Goal: Check status: Check status

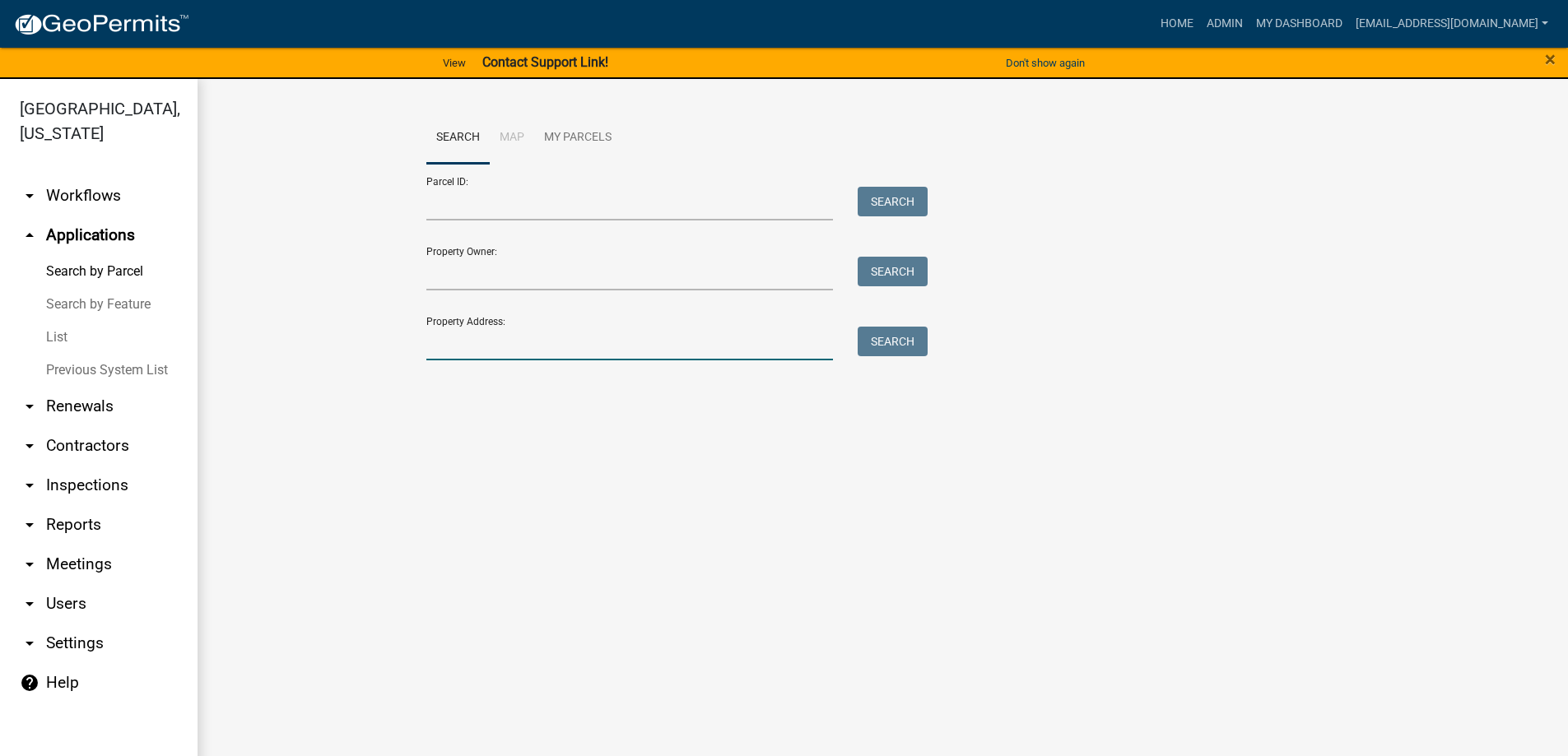
click at [537, 346] on input "Property Address:" at bounding box center [630, 343] width 407 height 34
type input "278 sheep leg"
click at [883, 338] on button "Search" at bounding box center [893, 342] width 70 height 30
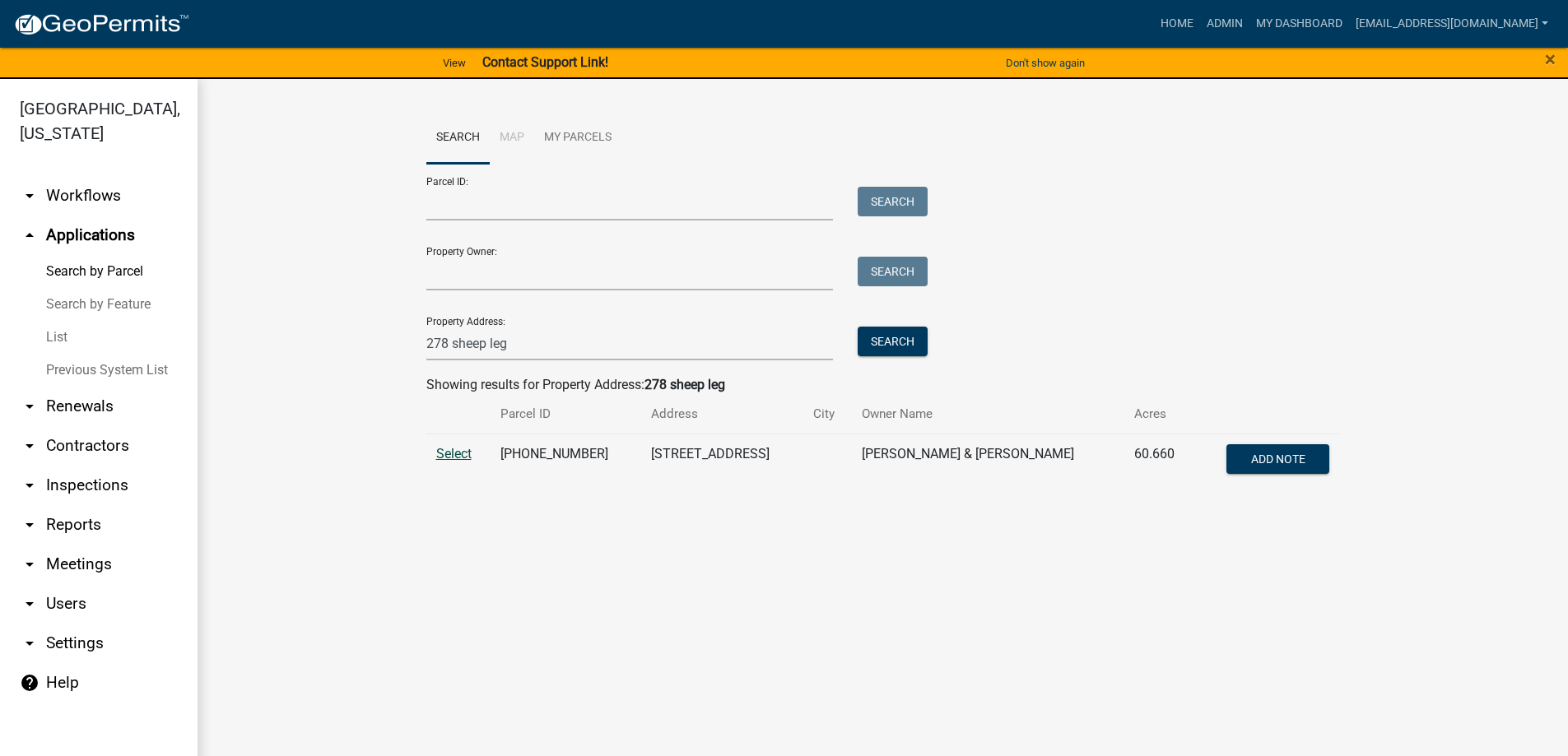
click at [449, 451] on span "Select" at bounding box center [453, 453] width 35 height 16
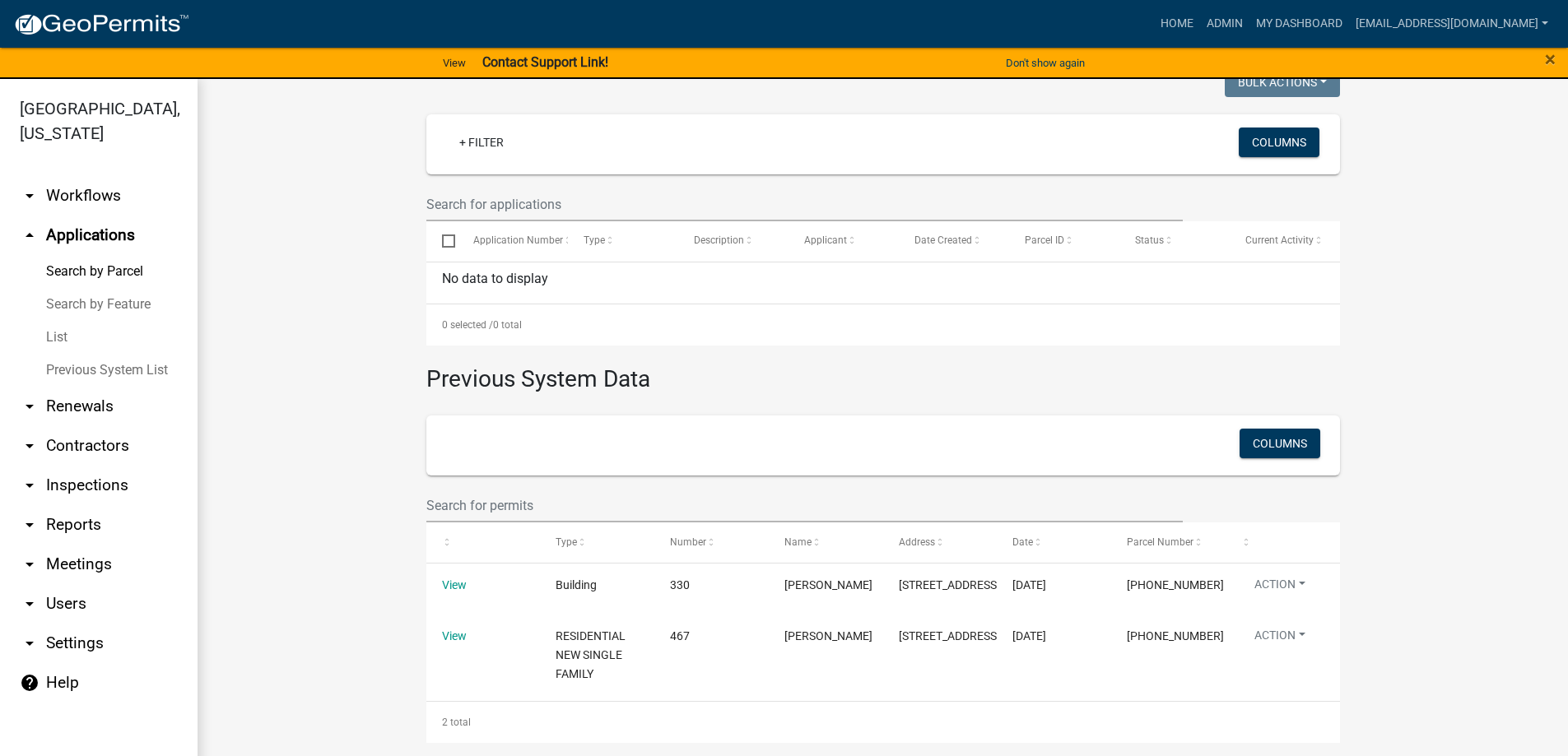
scroll to position [444, 0]
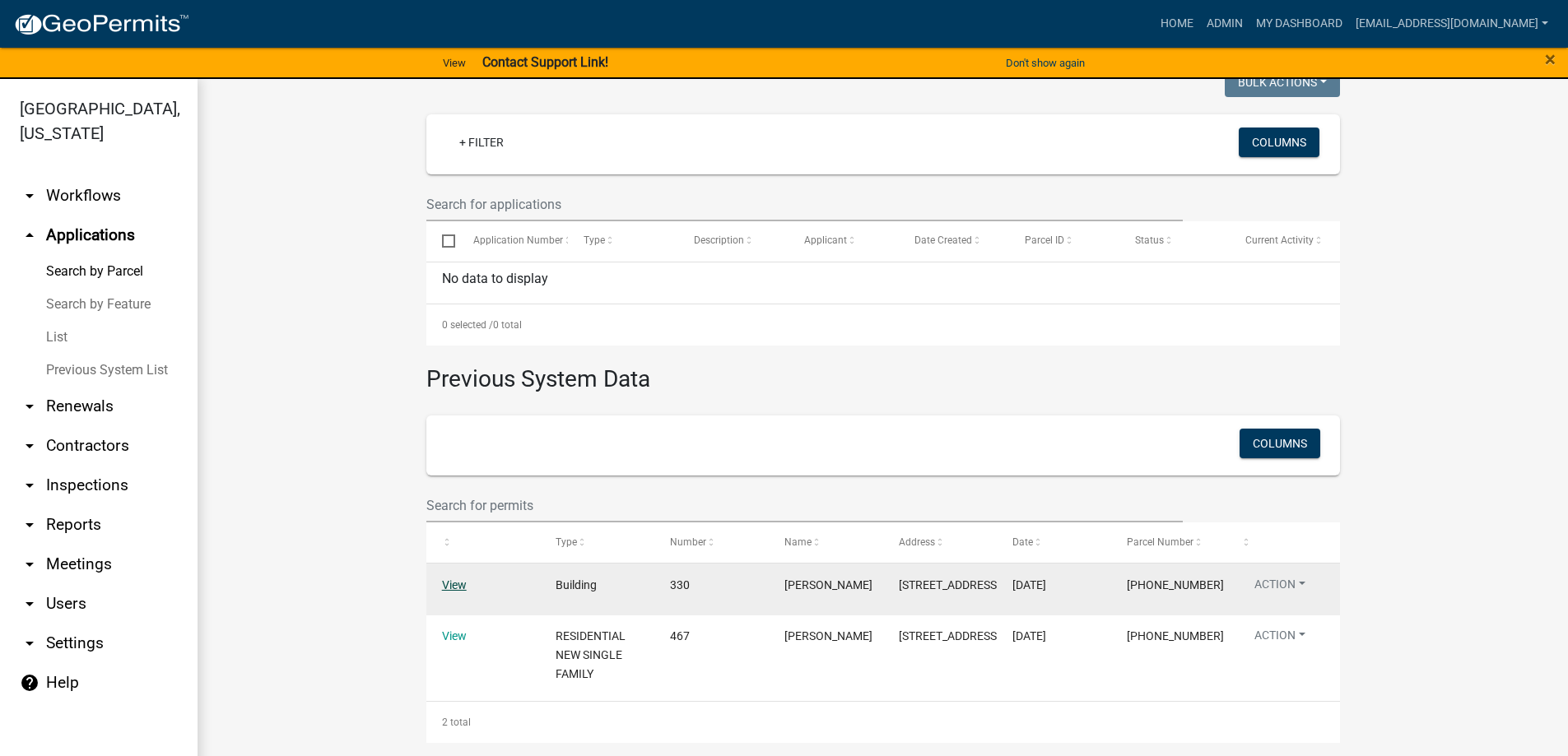
click at [442, 579] on link "View" at bounding box center [454, 585] width 25 height 13
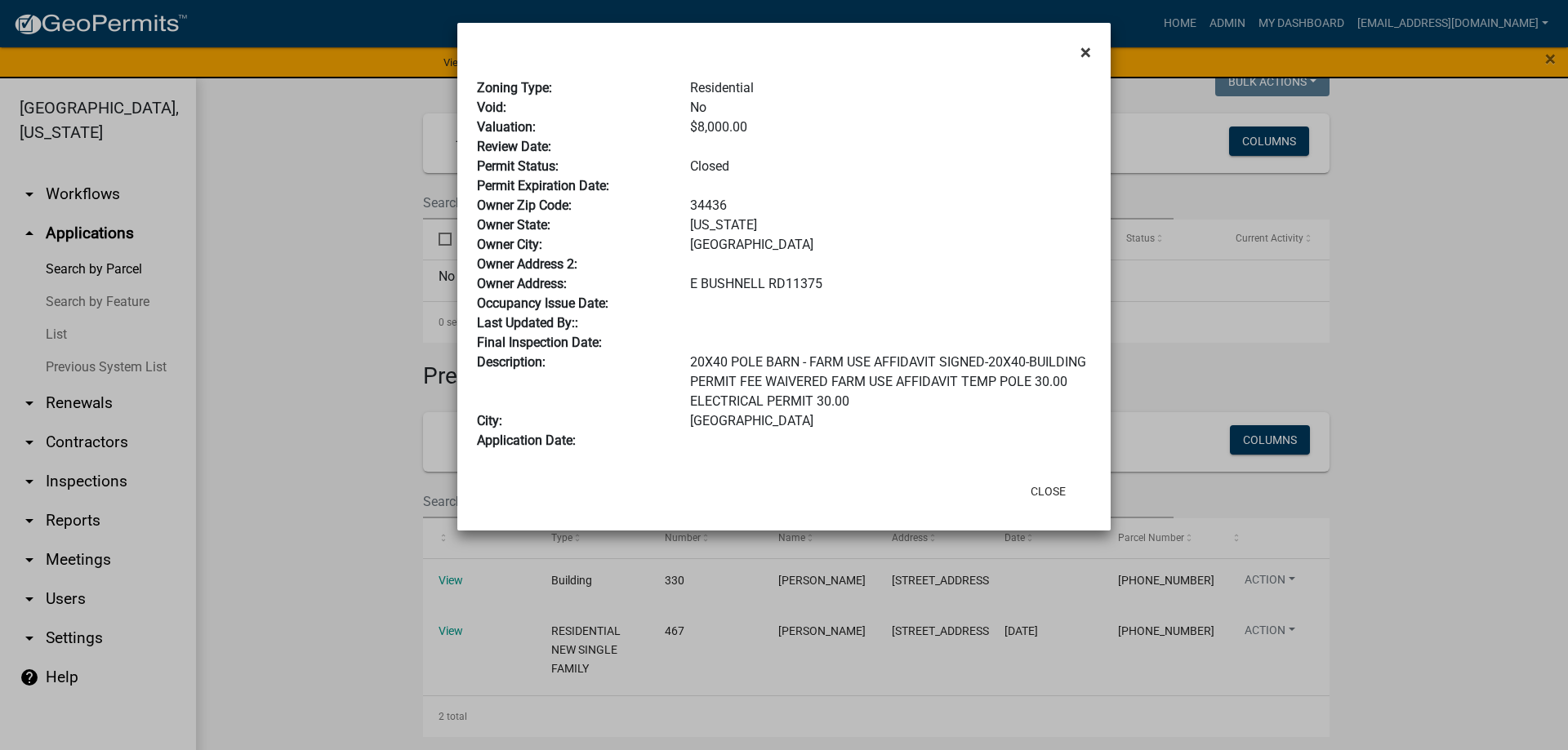
click at [1079, 51] on button "×" at bounding box center [1085, 52] width 37 height 46
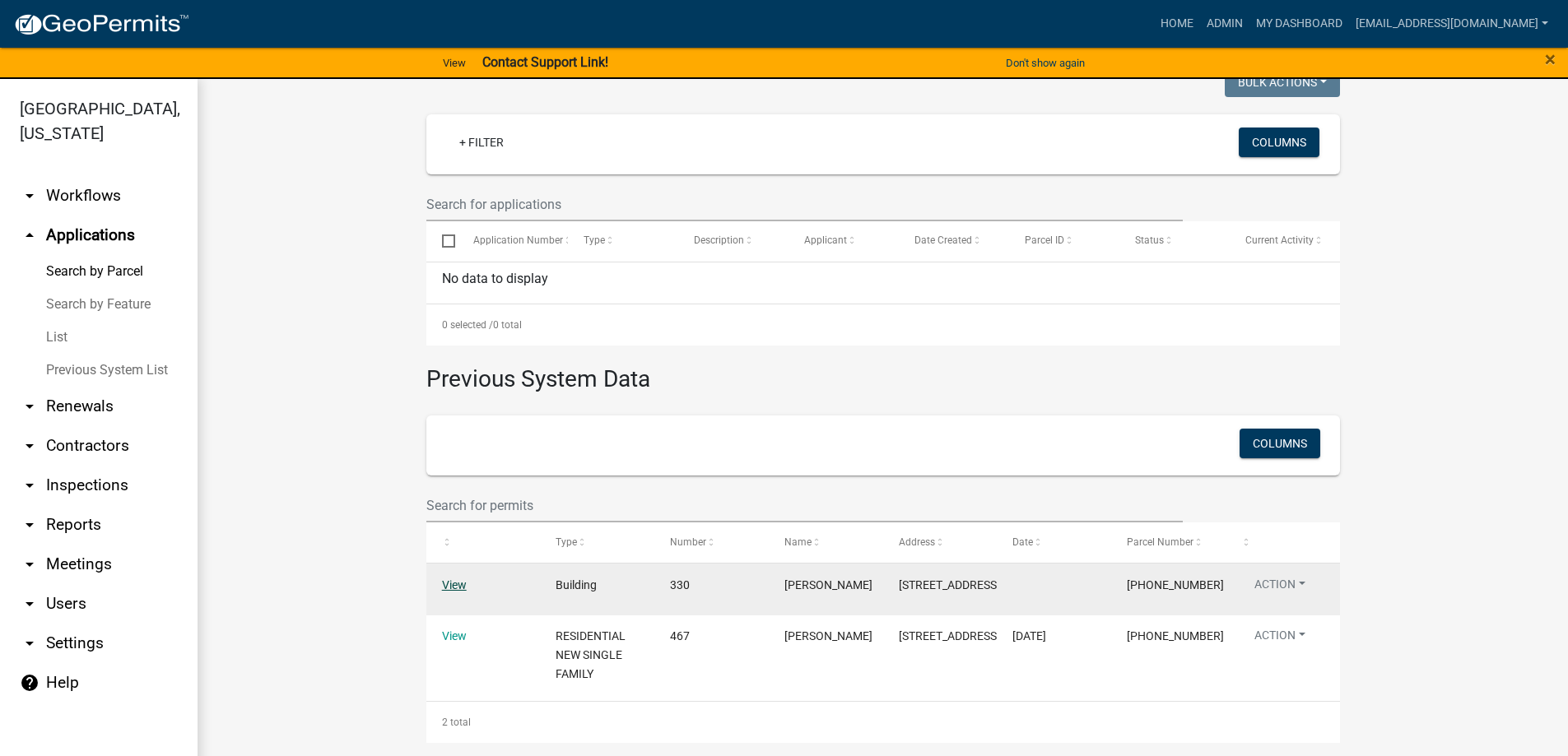
click at [443, 579] on link "View" at bounding box center [454, 585] width 25 height 13
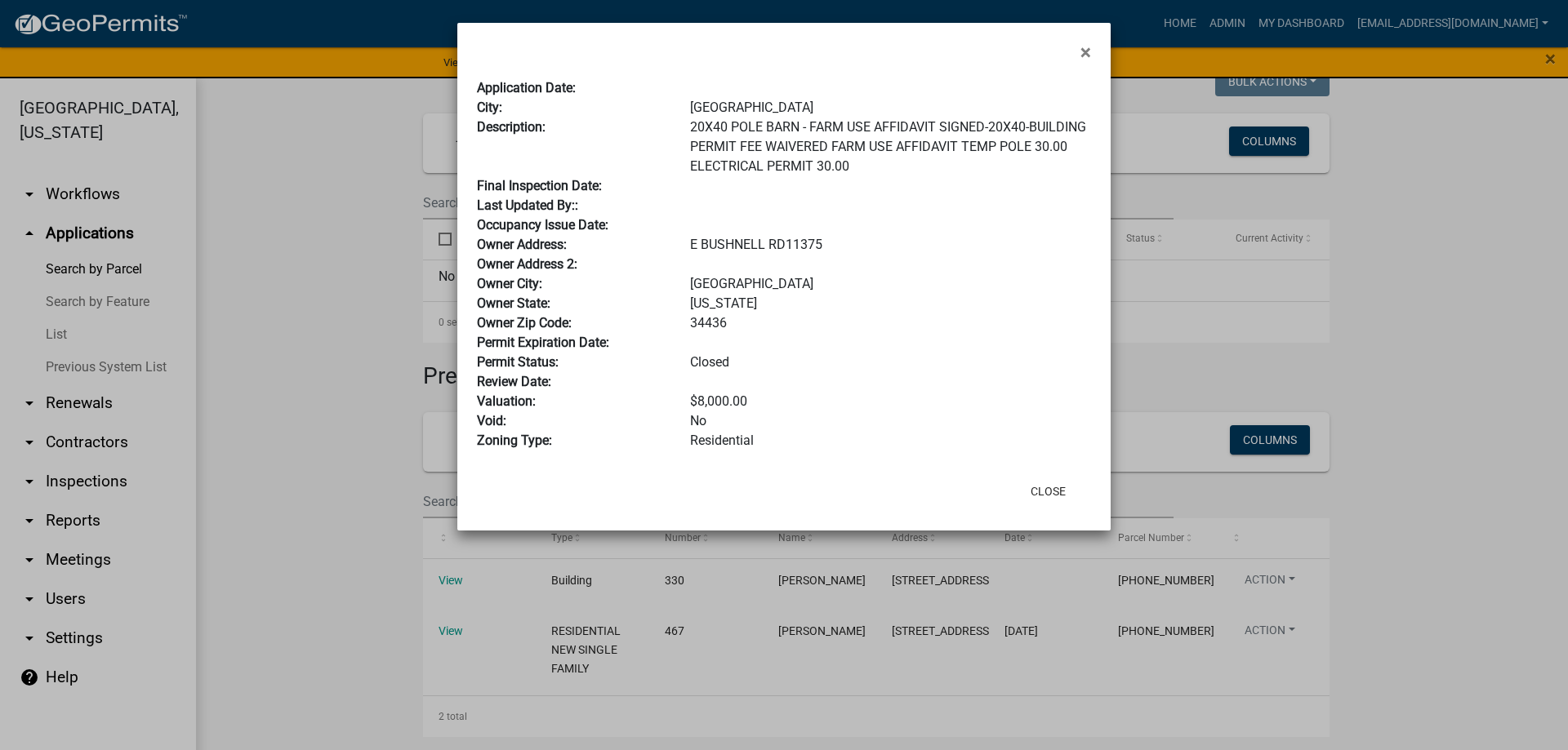
click at [285, 257] on ngb-modal-window "× Application Date: City: [GEOGRAPHIC_DATA] Description: 20X40 POLE BARN - FARM…" at bounding box center [784, 375] width 1568 height 750
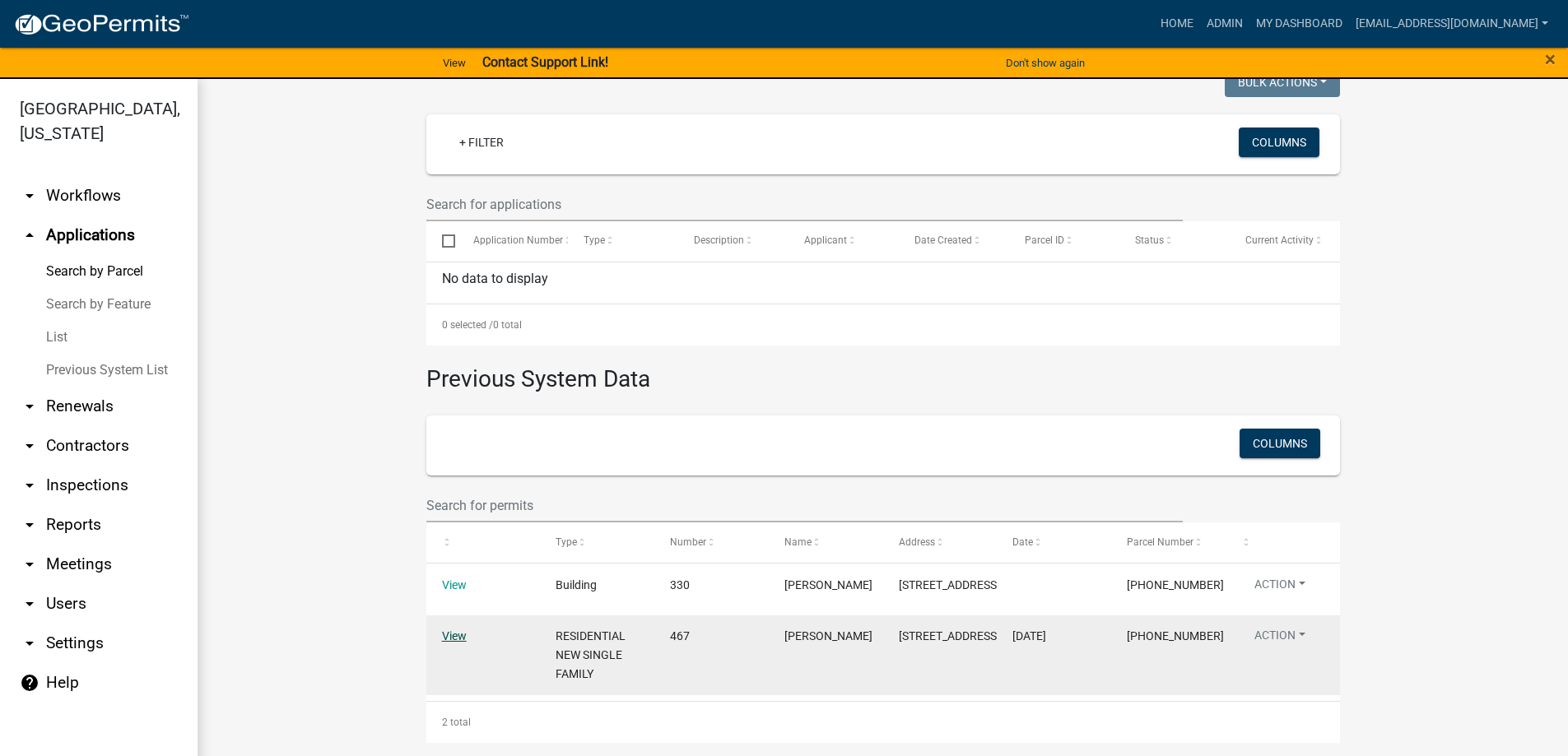
click at [449, 633] on link "View" at bounding box center [454, 636] width 25 height 13
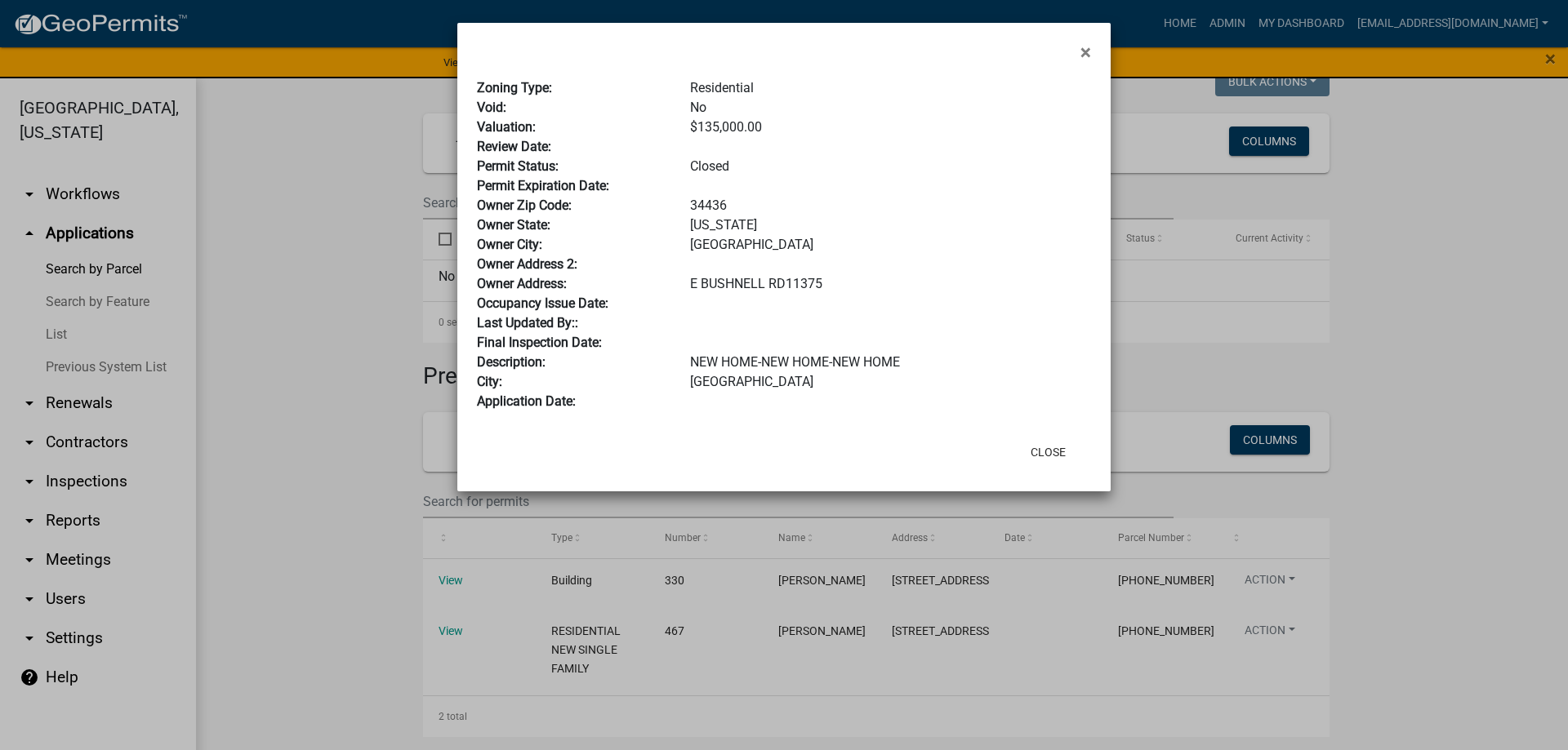
click at [355, 330] on ngb-modal-window "× Zoning Type: Residential Void: No Valuation: $135,000.00 Review Date: Permit …" at bounding box center [784, 375] width 1568 height 750
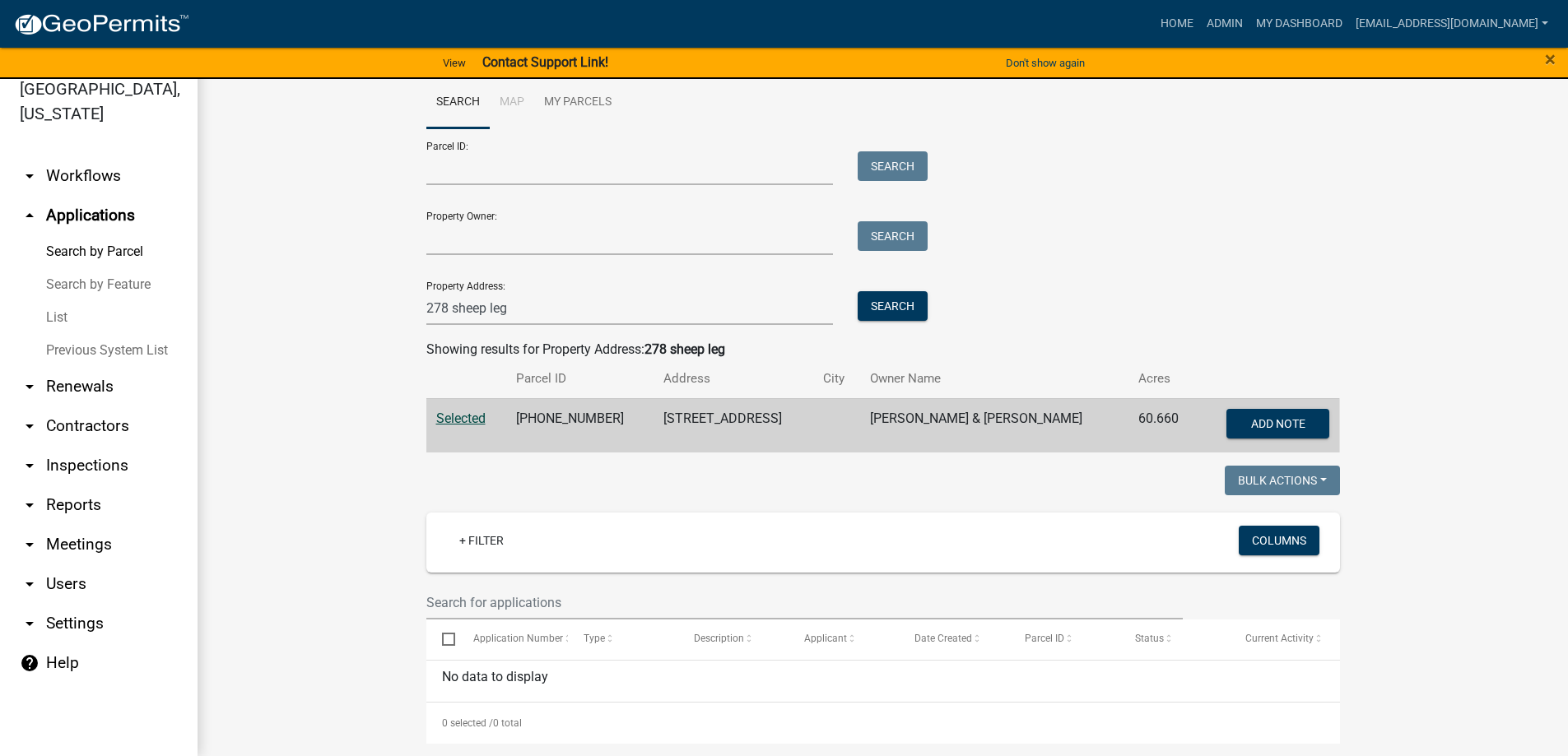
scroll to position [0, 0]
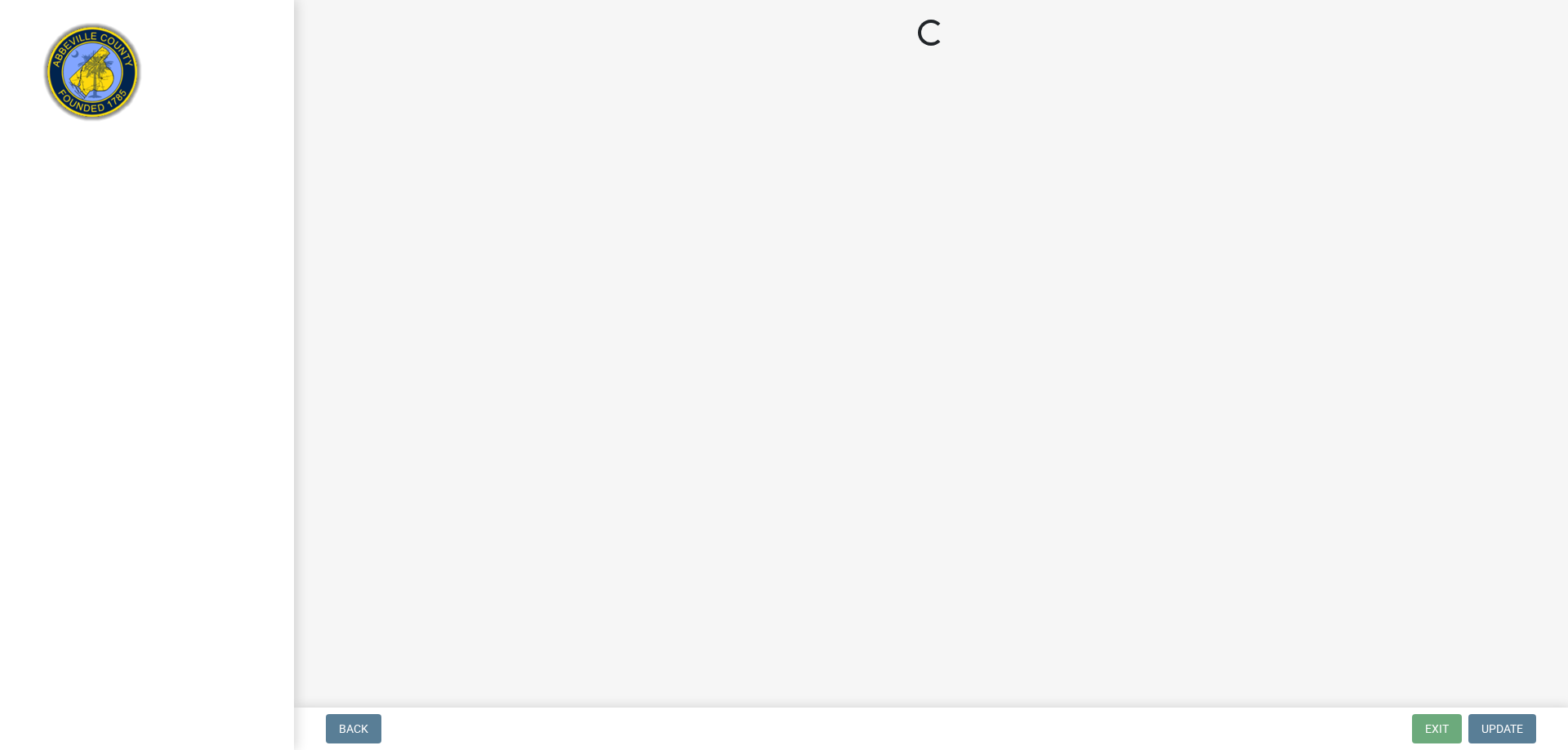
select select "896ec84b-7942-43b9-a78d-4f1554b7930c"
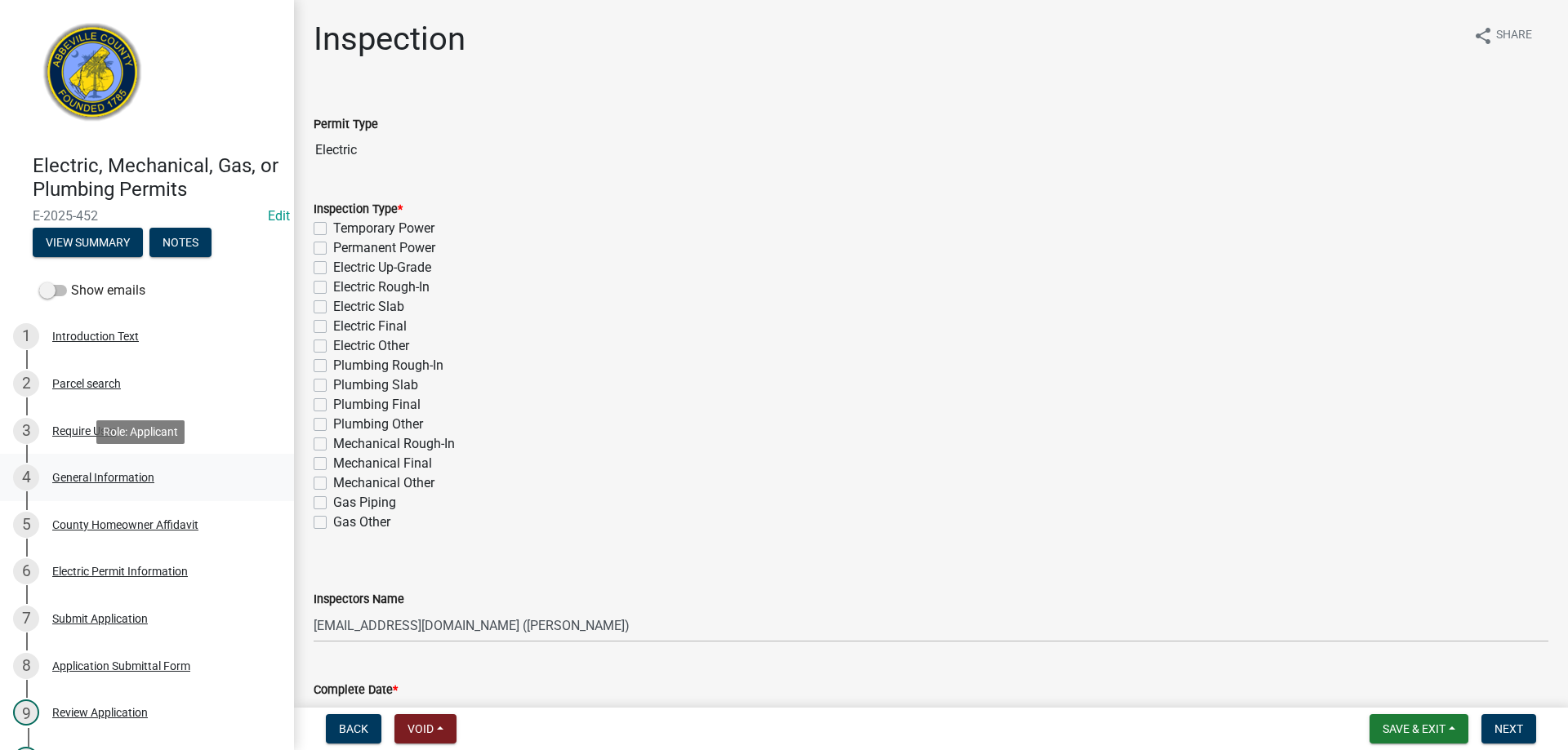
click at [97, 477] on div "General Information" at bounding box center [103, 477] width 102 height 11
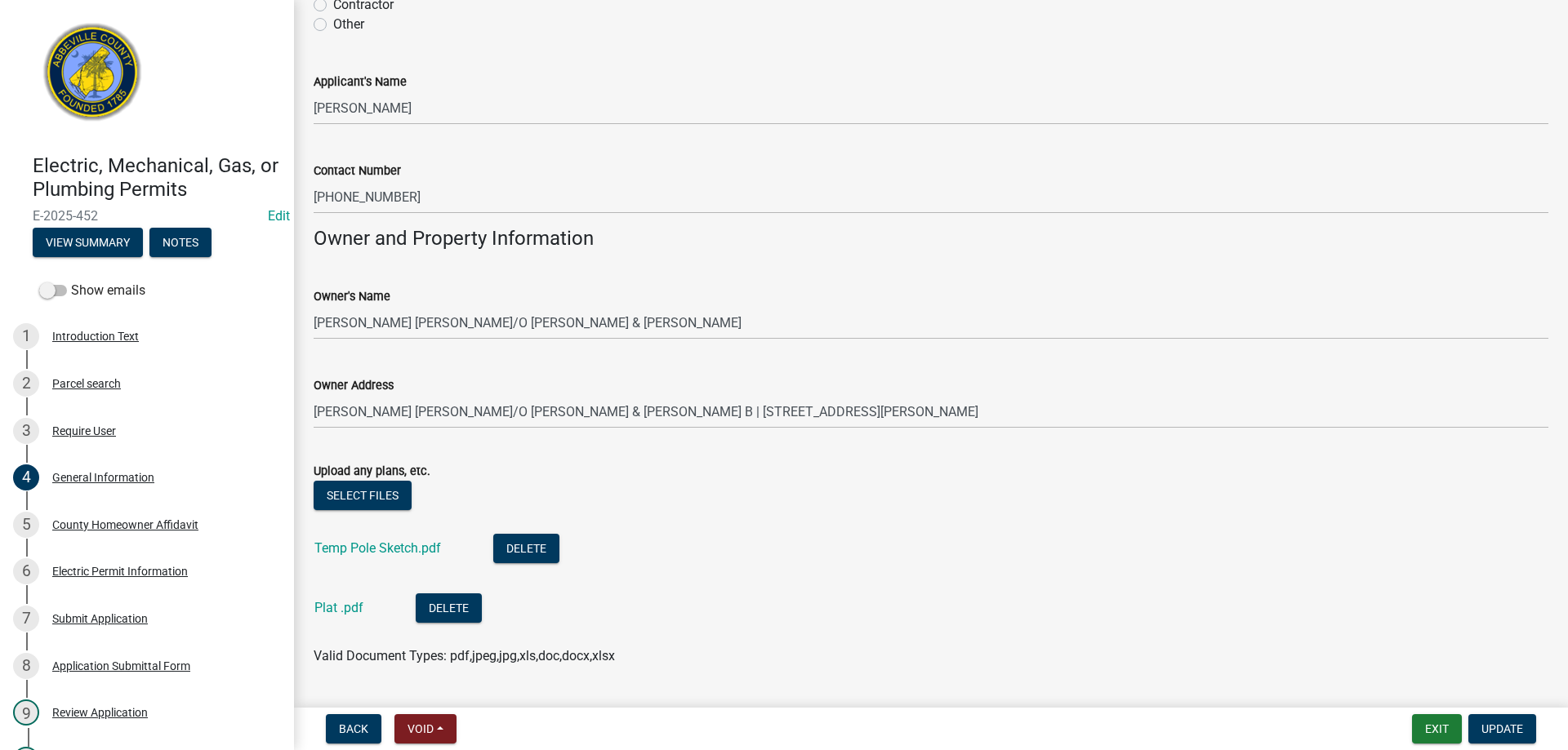
scroll to position [1074, 0]
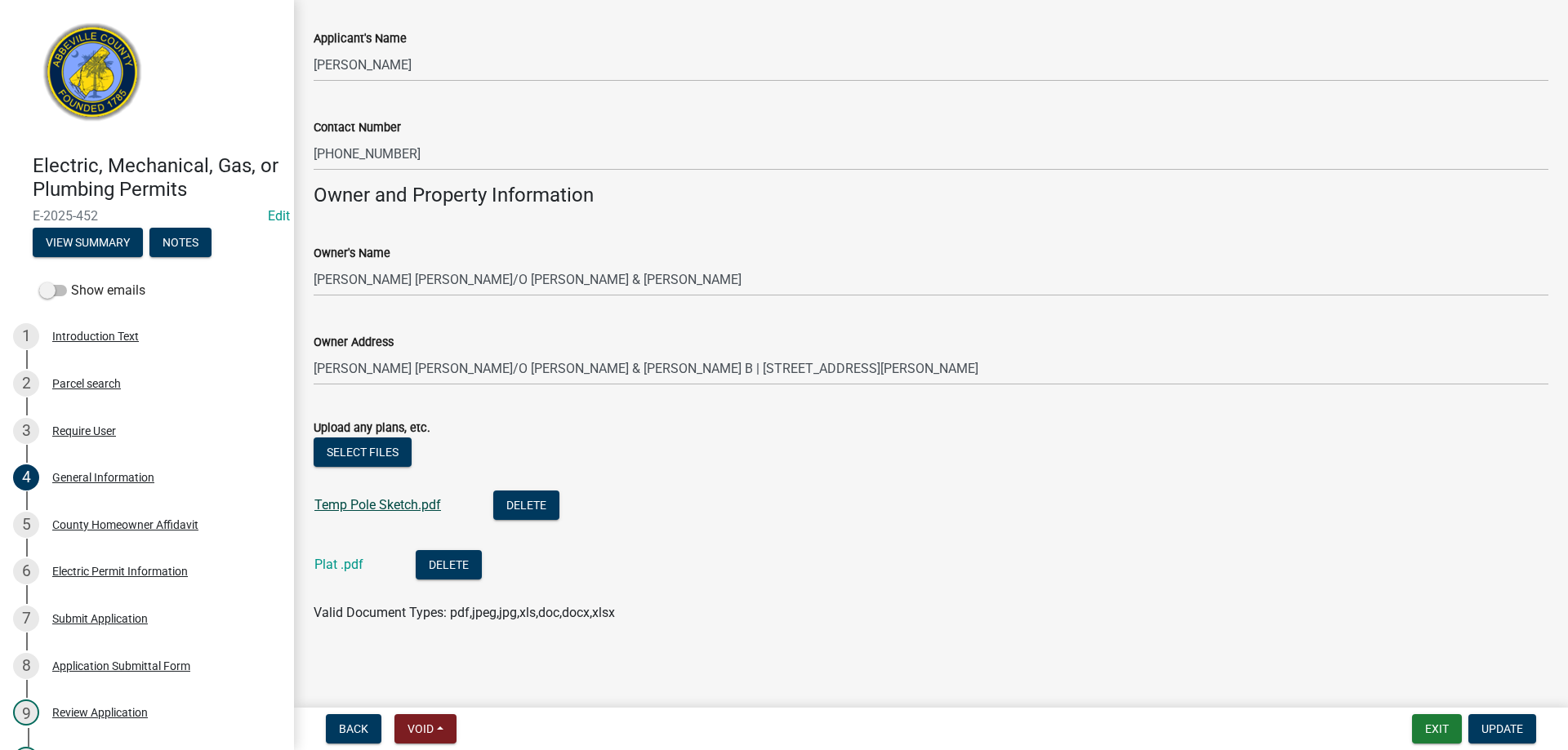
click at [380, 503] on link "Temp Pole Sketch.pdf" at bounding box center [377, 505] width 126 height 16
click at [91, 572] on div "Electric Permit Information" at bounding box center [120, 571] width 136 height 11
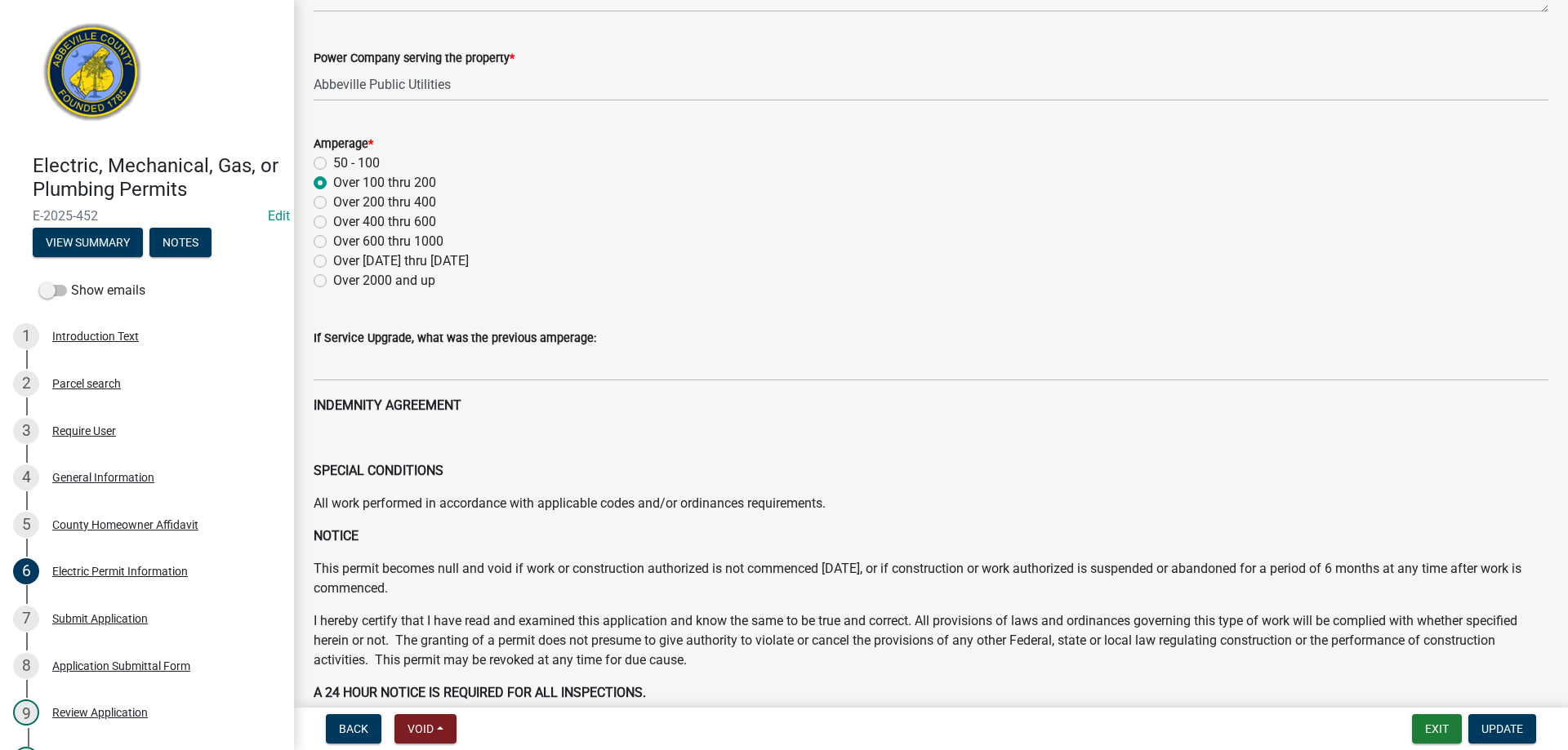
scroll to position [249, 0]
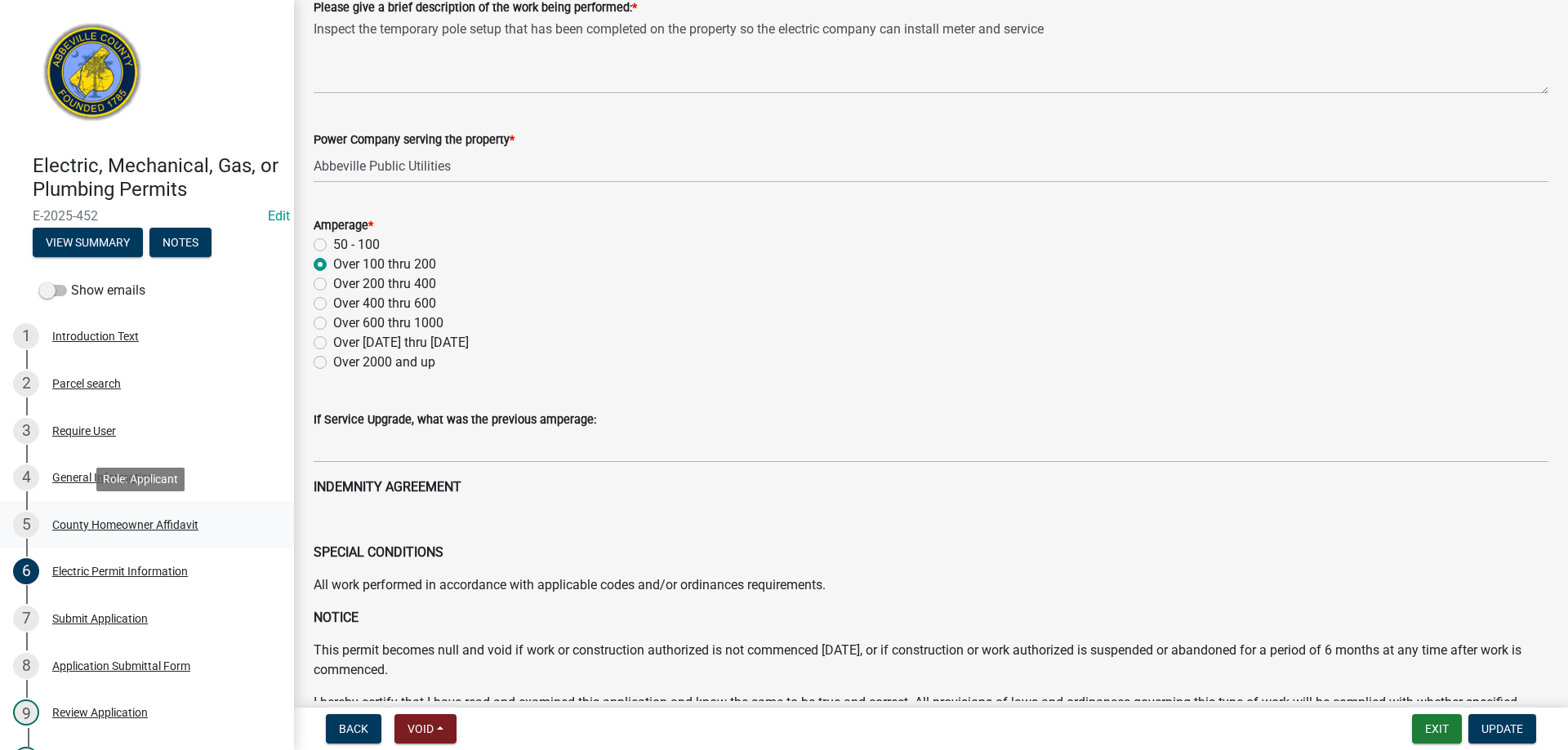
click at [94, 525] on div "County Homeowner Affidavit" at bounding box center [125, 525] width 147 height 11
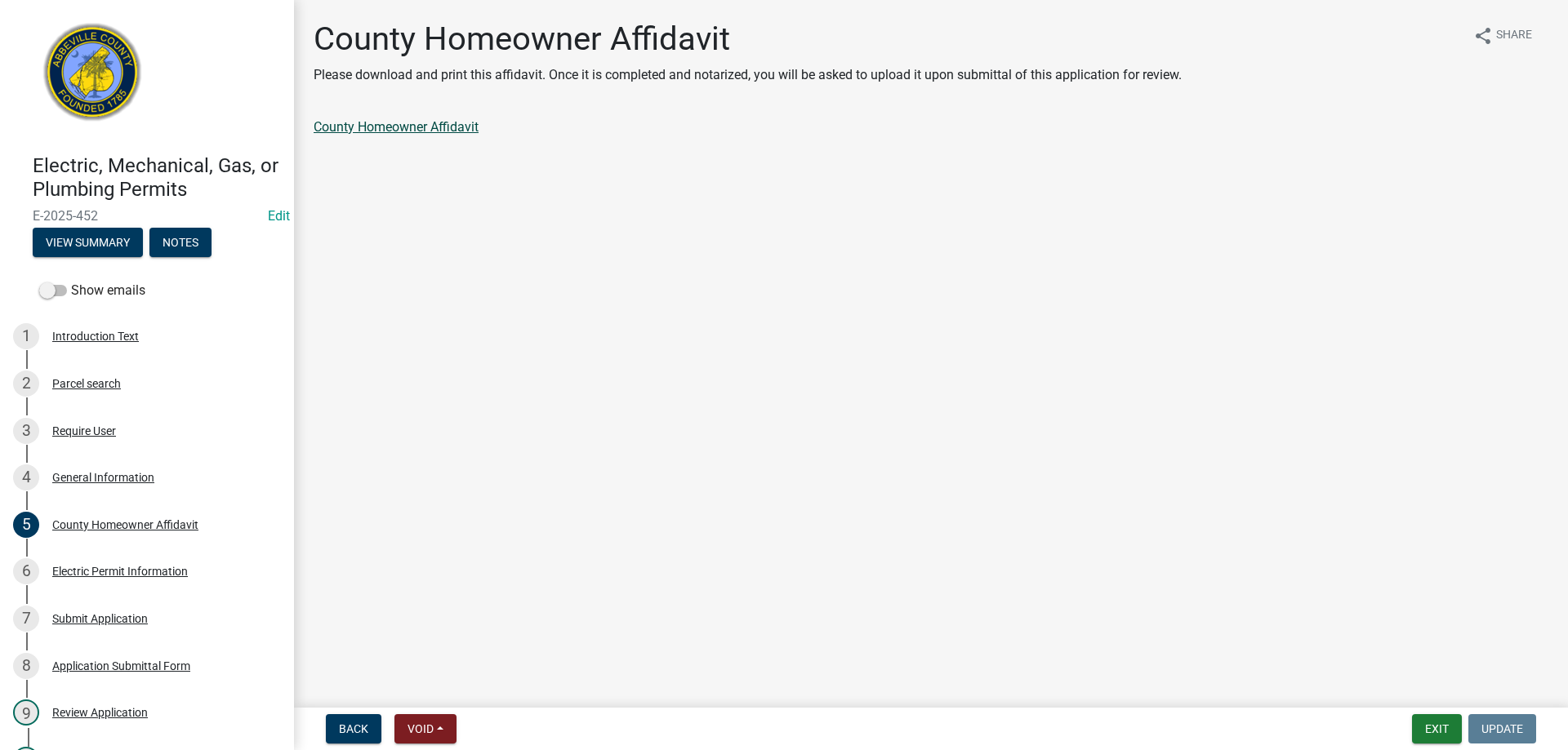
click at [392, 128] on link "County Homeowner Affidavit" at bounding box center [396, 126] width 165 height 16
click at [102, 473] on div "General Information" at bounding box center [103, 477] width 102 height 11
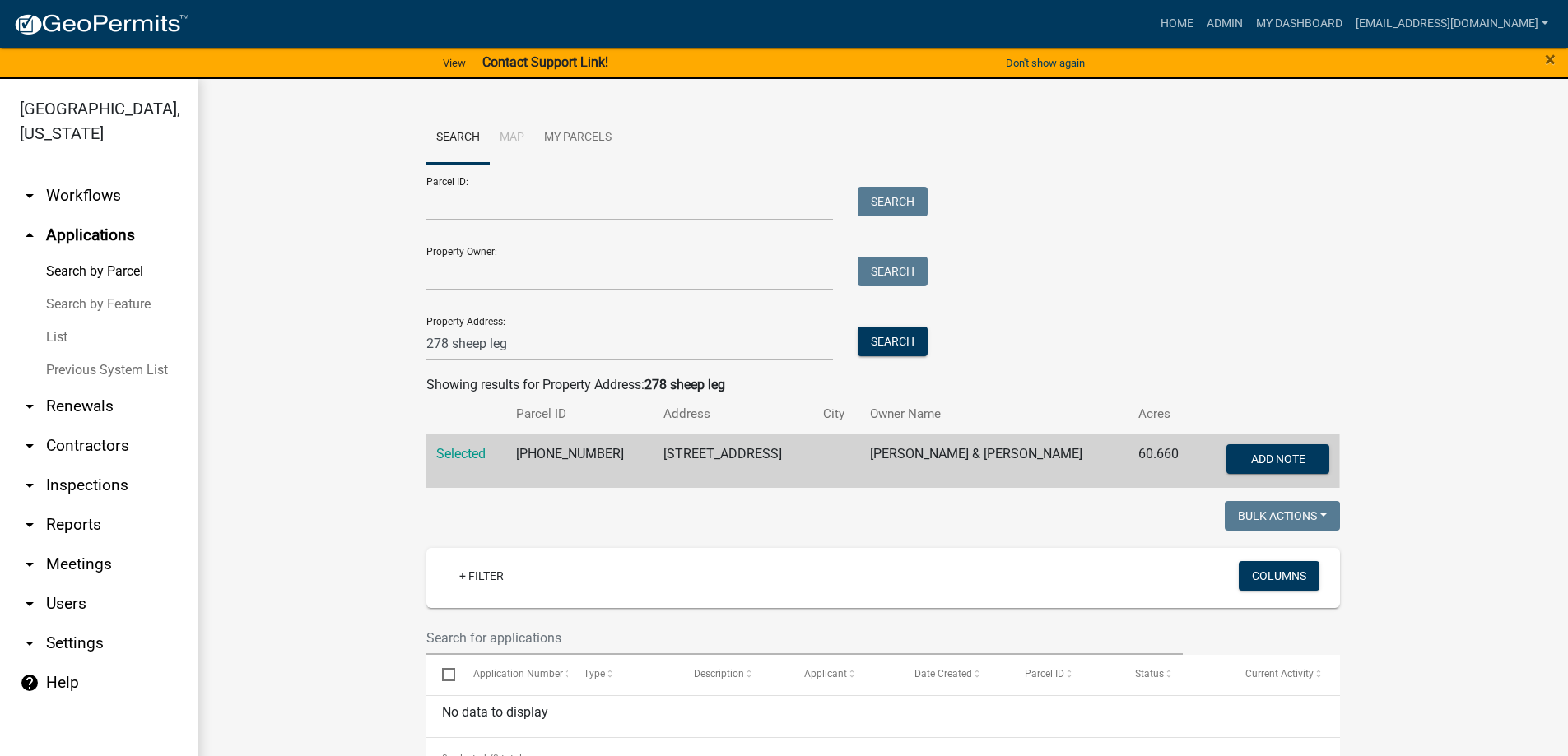
scroll to position [19, 0]
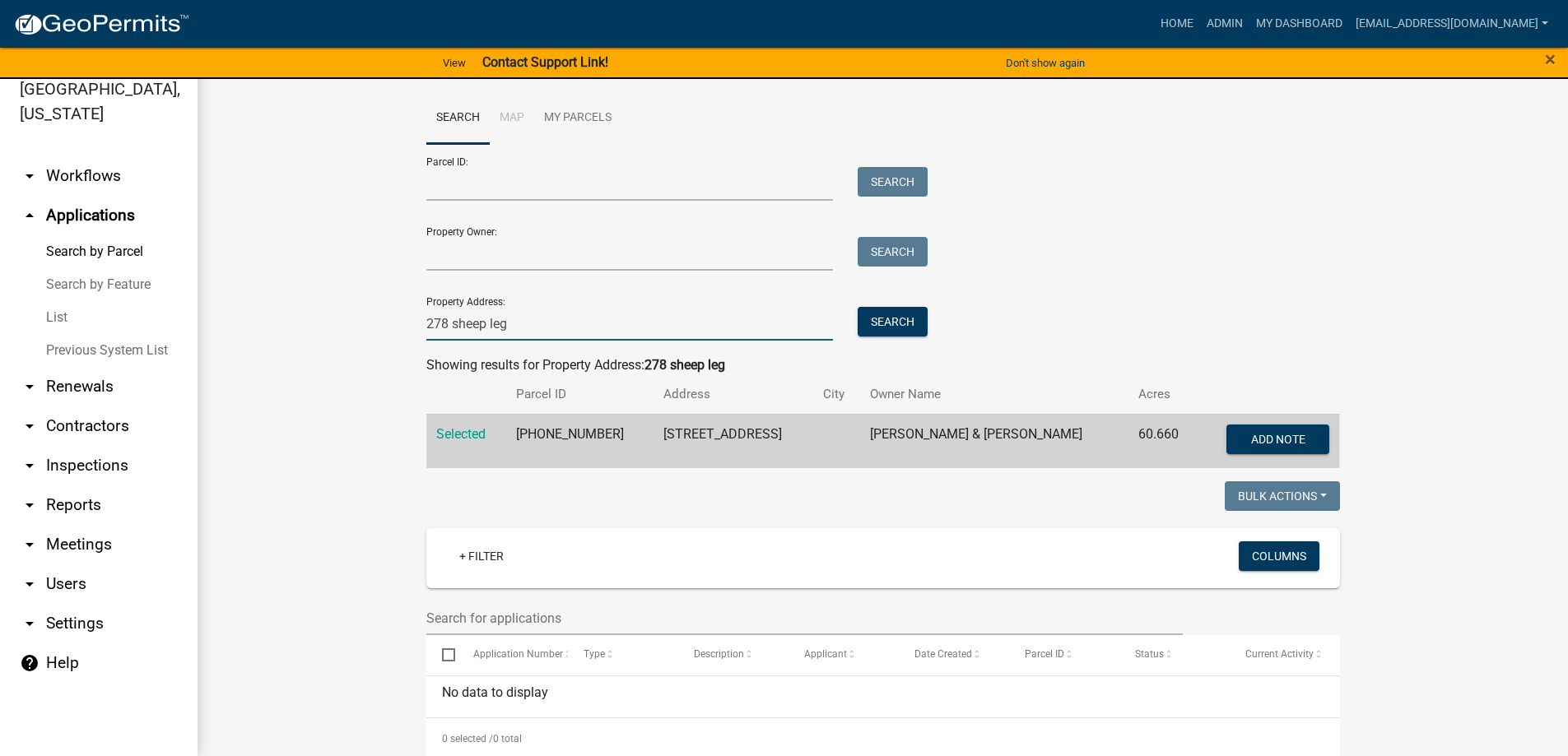
click at [530, 325] on input "278 sheep leg" at bounding box center [630, 324] width 407 height 34
type input "2"
type input "38 whip"
click at [874, 314] on button "Search" at bounding box center [893, 322] width 70 height 30
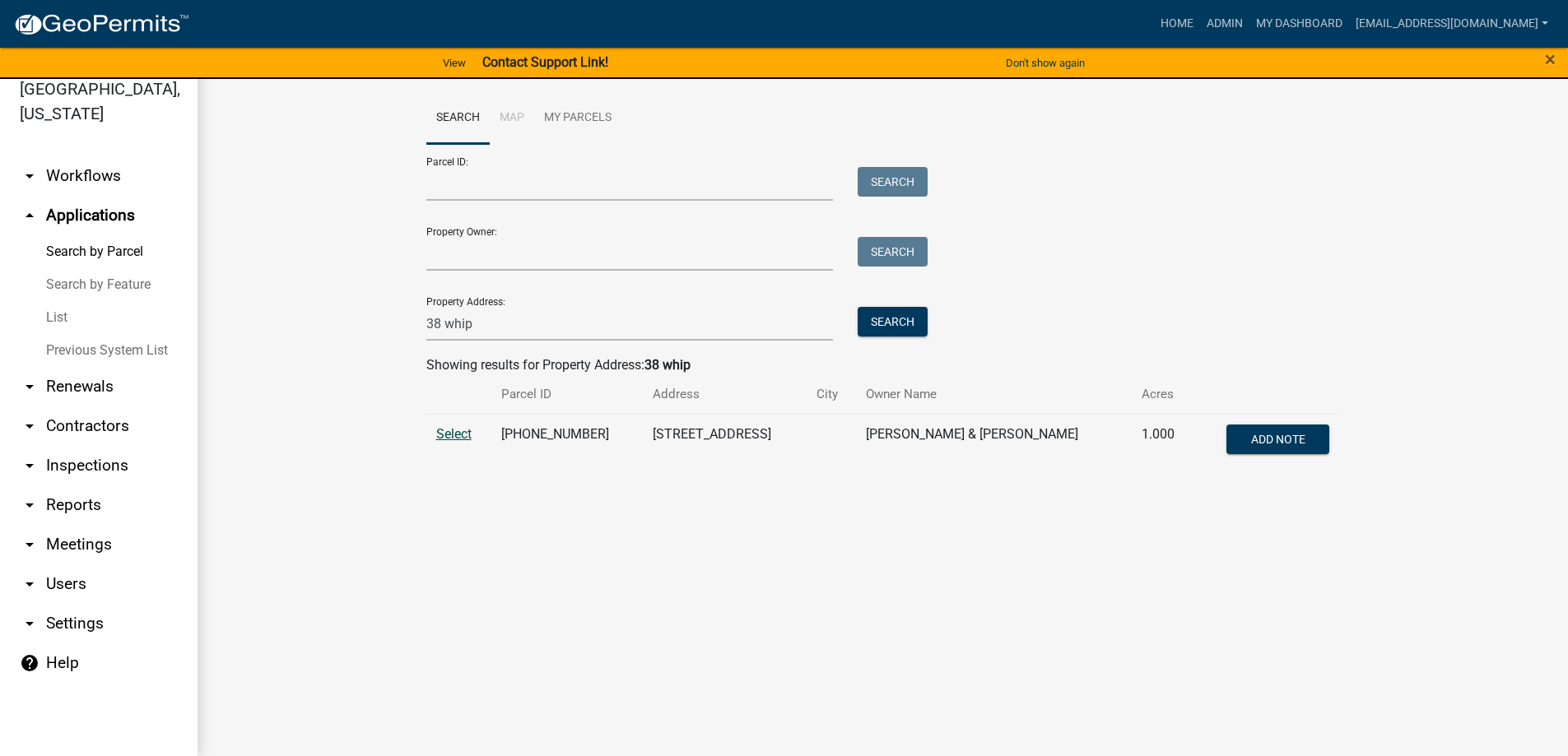
click at [441, 438] on span "Select" at bounding box center [453, 434] width 35 height 16
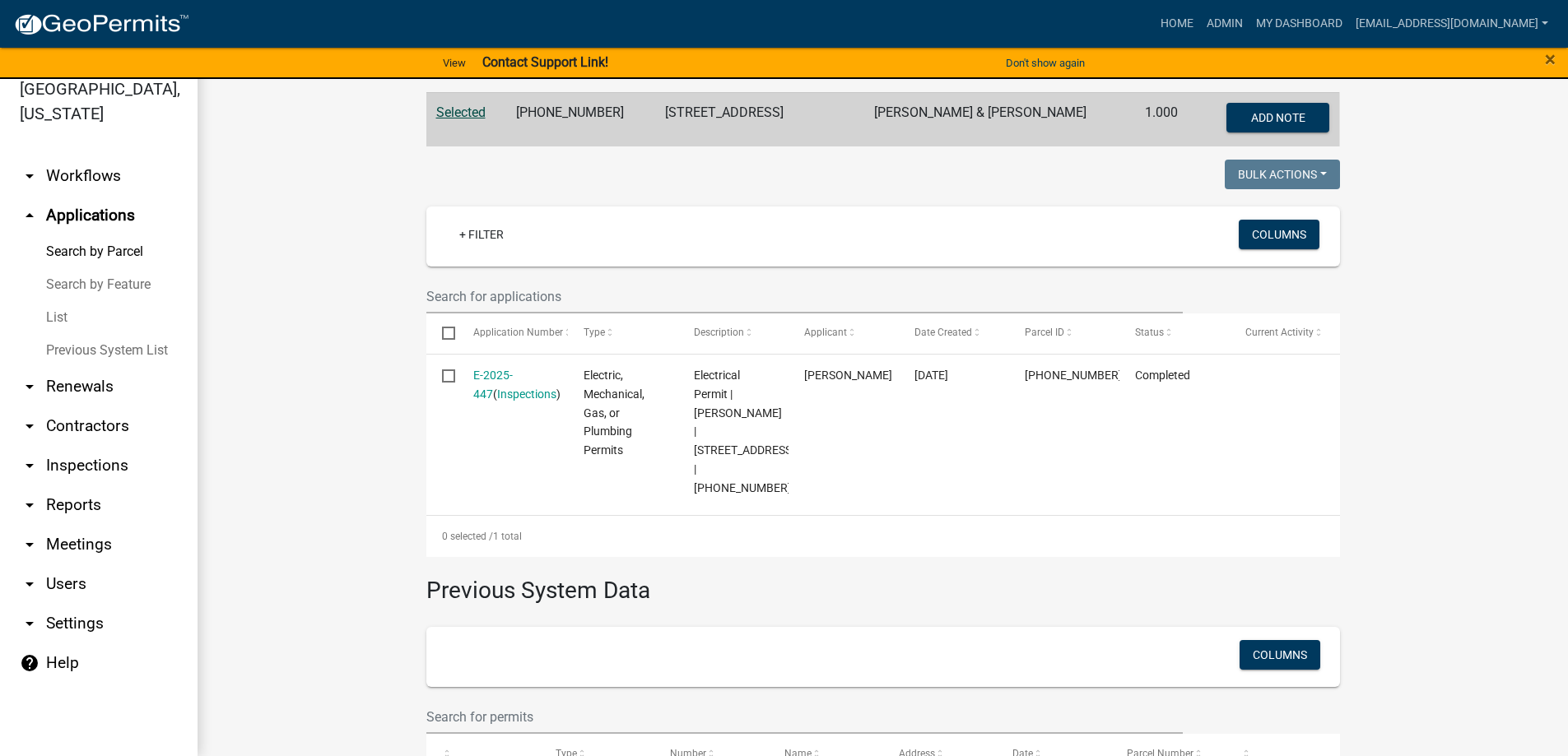
scroll to position [412, 0]
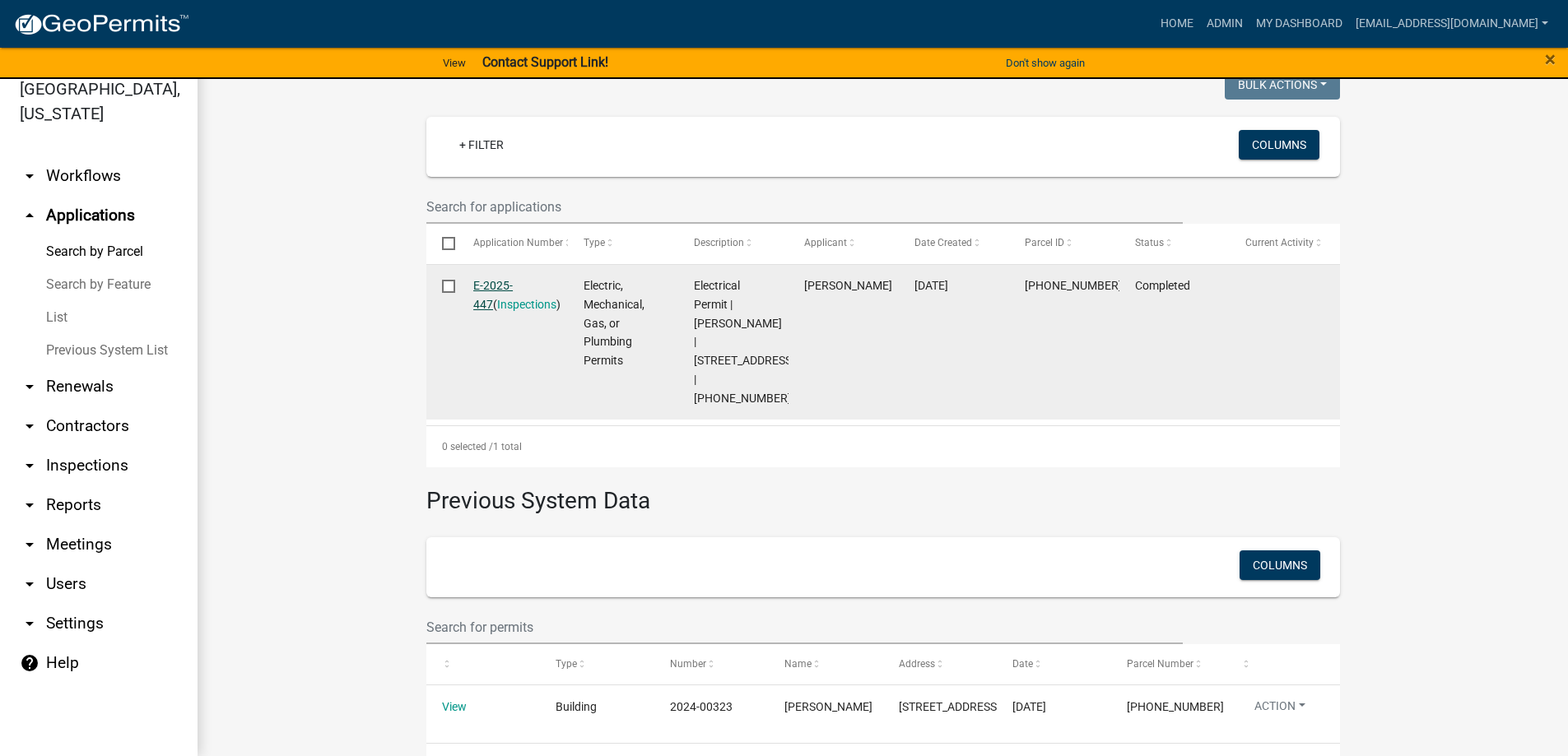
click at [491, 282] on link "E-2025-447" at bounding box center [493, 294] width 40 height 32
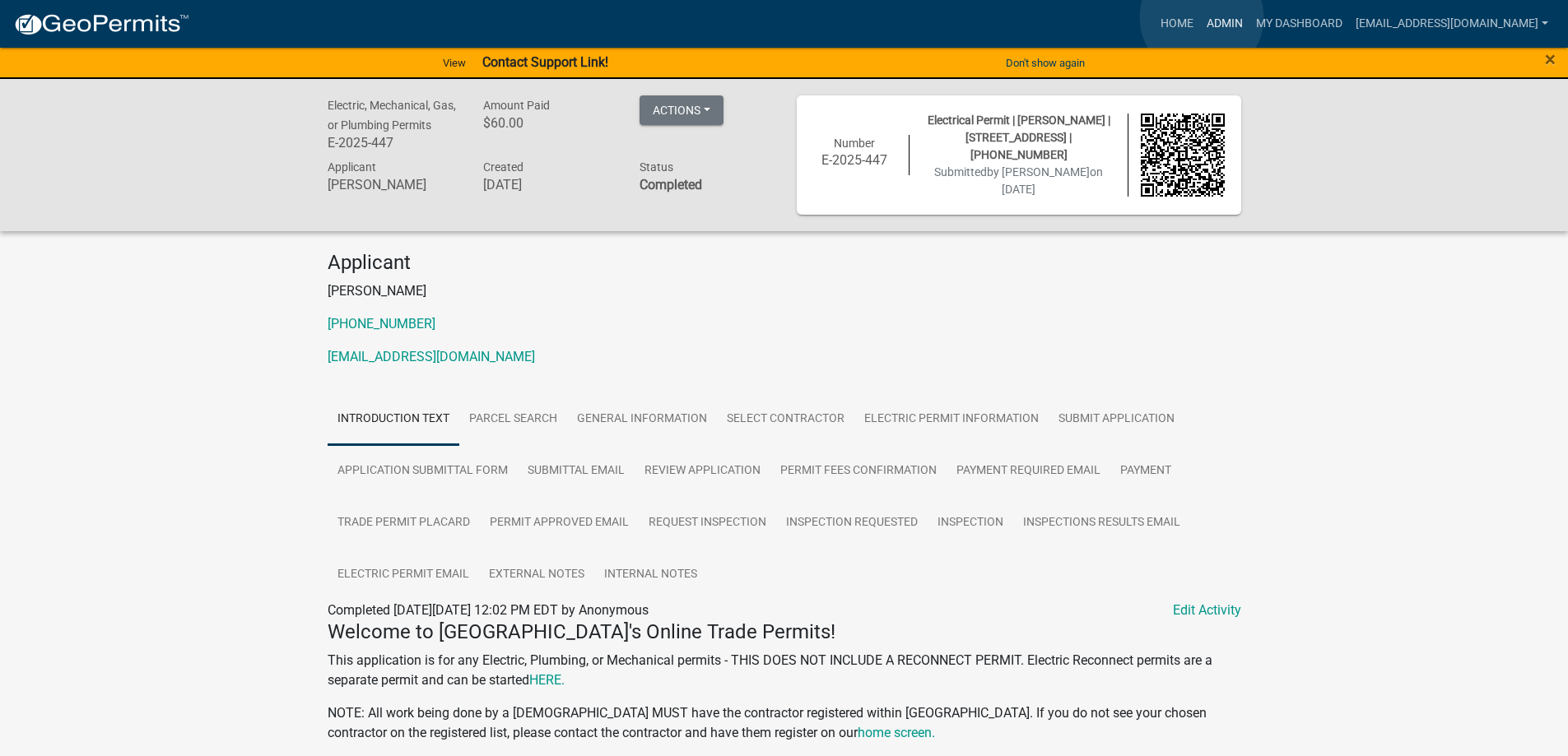
click at [1202, 18] on link "Admin" at bounding box center [1224, 24] width 49 height 31
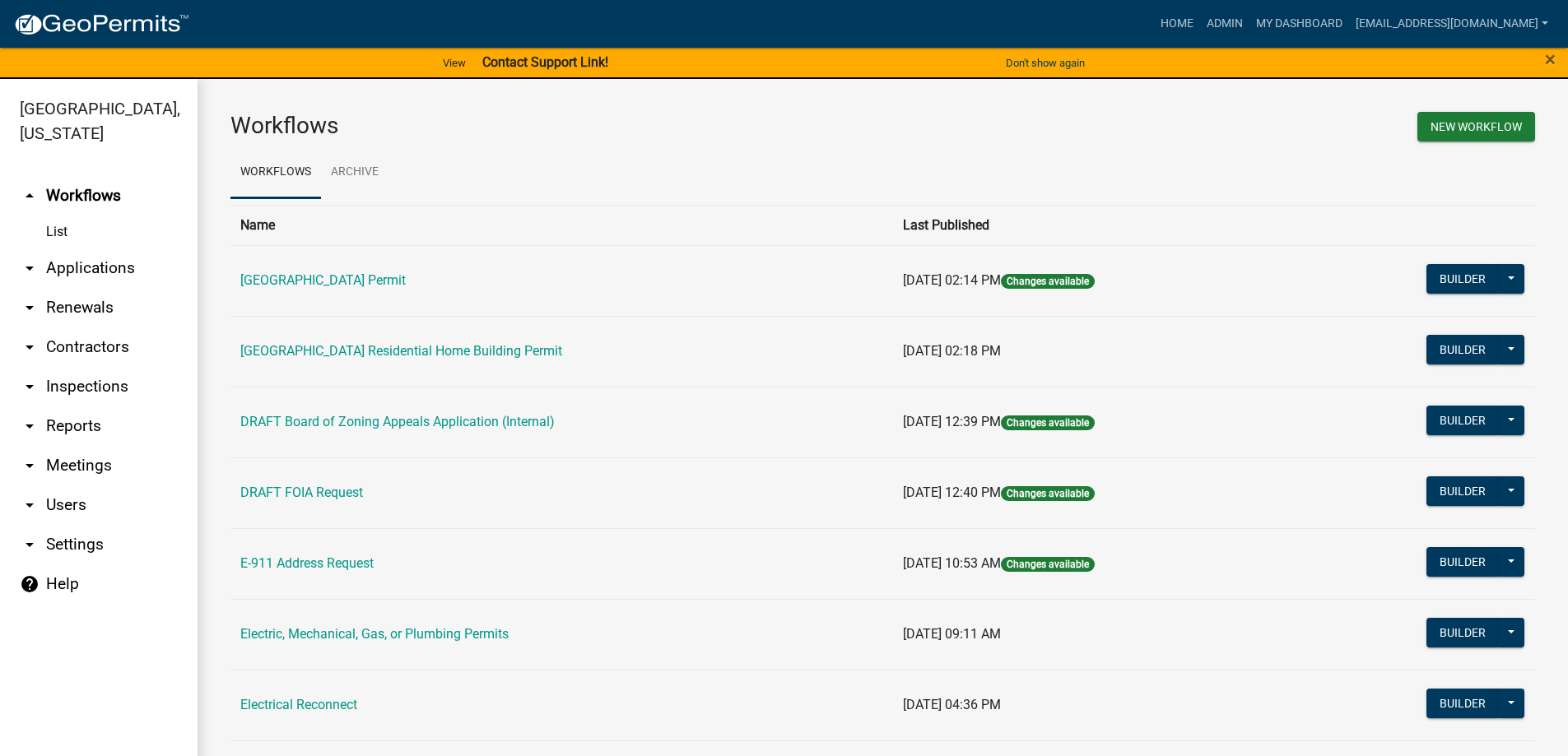
click at [79, 269] on link "arrow_drop_down Applications" at bounding box center [99, 268] width 198 height 40
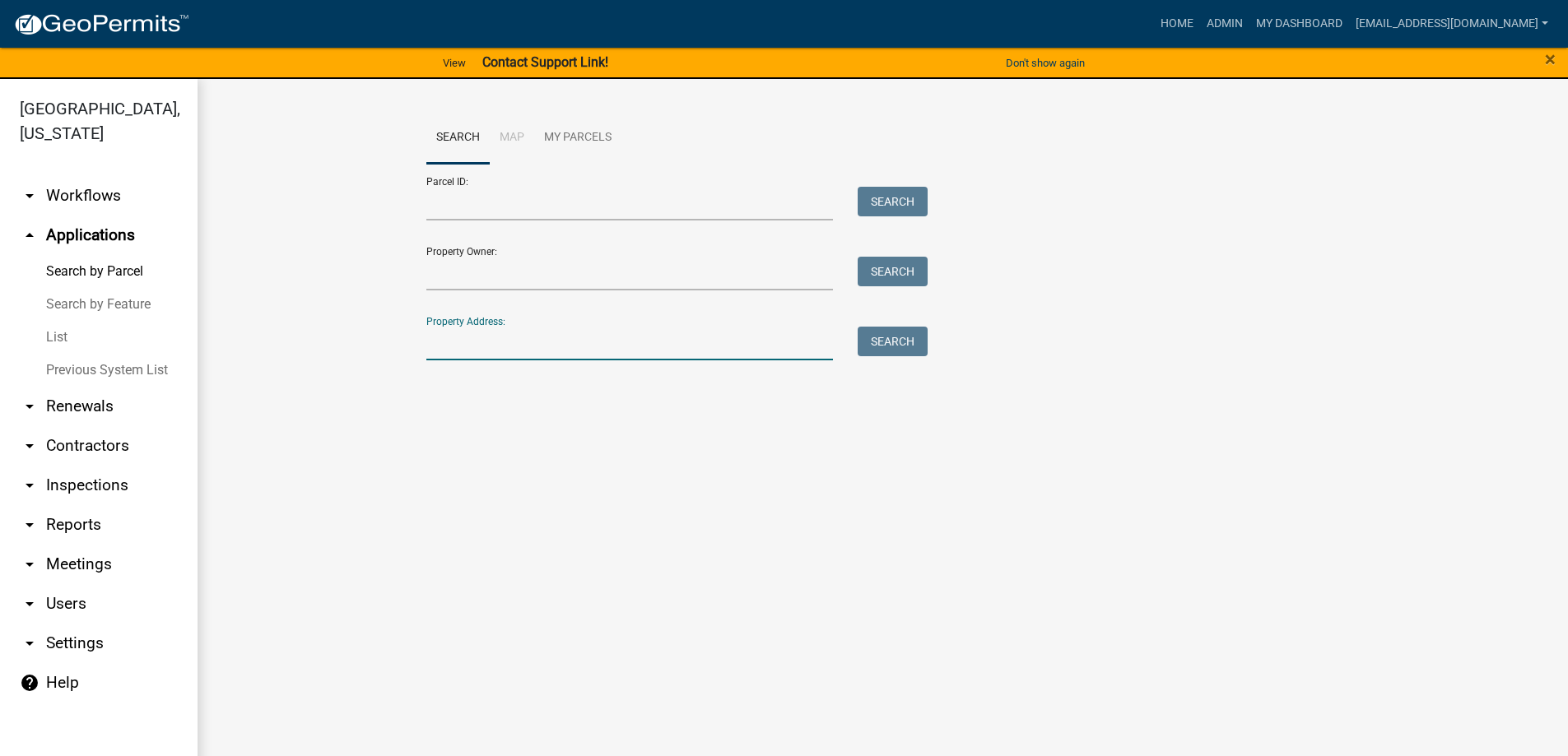
click at [536, 342] on input "Property Address:" at bounding box center [630, 343] width 407 height 34
click at [887, 335] on button "Search" at bounding box center [893, 342] width 70 height 30
click at [537, 345] on input "2549 hwy" at bounding box center [630, 343] width 407 height 34
type input "2"
click at [490, 203] on input "Parcel ID:" at bounding box center [630, 203] width 407 height 34
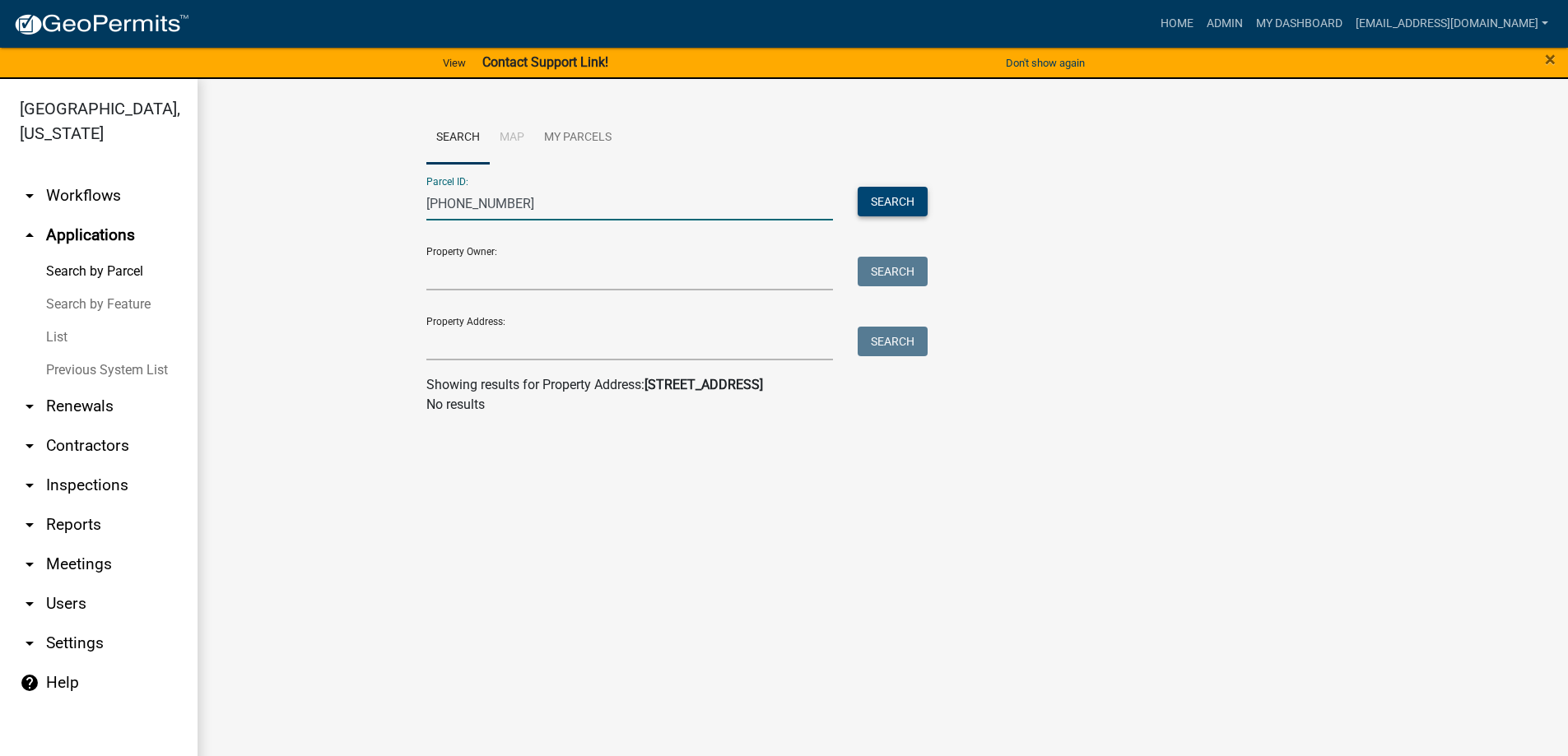
type input "049-00-00-101"
click at [890, 192] on button "Search" at bounding box center [893, 201] width 70 height 30
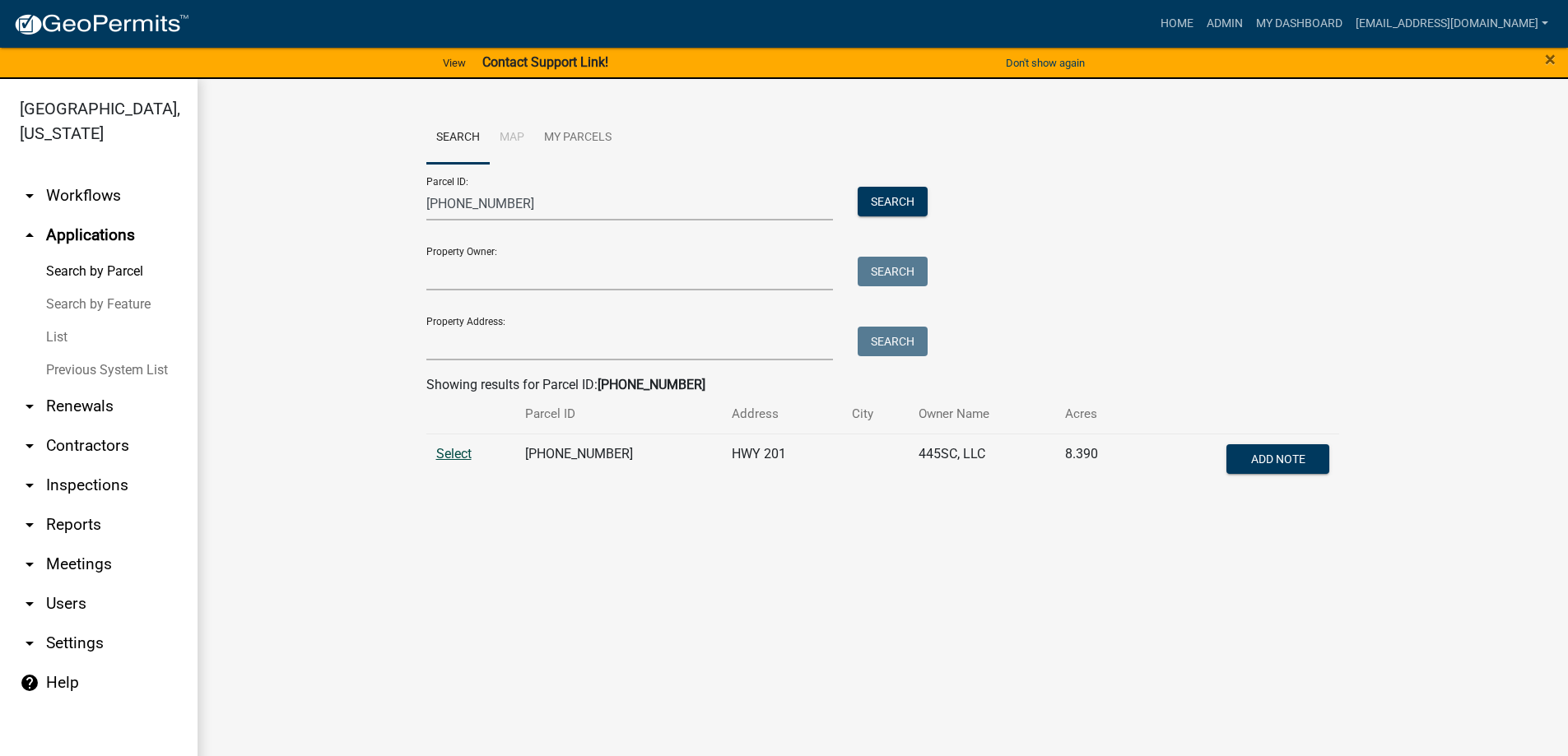
click at [453, 452] on span "Select" at bounding box center [453, 453] width 35 height 16
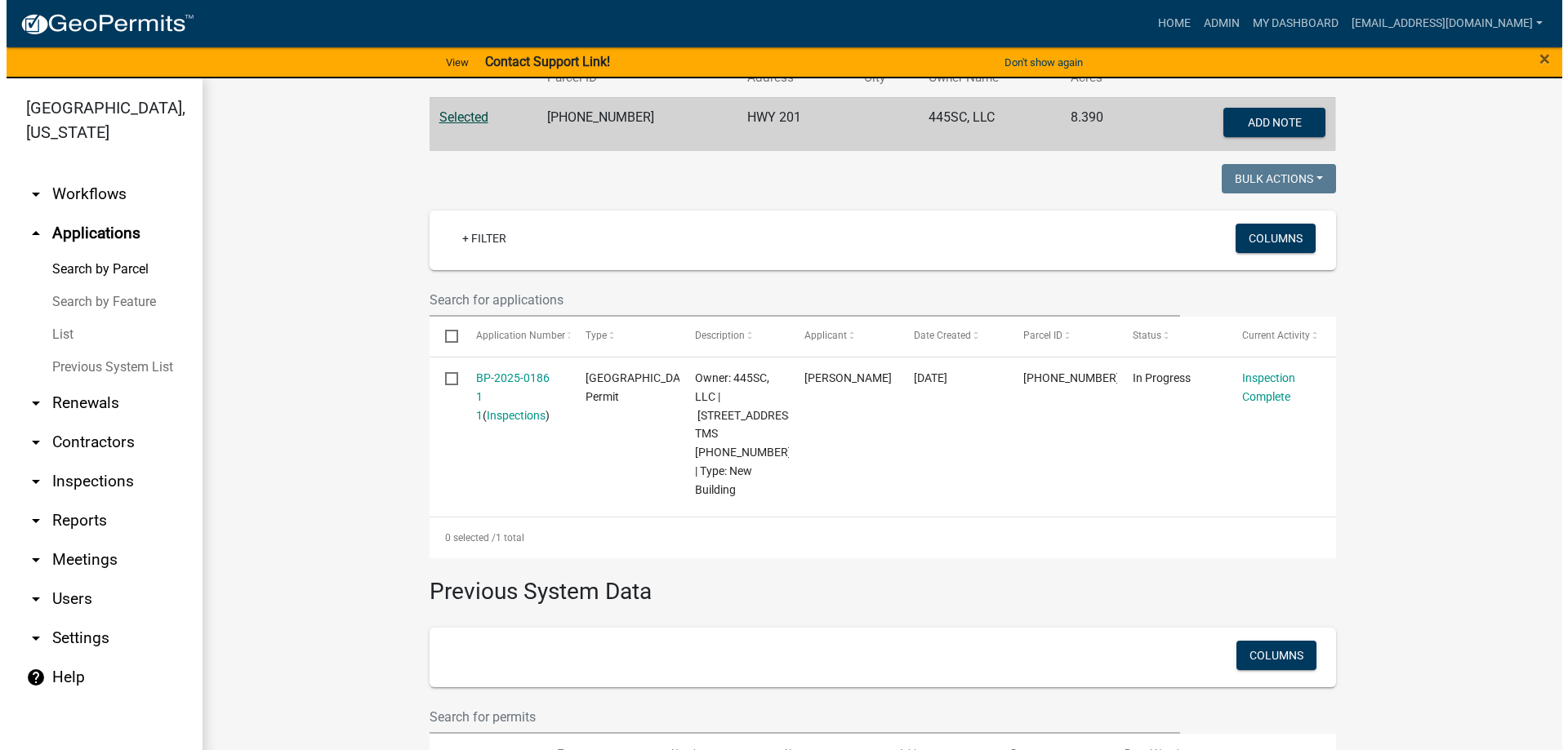
scroll to position [408, 0]
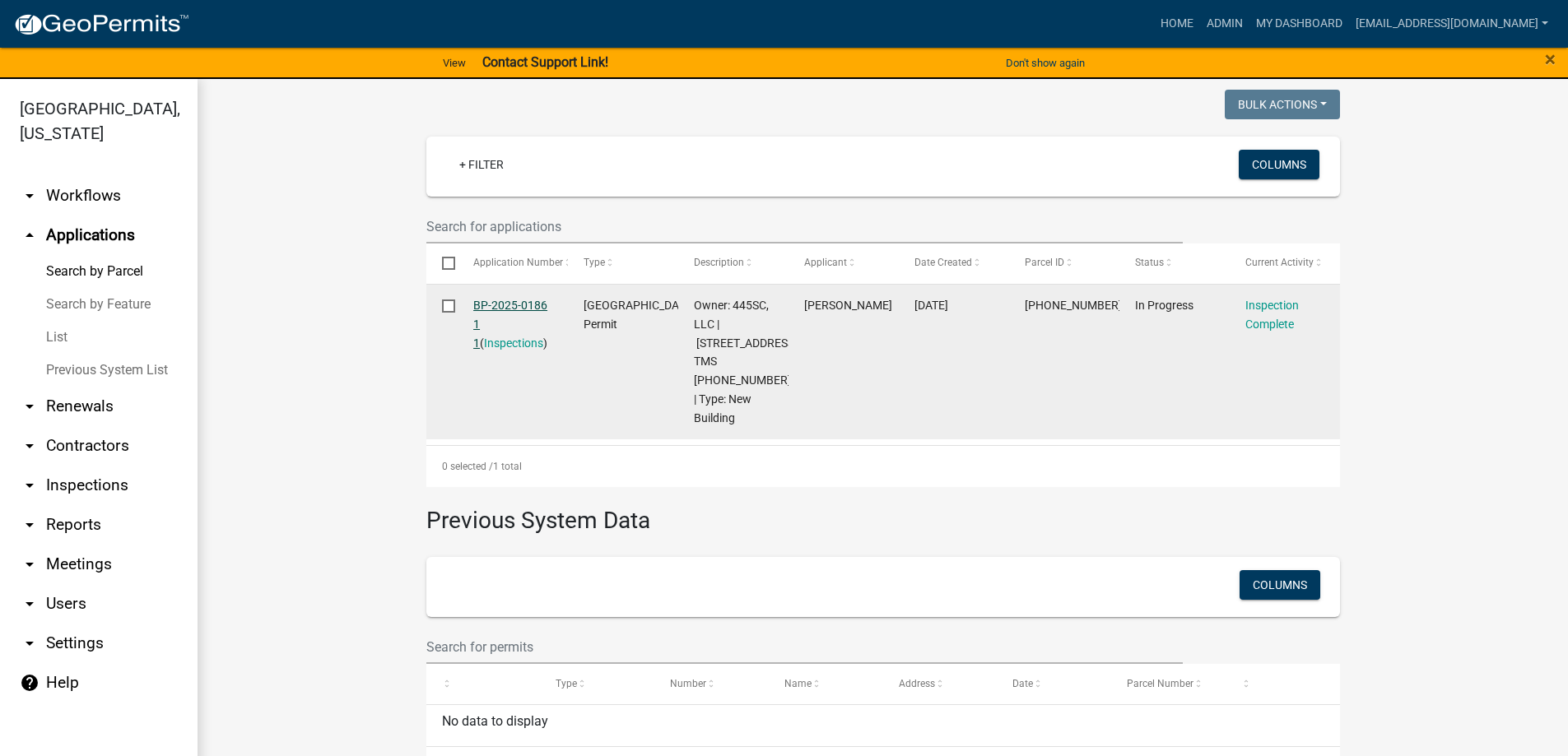
click at [496, 300] on link "BP-2025-0186 1 1" at bounding box center [511, 324] width 74 height 51
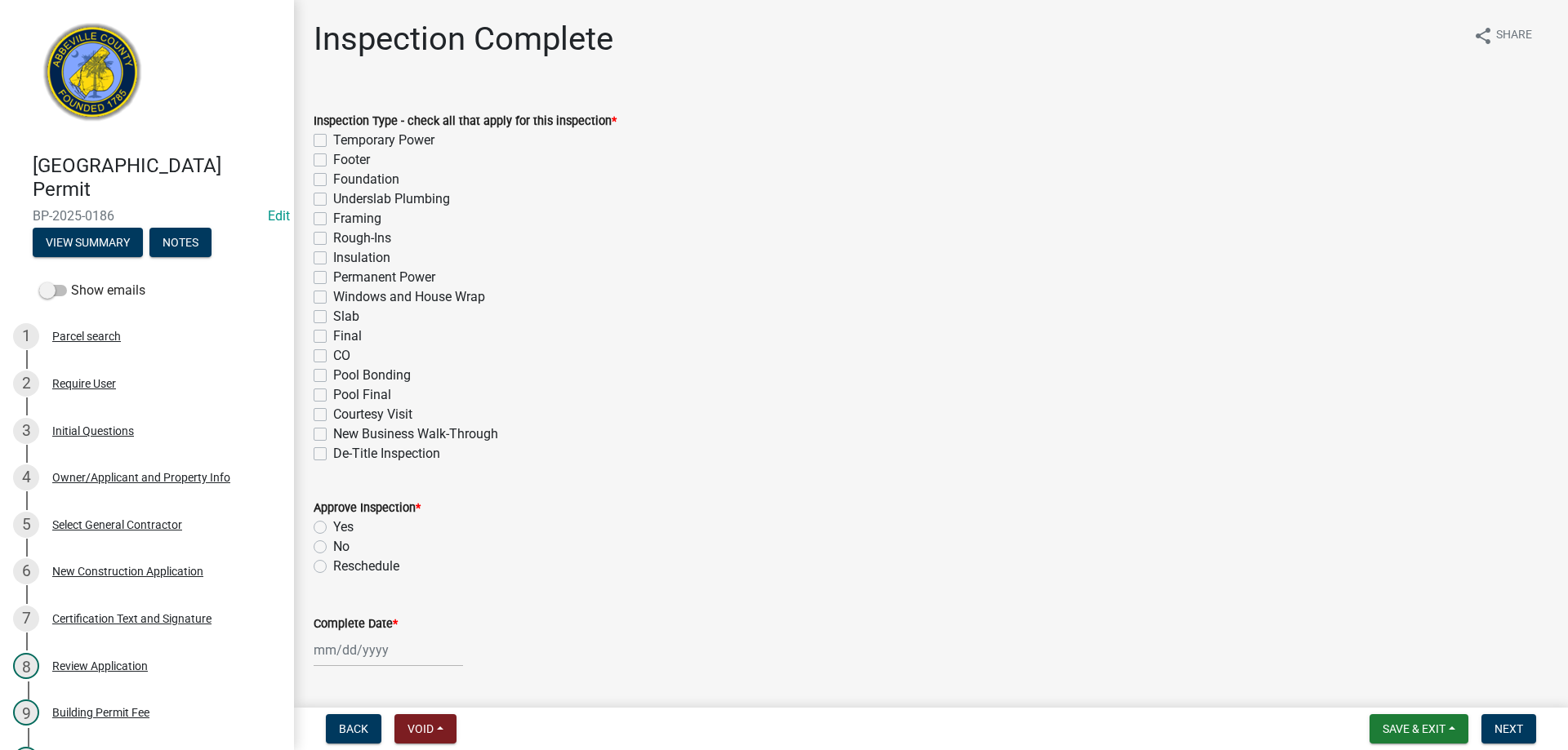
click at [333, 217] on label "Framing" at bounding box center [357, 218] width 49 height 19
click at [333, 217] on input "Framing" at bounding box center [339, 214] width 11 height 11
checkbox input "true"
checkbox input "false"
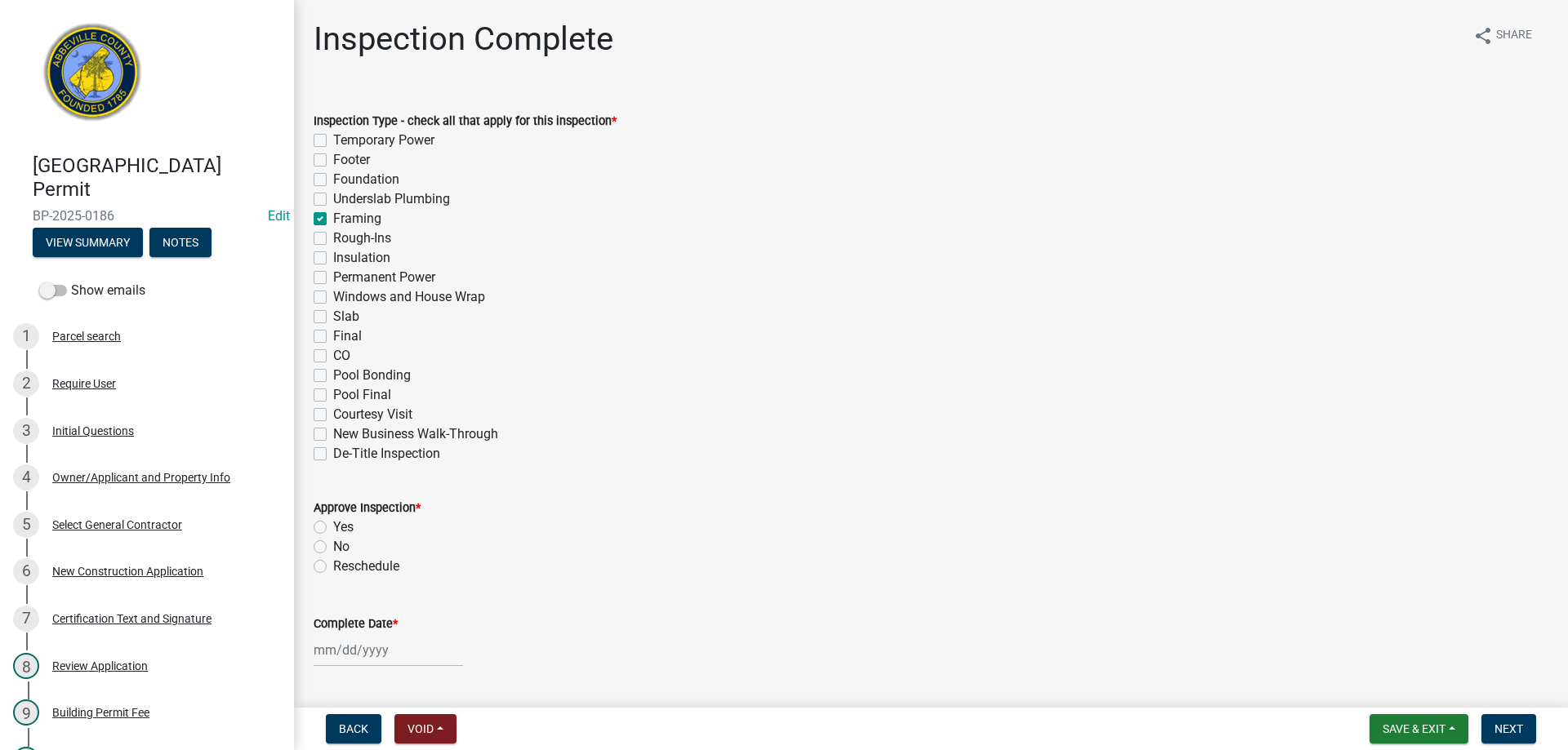
checkbox input "false"
checkbox input "true"
checkbox input "false"
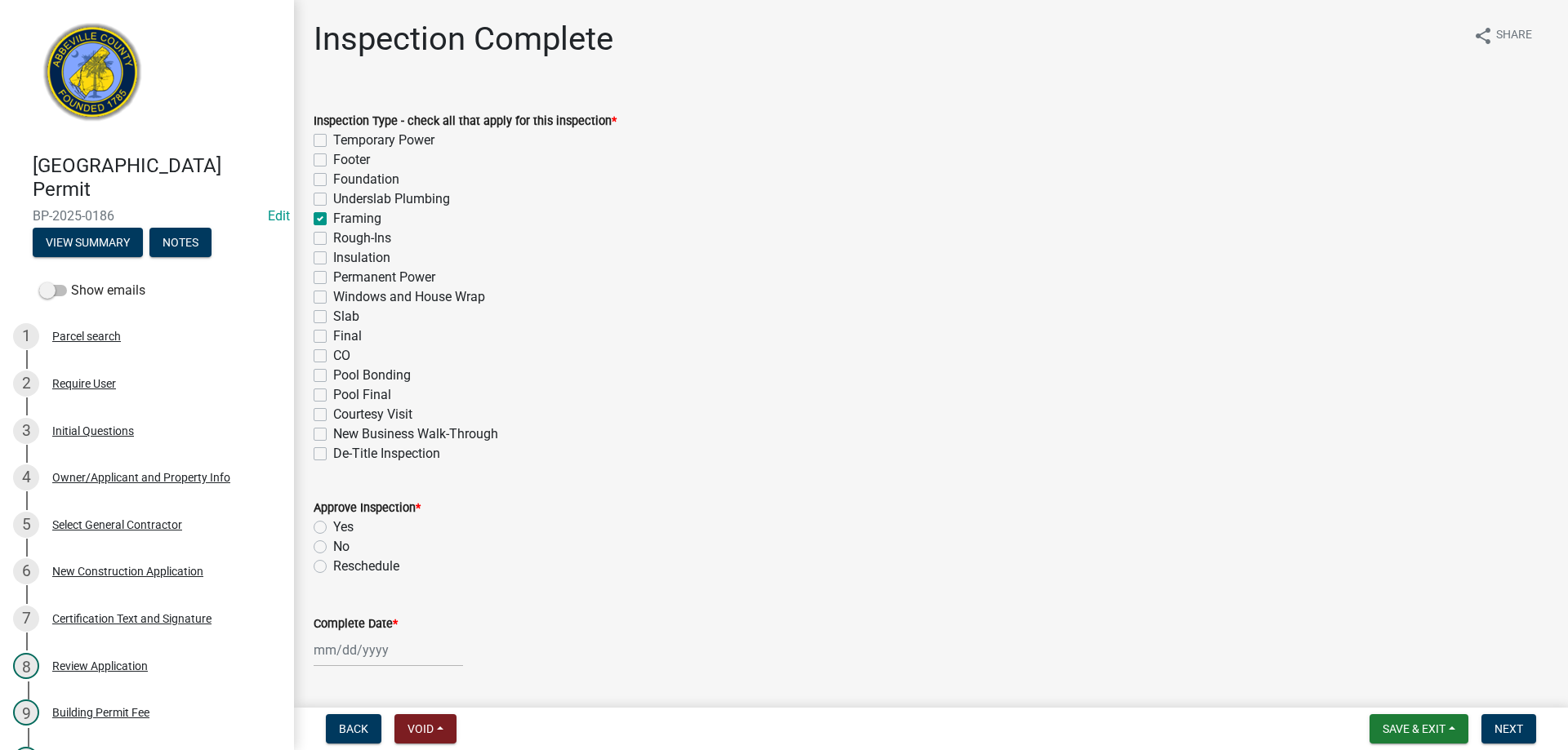
checkbox input "false"
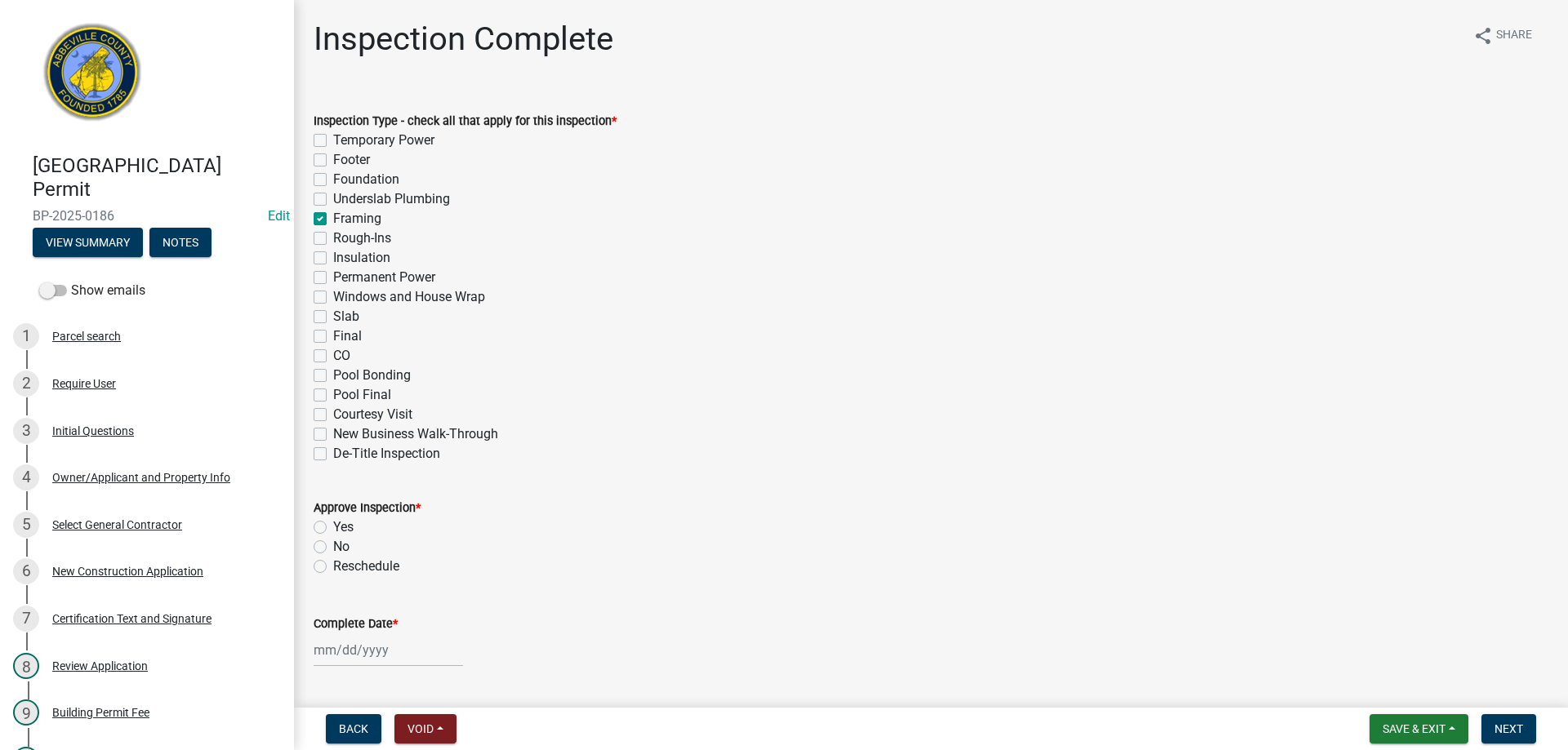
checkbox input "false"
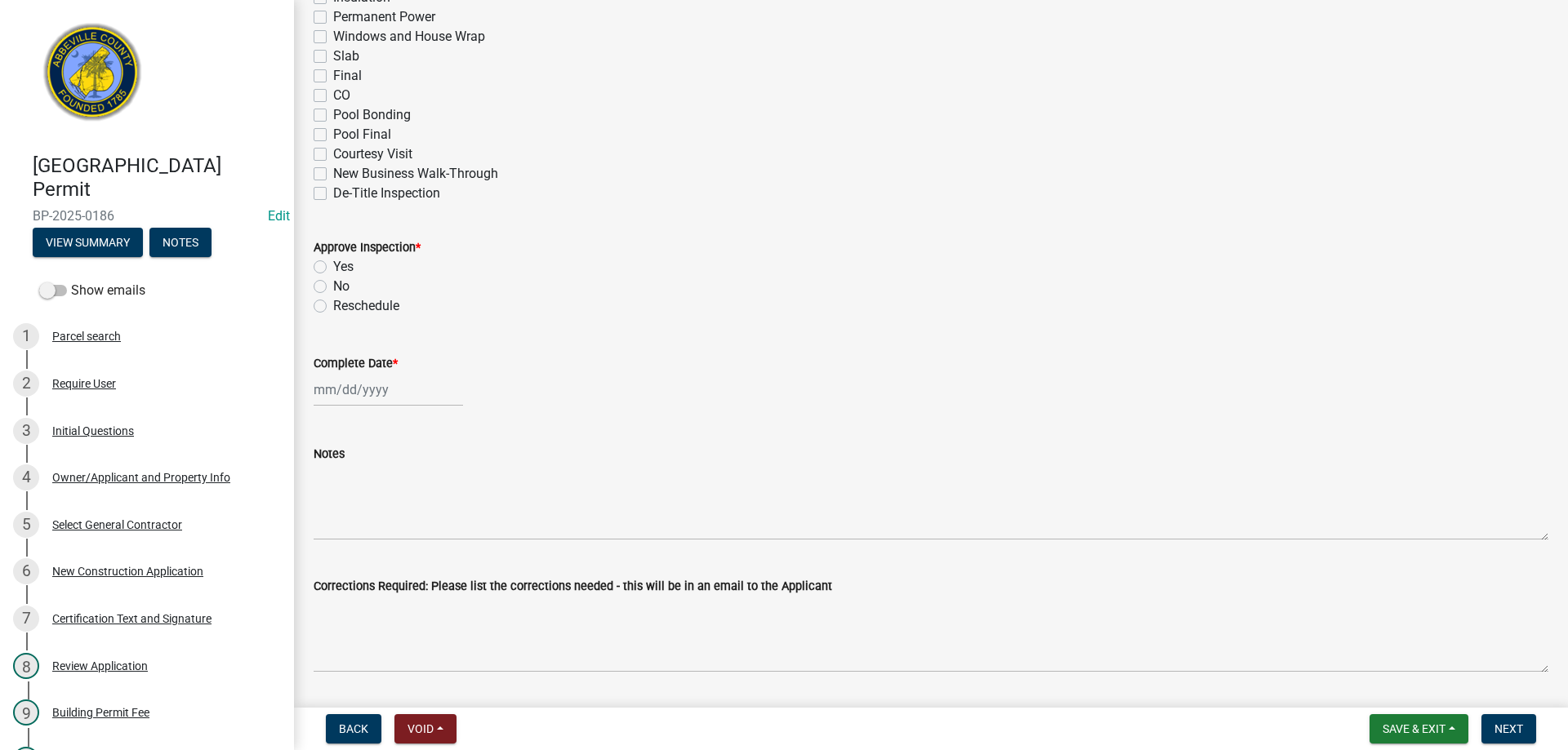
scroll to position [327, 0]
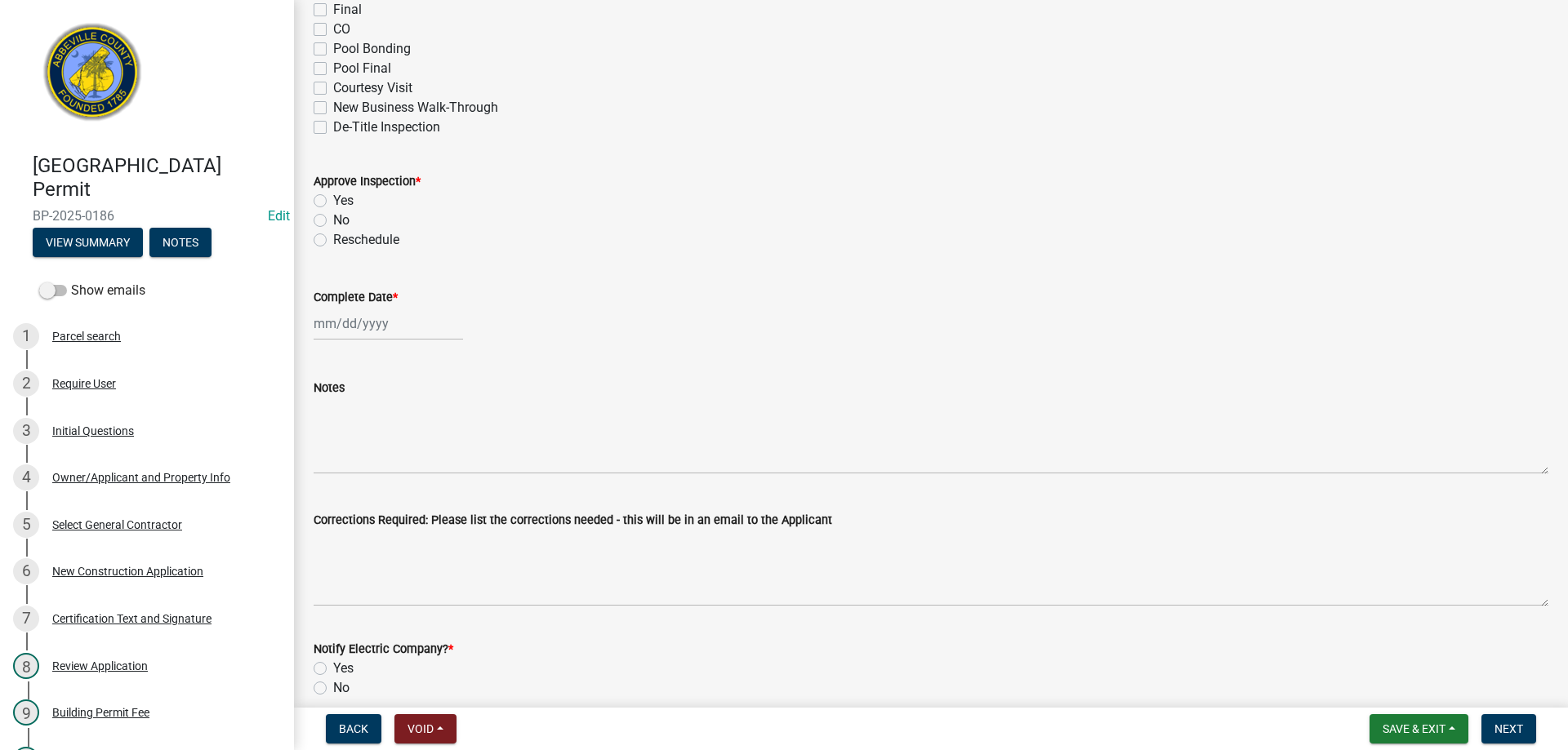
click at [333, 198] on label "Yes" at bounding box center [343, 201] width 20 height 19
click at [333, 198] on input "Yes" at bounding box center [339, 197] width 11 height 11
radio input "true"
click at [362, 324] on div at bounding box center [387, 323] width 149 height 34
select select "9"
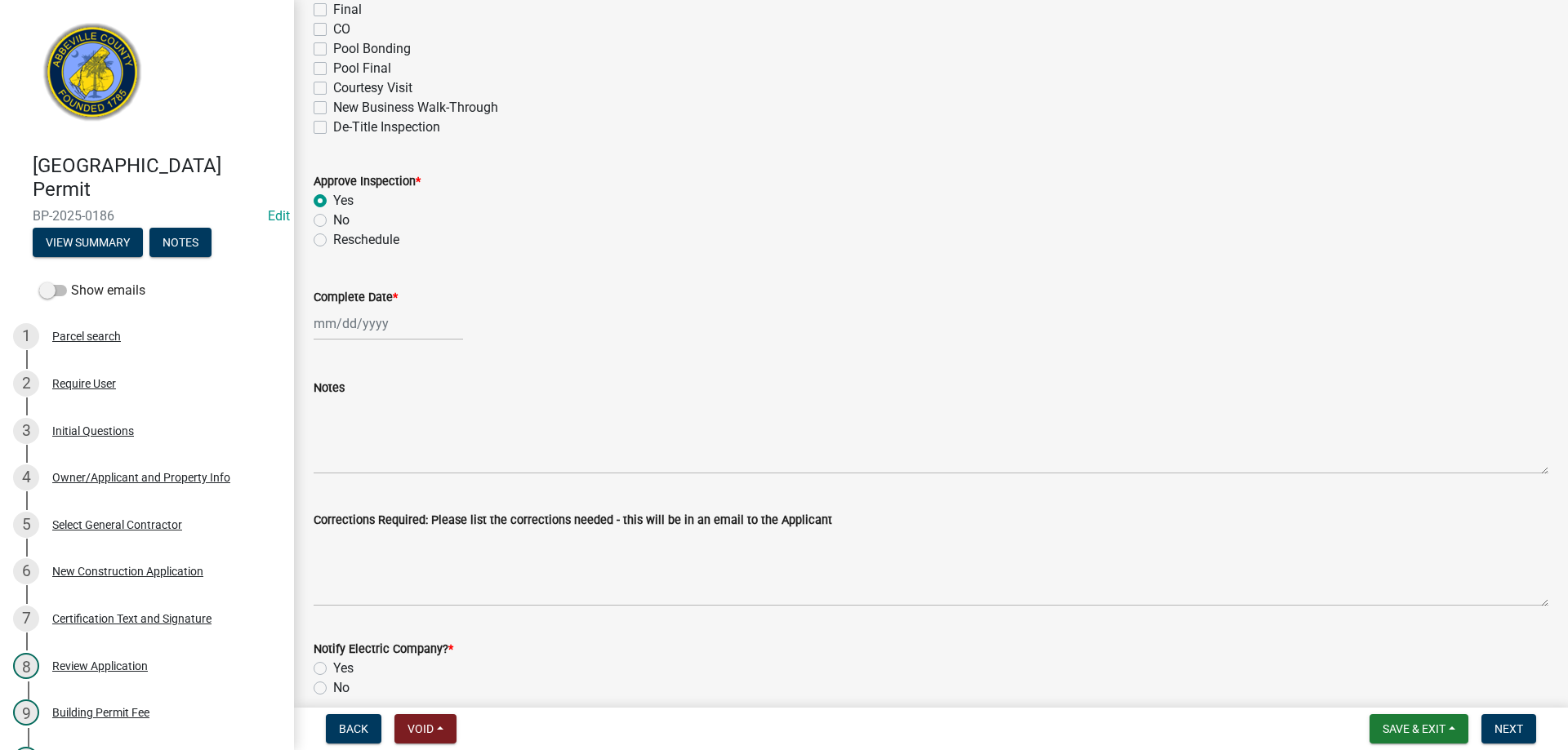
select select "2025"
click at [354, 460] on div "16" at bounding box center [355, 462] width 27 height 27
type input "09/16/2025"
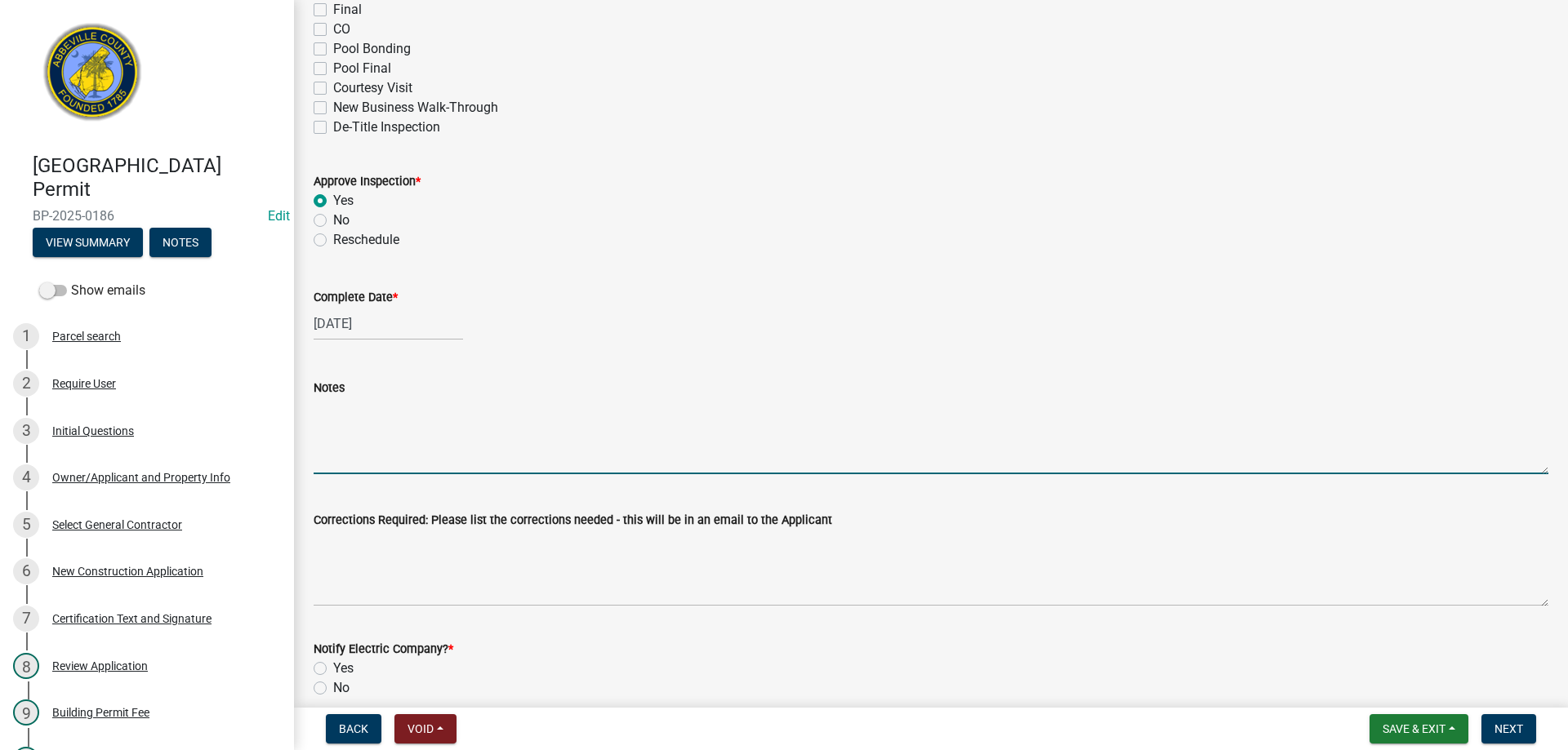
click at [361, 439] on textarea "Notes" at bounding box center [931, 436] width 1235 height 77
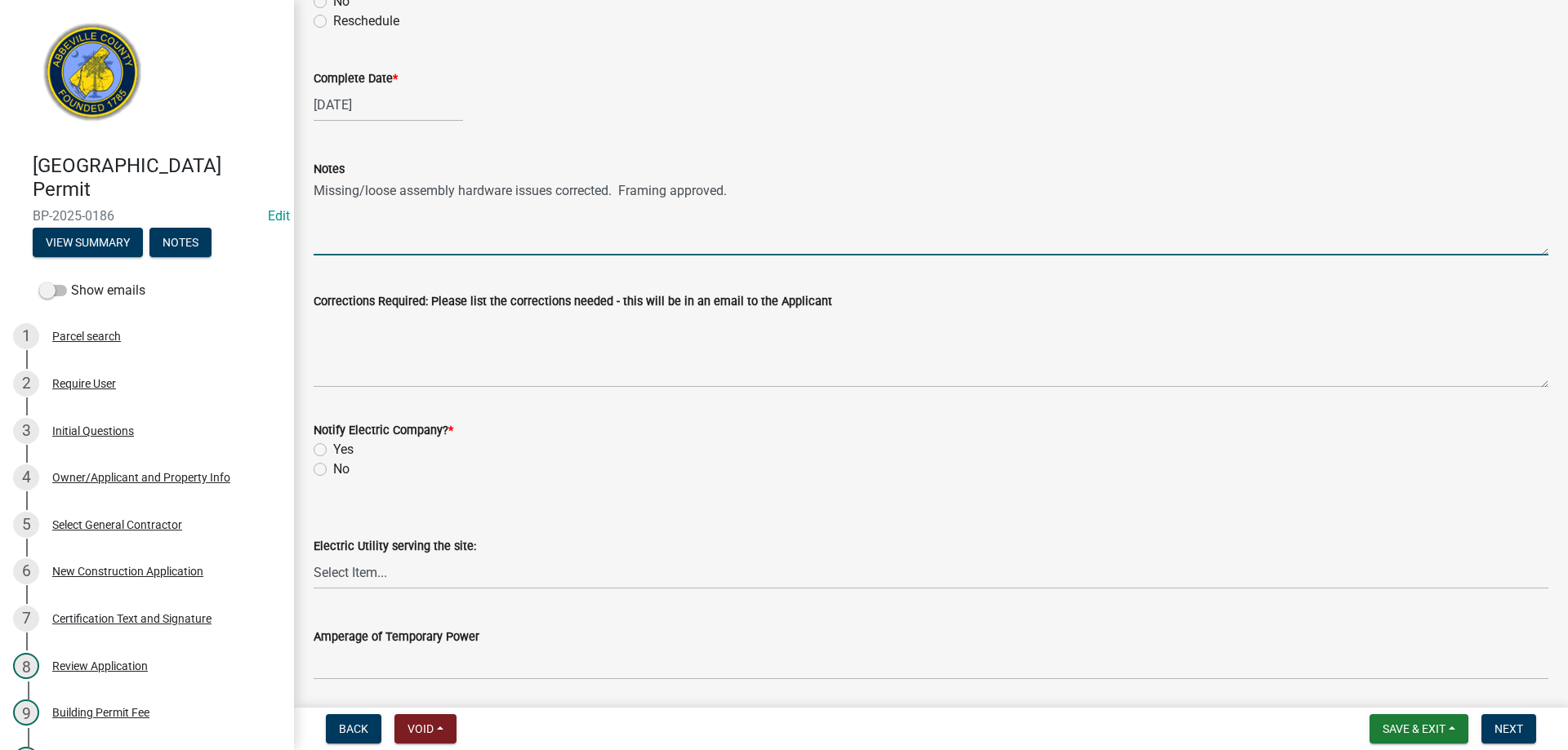
scroll to position [571, 0]
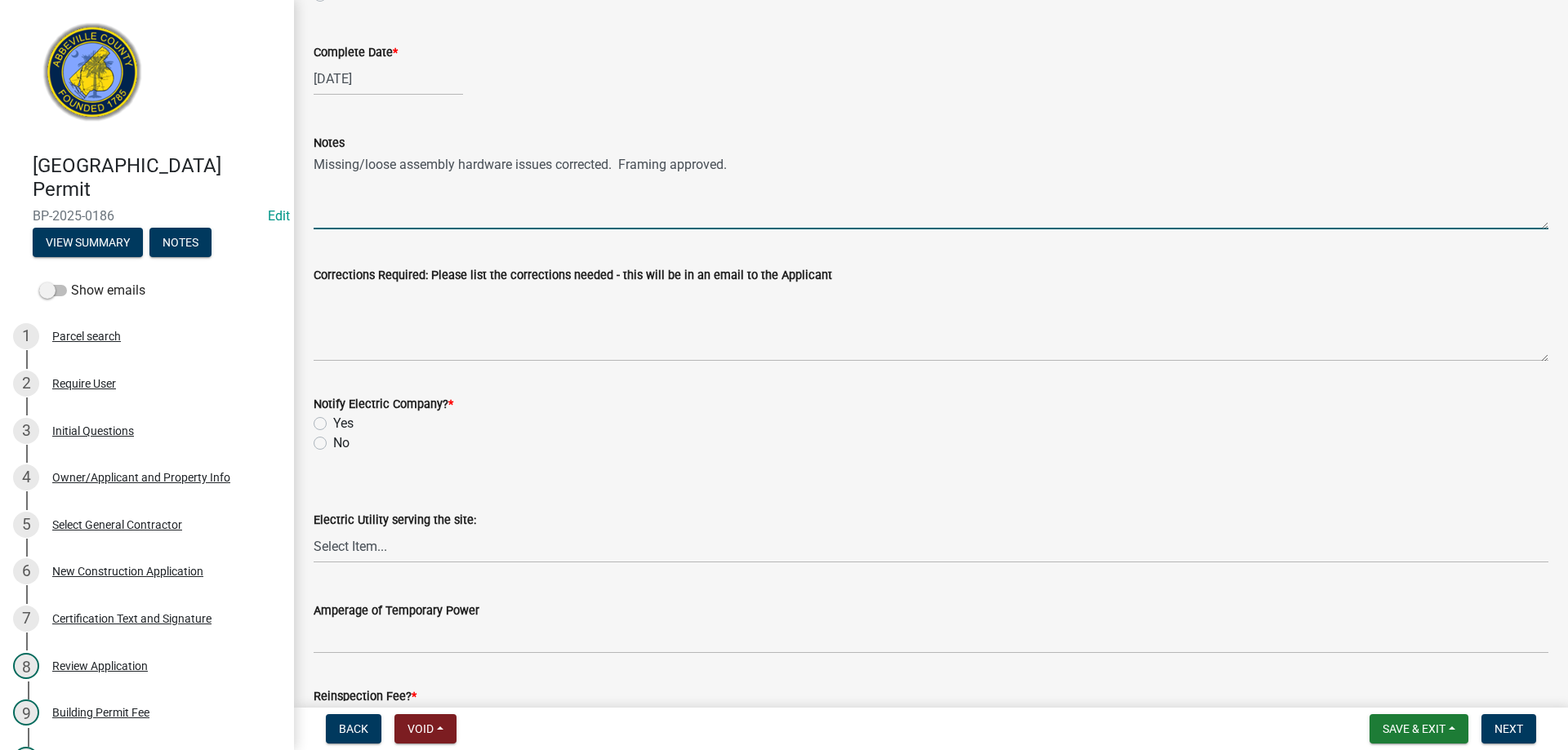
type textarea "Missing/loose assembly hardware issues corrected. Framing approved."
click at [333, 445] on label "No" at bounding box center [342, 442] width 16 height 19
click at [333, 444] on input "No" at bounding box center [339, 439] width 11 height 11
radio input "true"
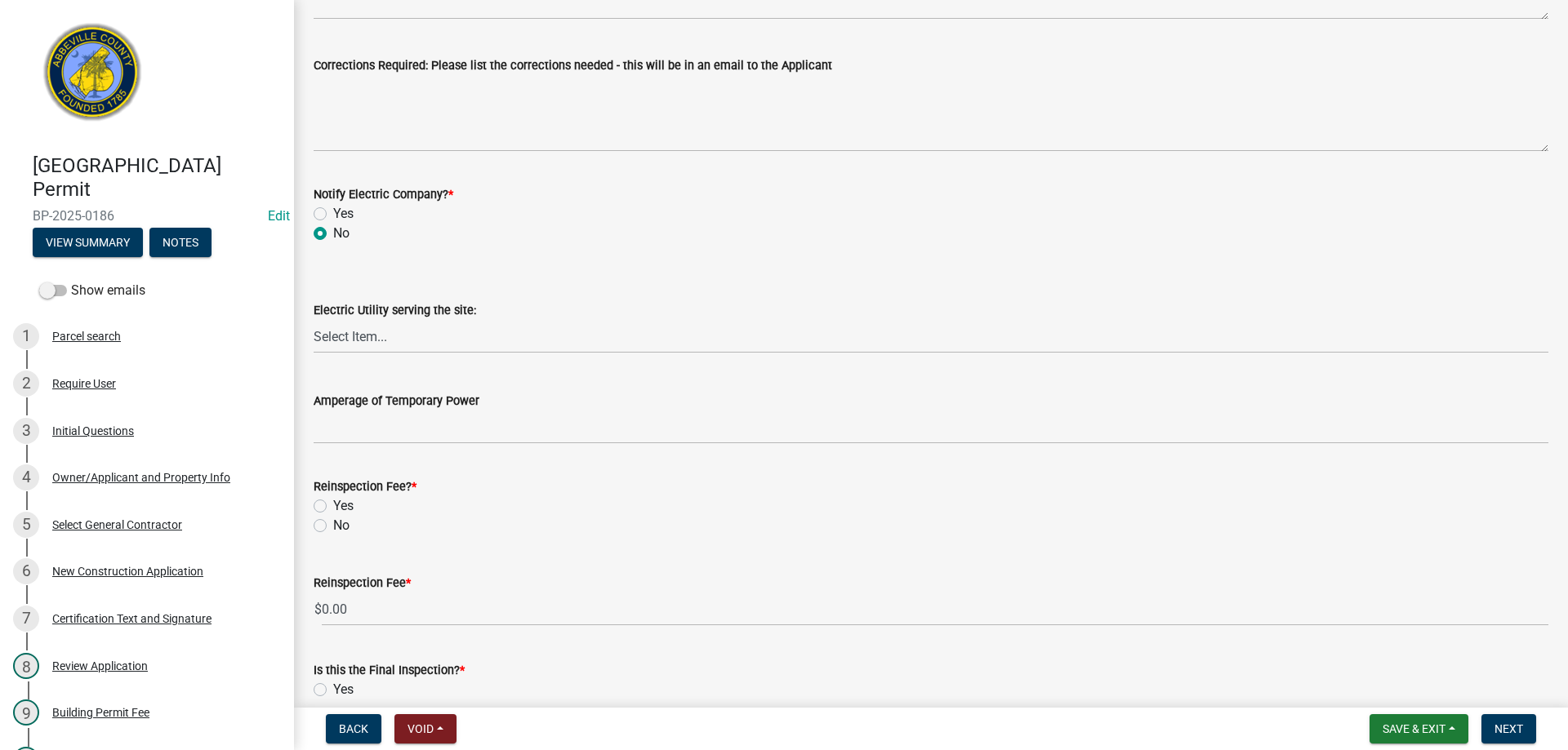
scroll to position [877, 0]
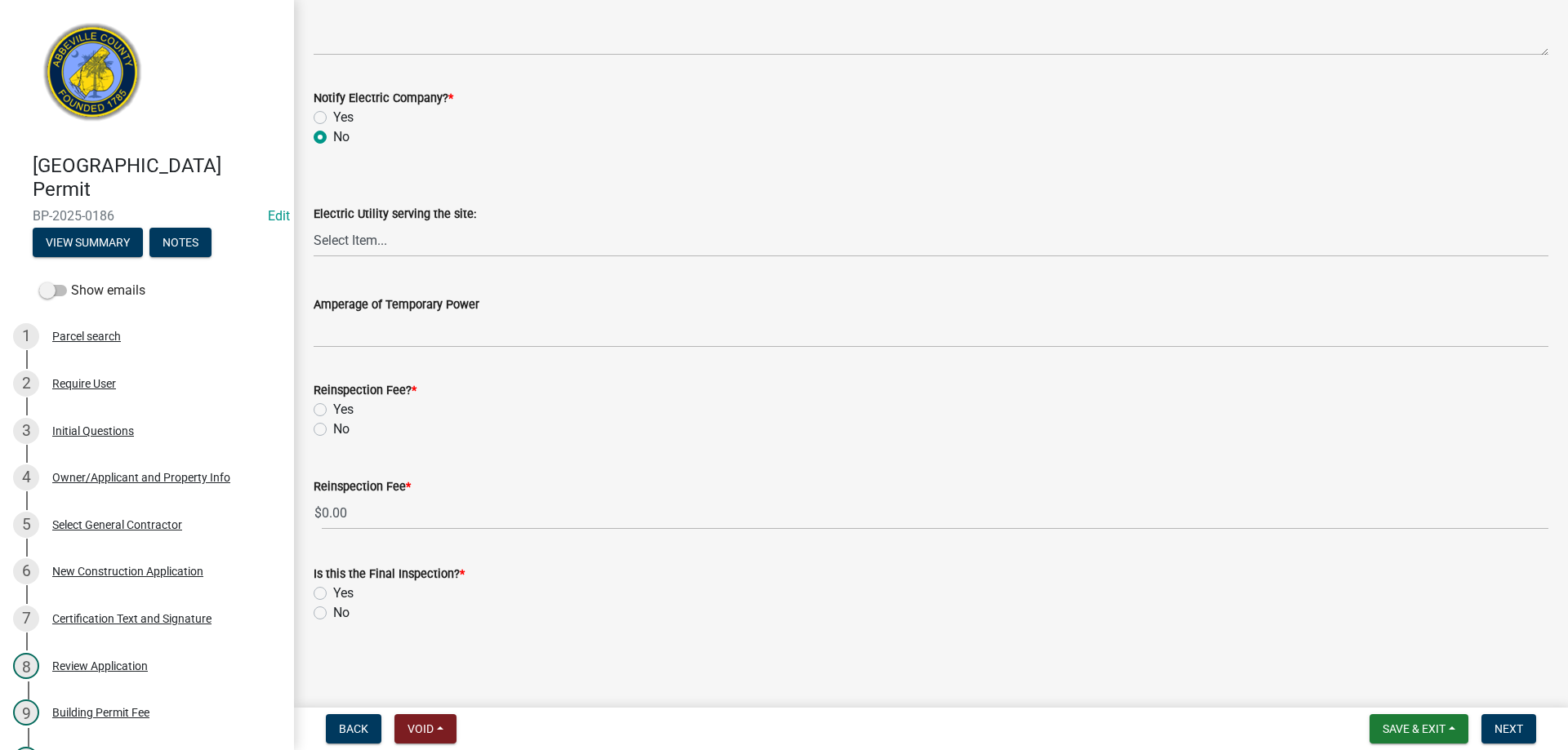
click at [333, 431] on label "No" at bounding box center [342, 429] width 16 height 19
click at [333, 430] on input "No" at bounding box center [339, 425] width 11 height 11
radio input "true"
click at [333, 614] on label "No" at bounding box center [342, 613] width 16 height 19
click at [333, 614] on input "No" at bounding box center [339, 609] width 11 height 11
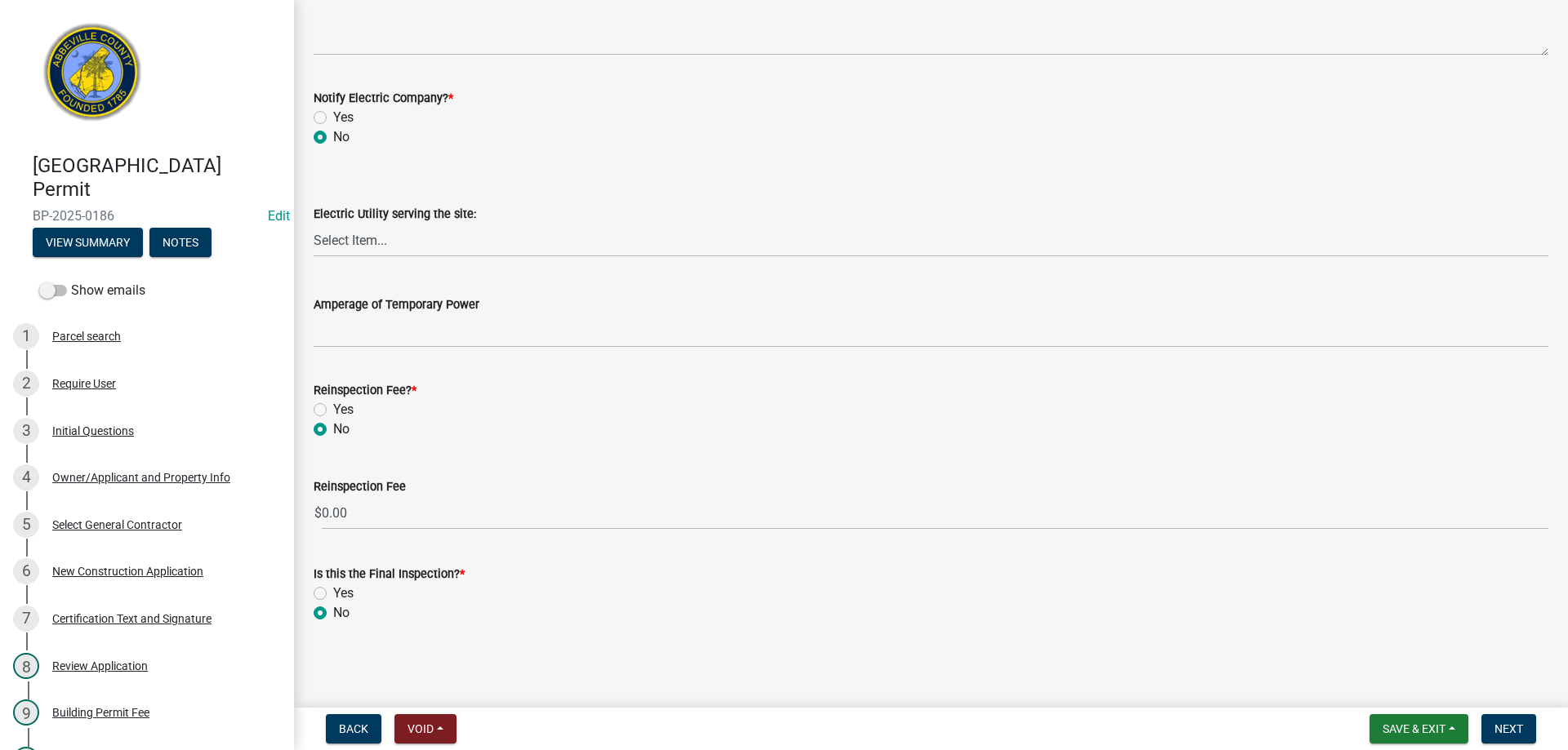
radio input "true"
click at [1506, 727] on span "Next" at bounding box center [1508, 729] width 28 height 13
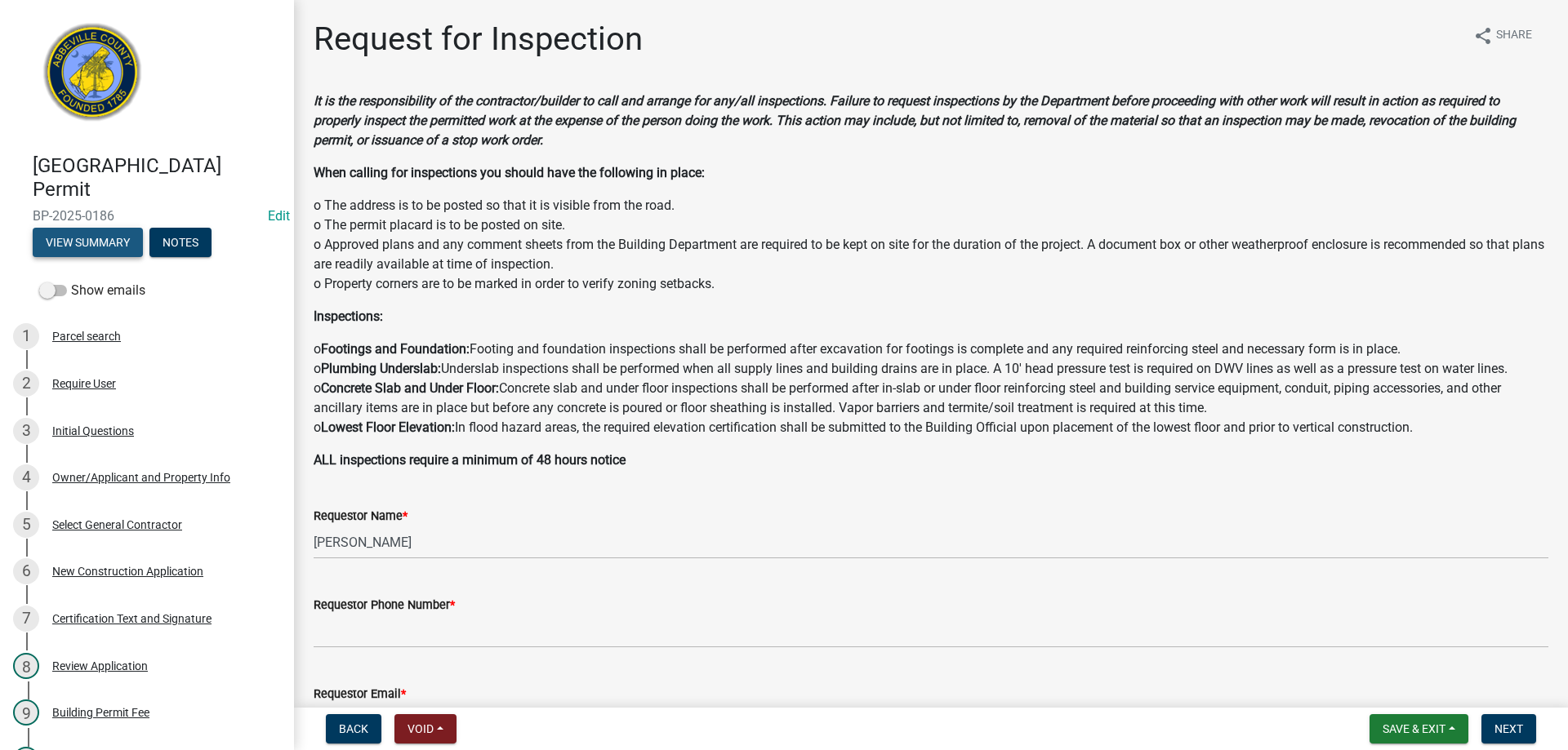
click at [90, 243] on button "View Summary" at bounding box center [88, 243] width 110 height 29
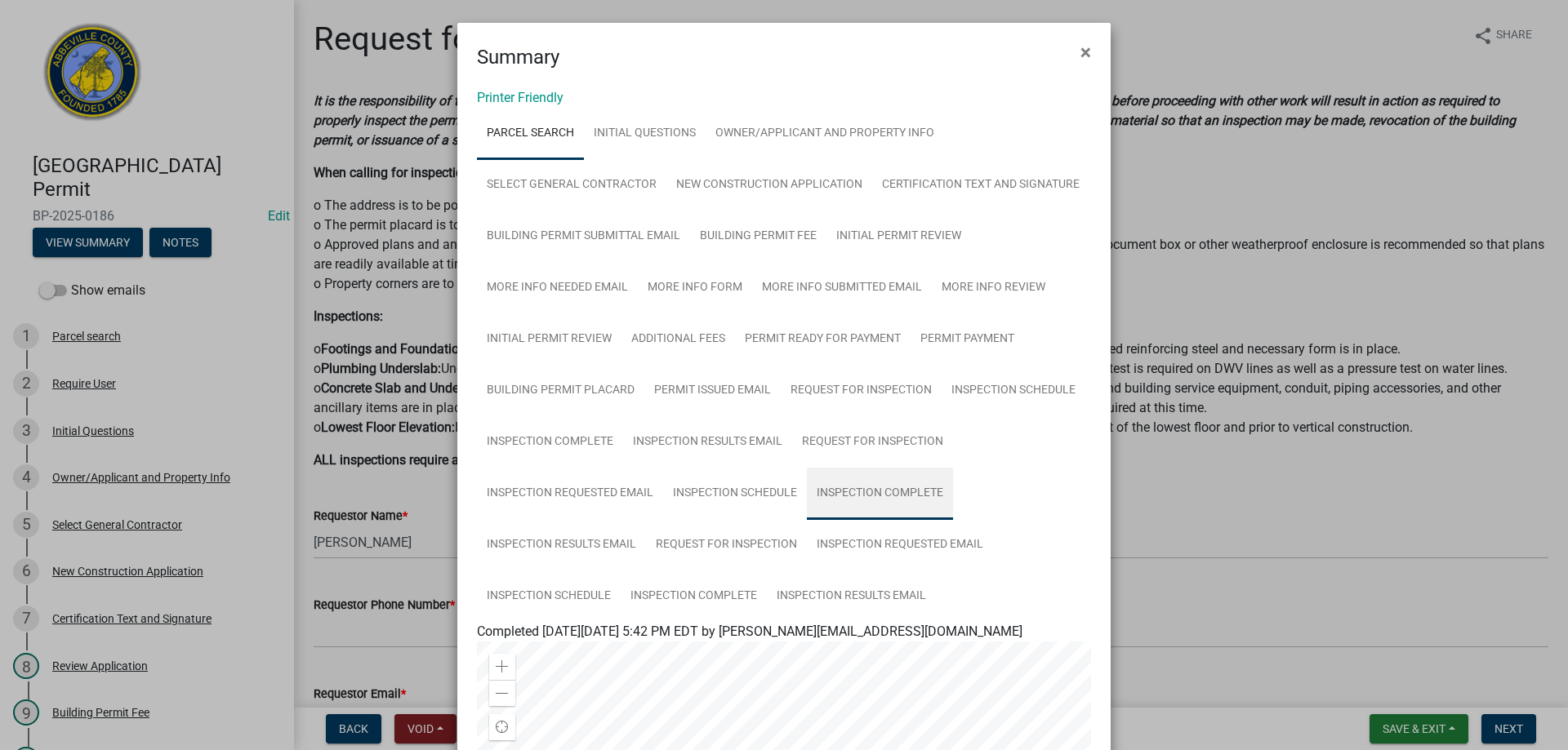
click at [850, 488] on link "Inspection Complete" at bounding box center [880, 494] width 147 height 52
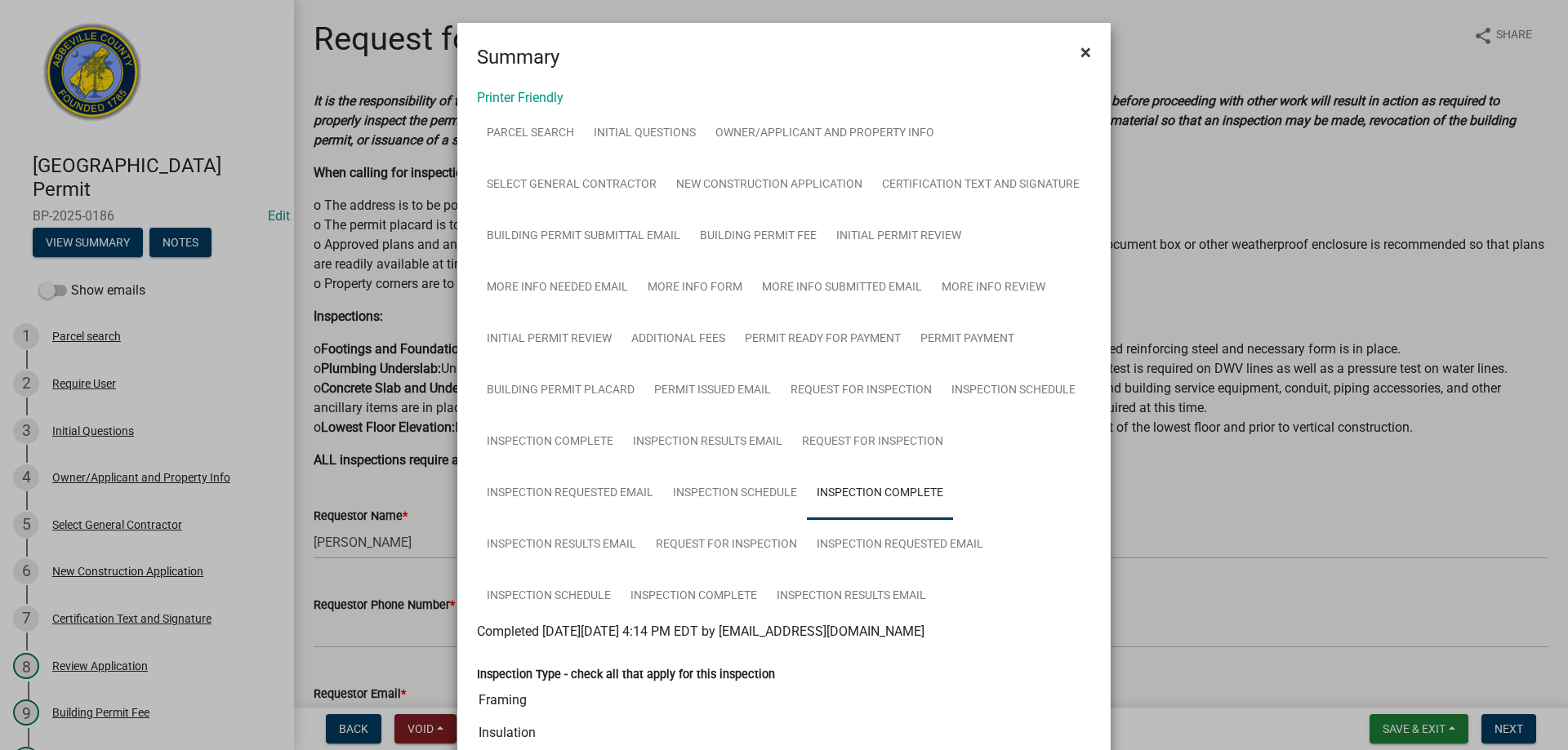
click at [1080, 55] on span "×" at bounding box center [1085, 52] width 11 height 23
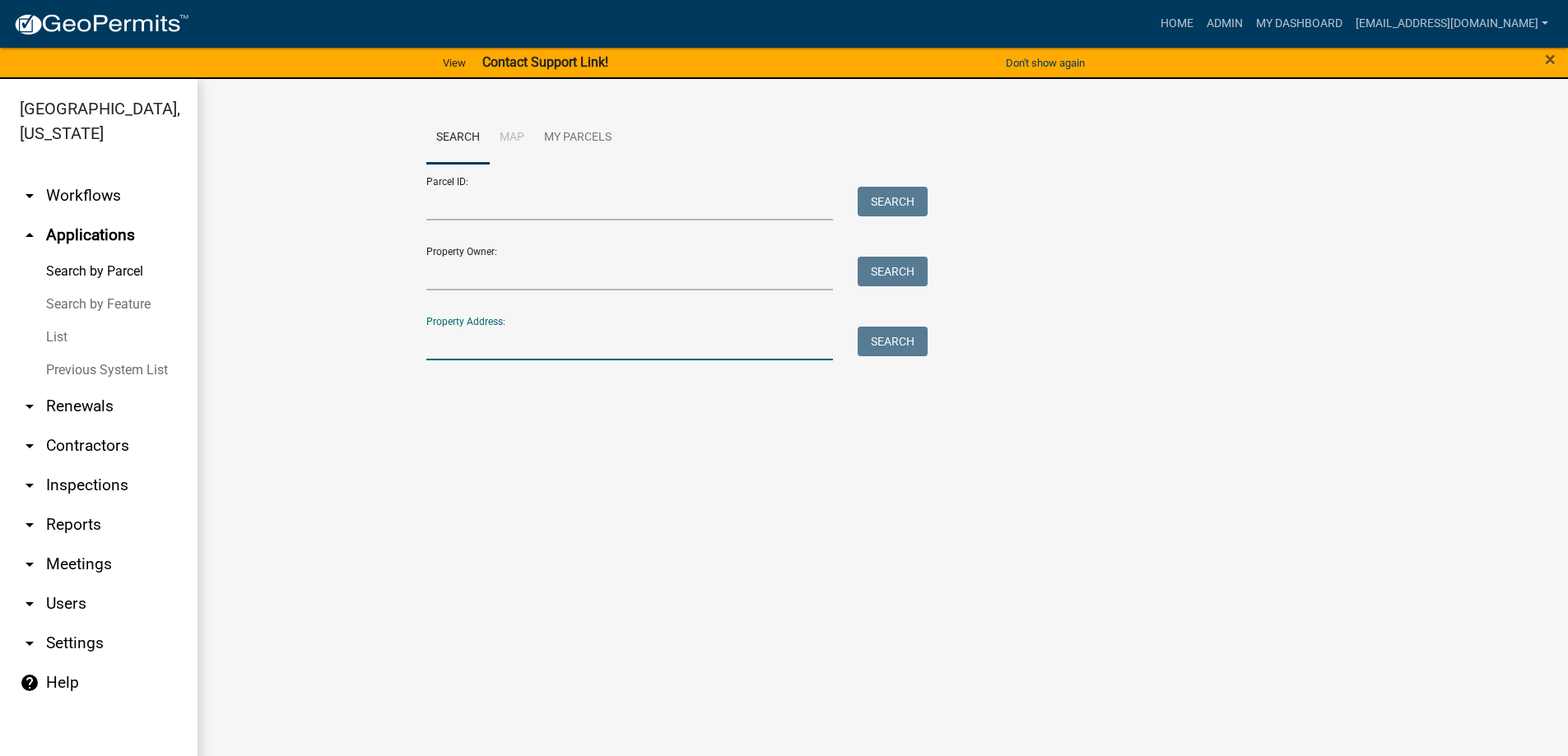
click at [505, 352] on input "Property Address:" at bounding box center [630, 343] width 407 height 34
type input "192 harp"
click at [900, 330] on button "Search" at bounding box center [893, 342] width 70 height 30
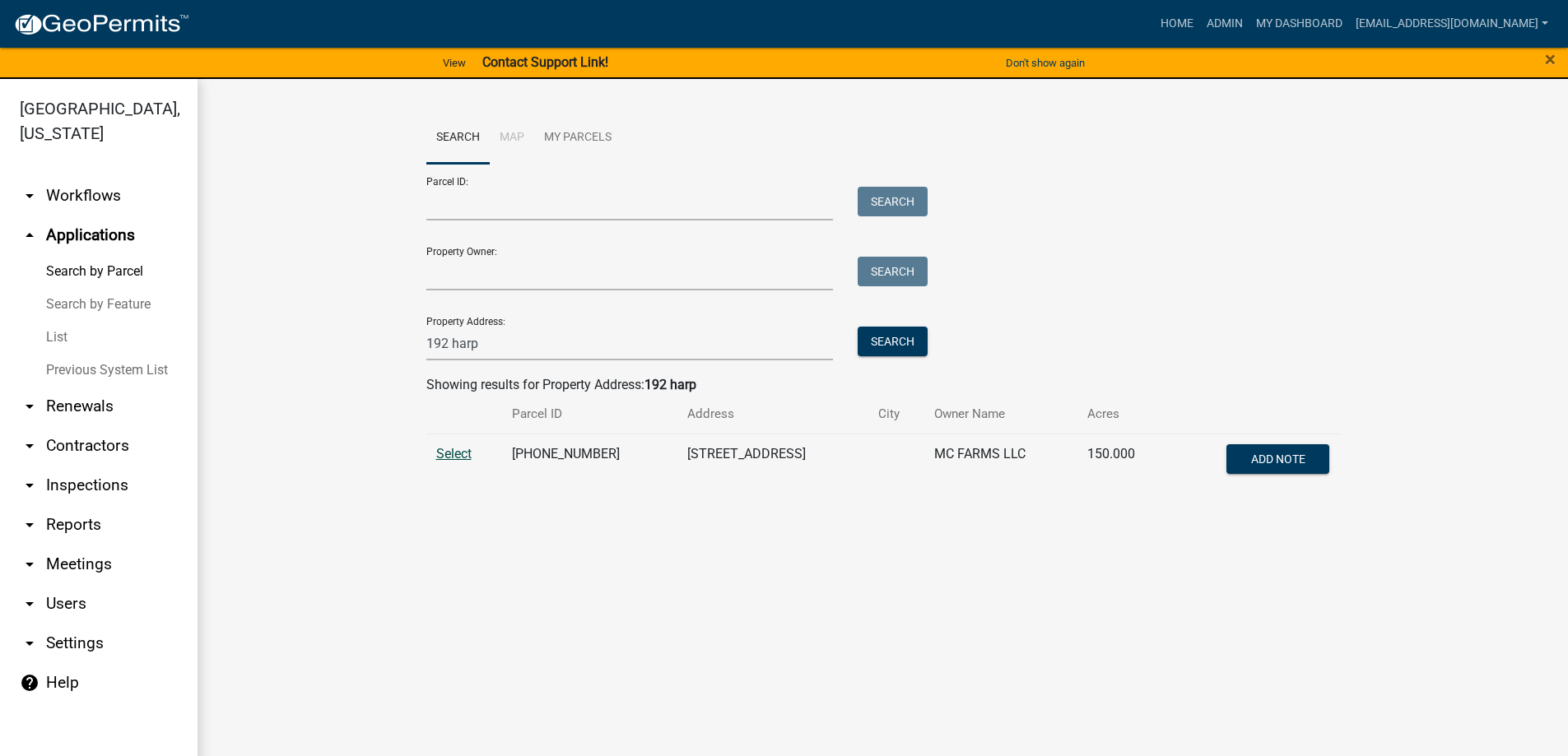
click at [449, 450] on span "Select" at bounding box center [453, 453] width 35 height 16
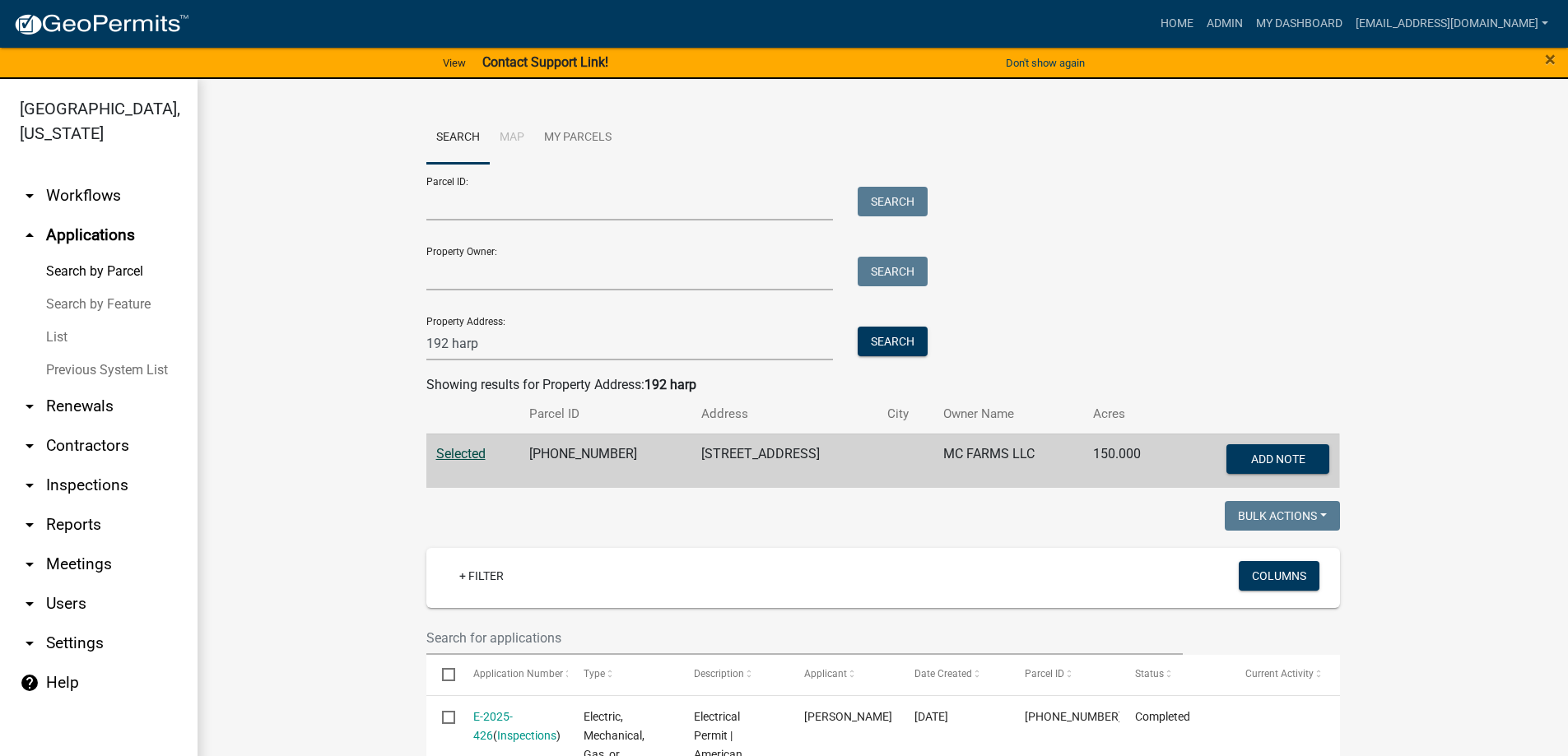
scroll to position [330, 0]
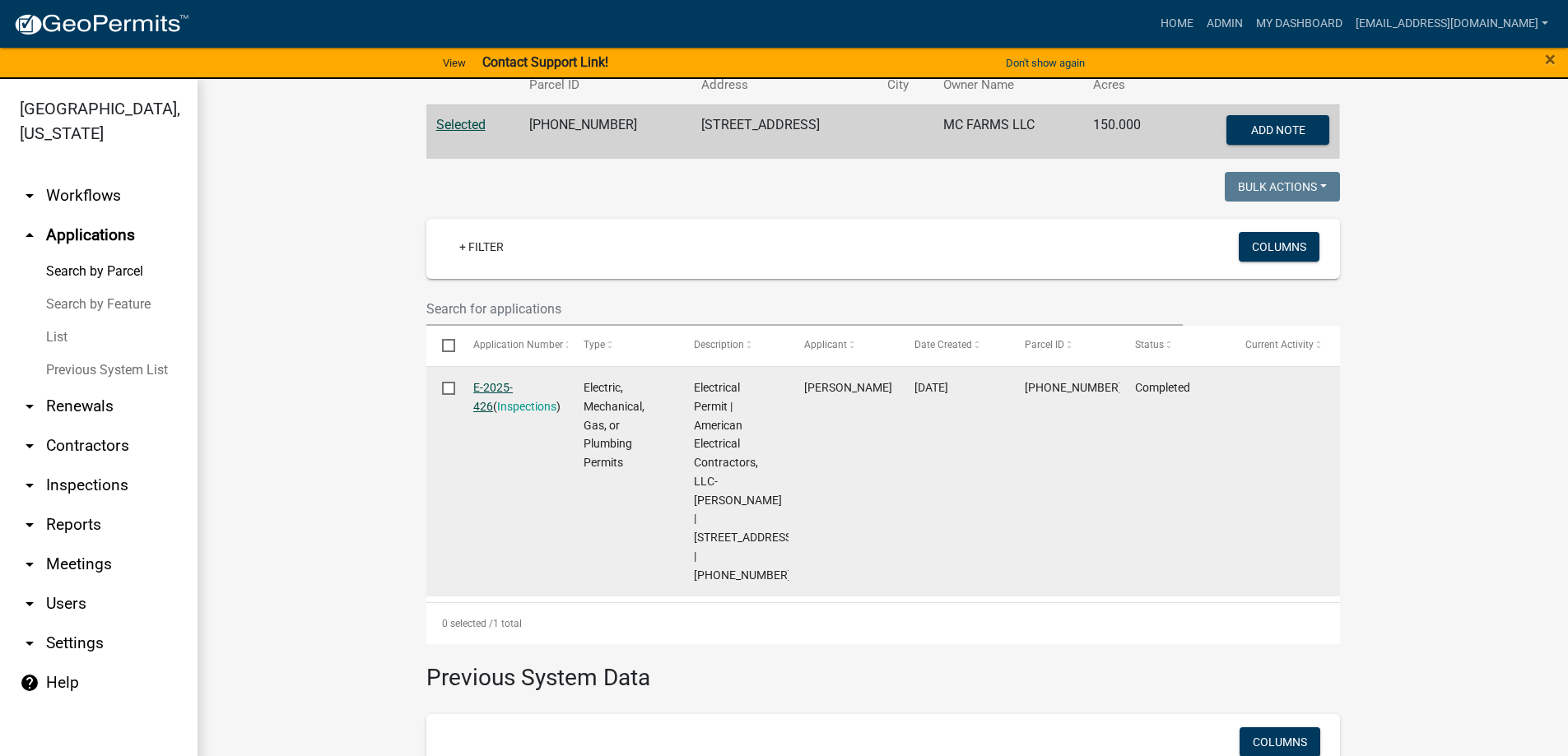
click at [504, 383] on link "E-2025-426" at bounding box center [493, 397] width 40 height 32
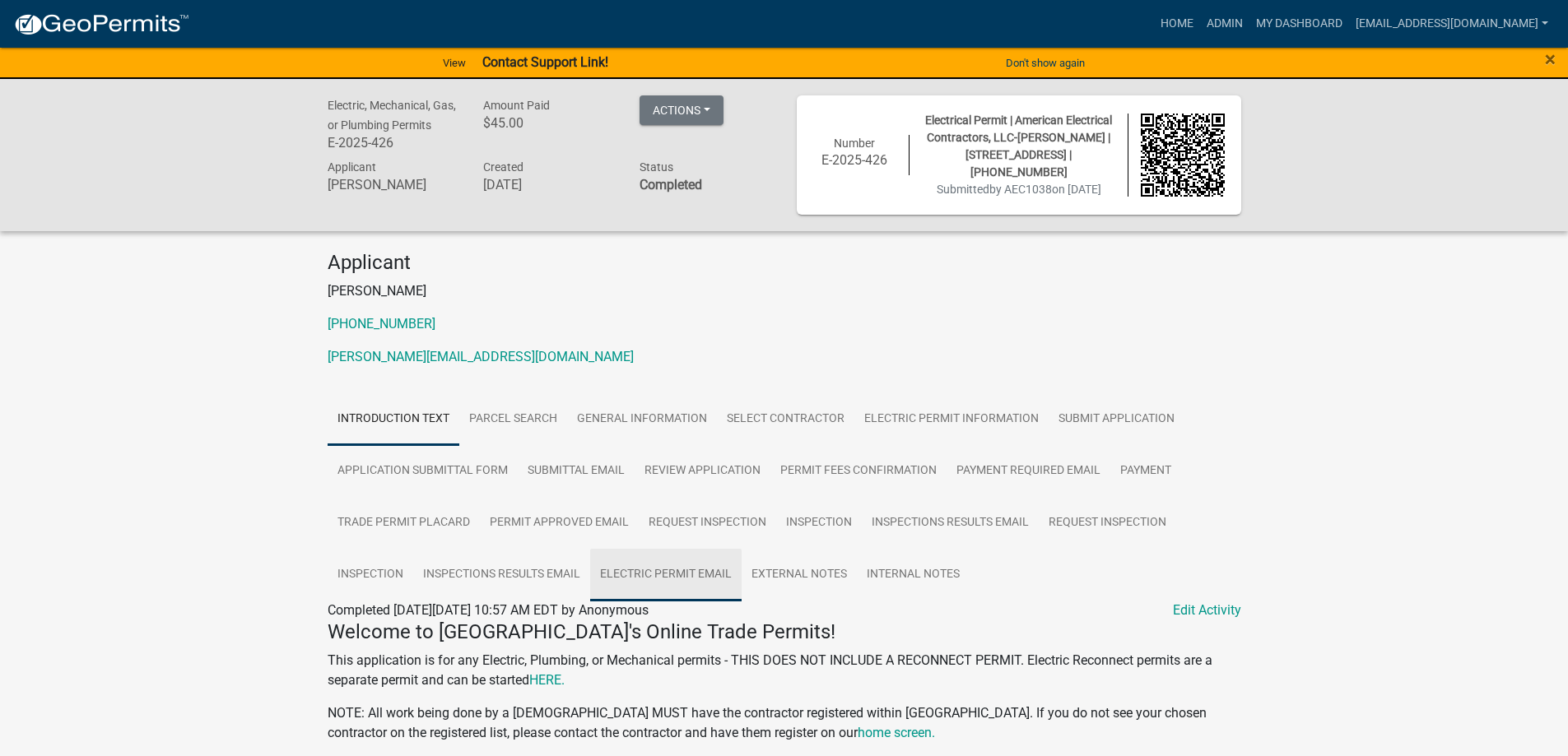
click at [673, 571] on link "Electric Permit Email" at bounding box center [666, 575] width 151 height 53
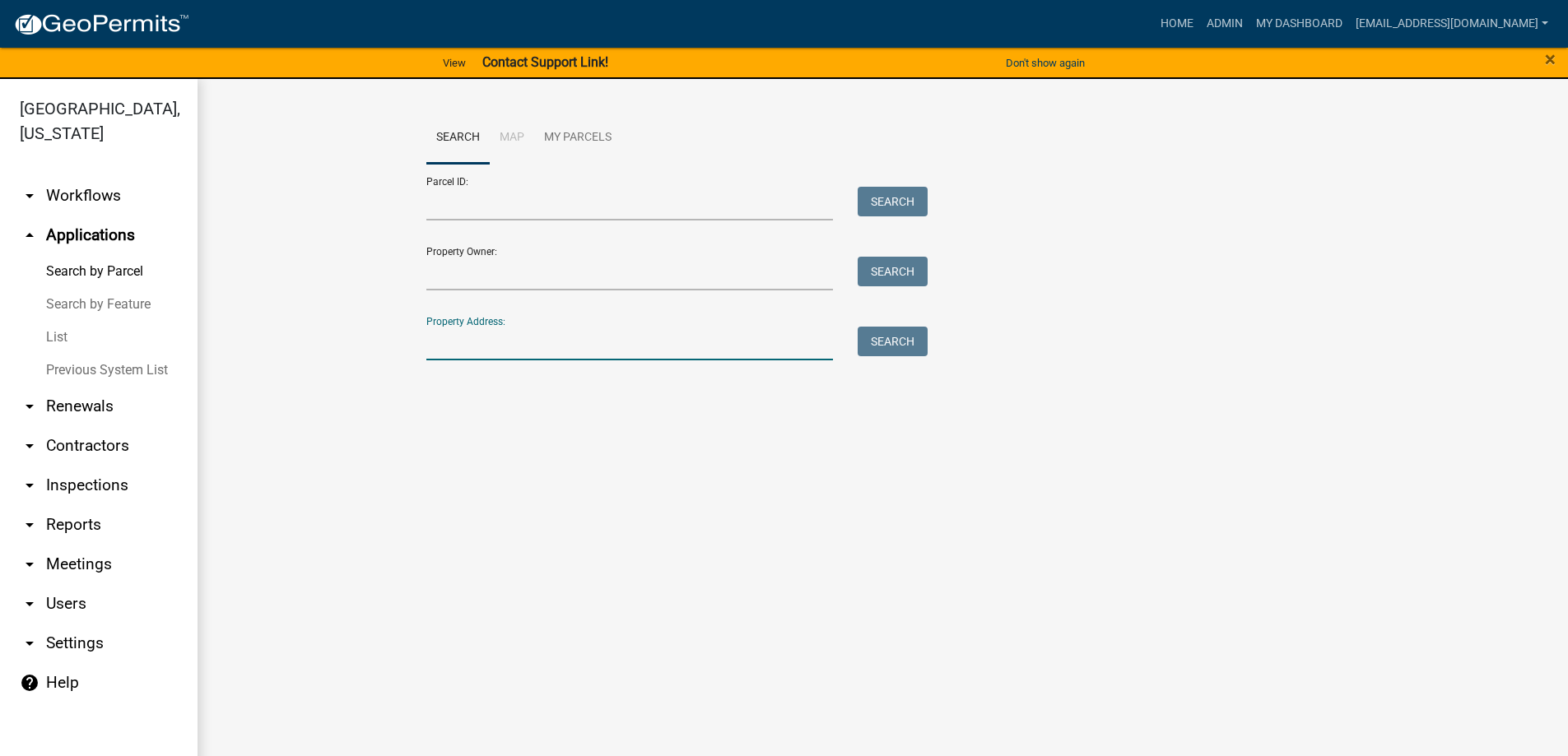
click at [471, 339] on input "Property Address:" at bounding box center [630, 343] width 407 height 34
type input "974 hook"
click at [897, 340] on button "Search" at bounding box center [893, 342] width 70 height 30
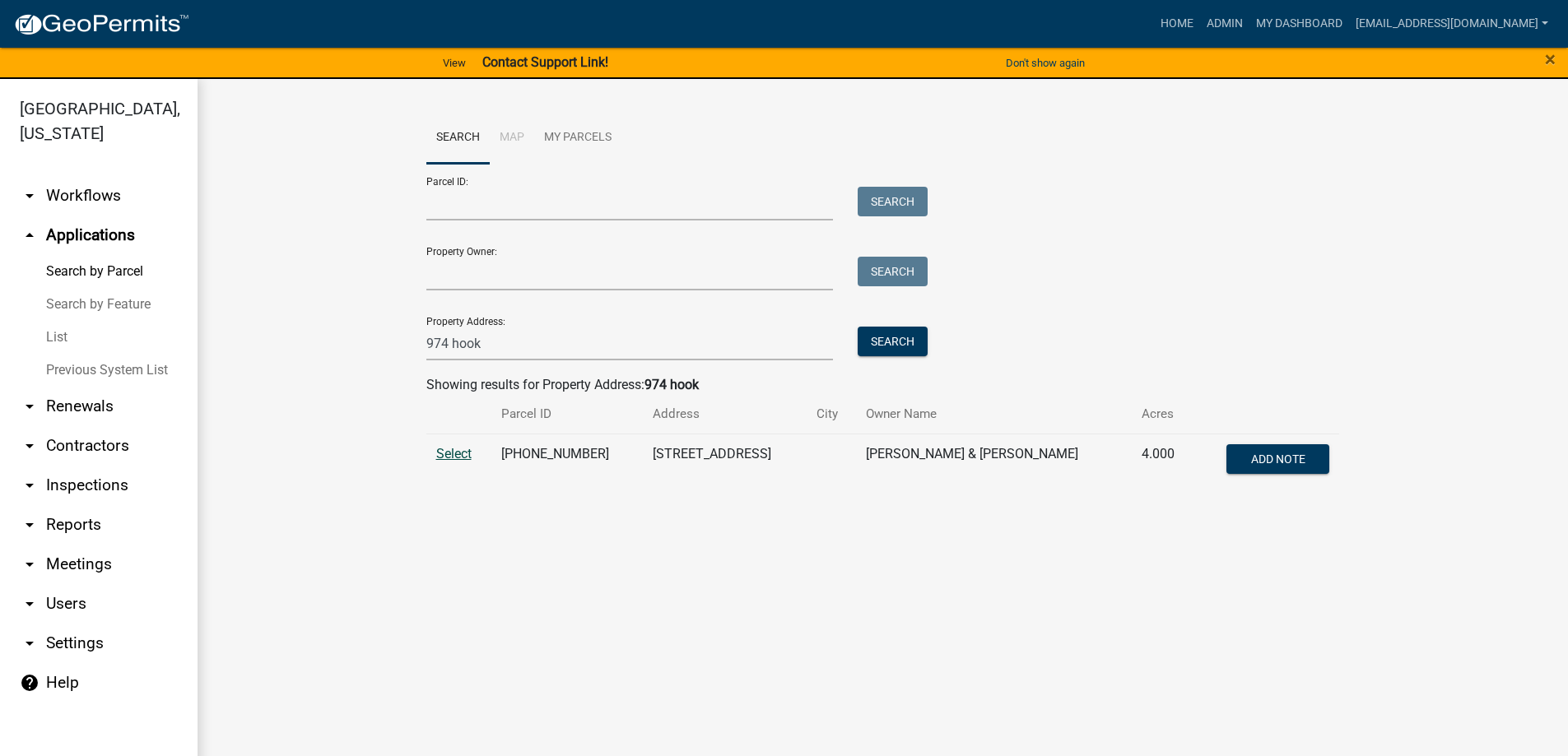
click at [461, 454] on span "Select" at bounding box center [453, 453] width 35 height 16
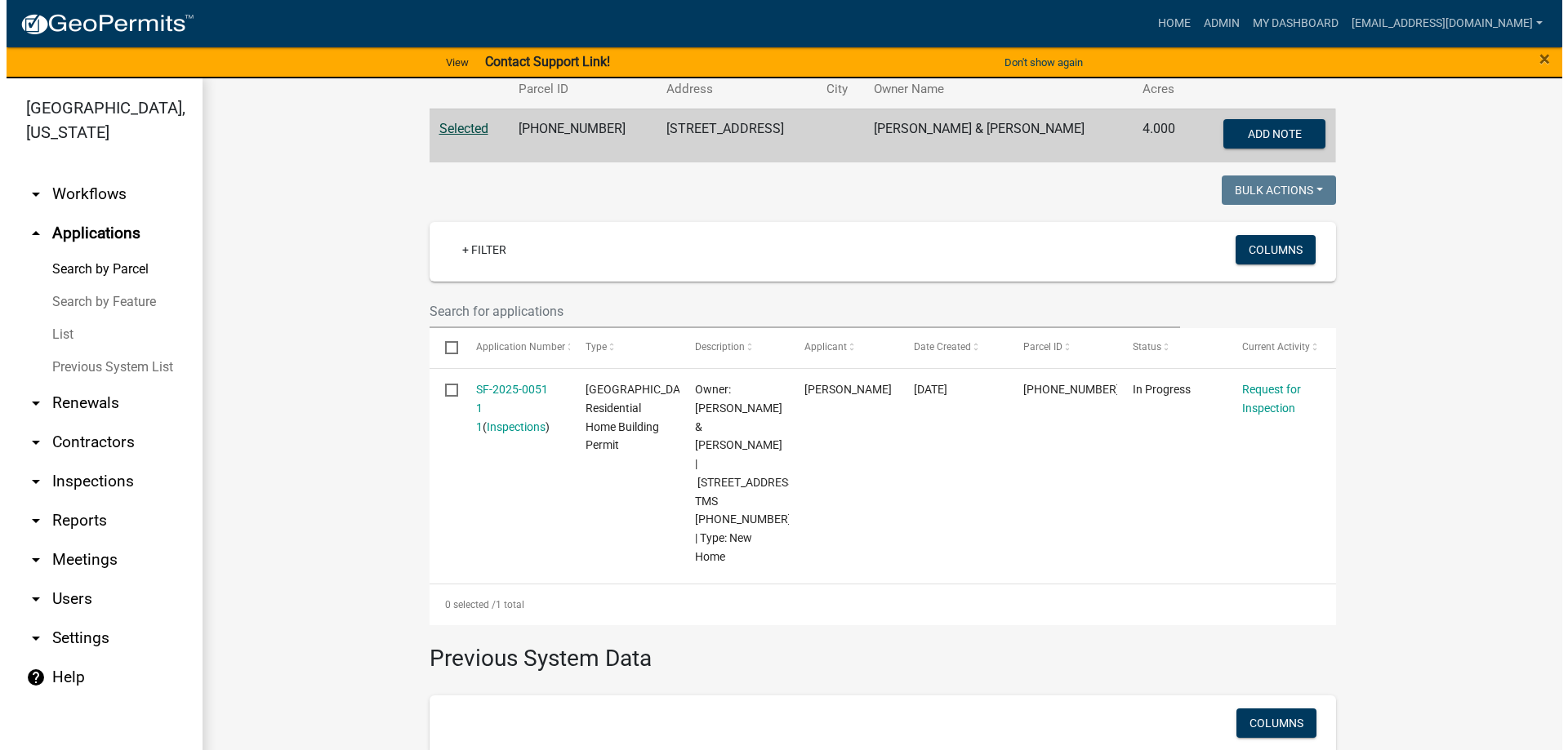
scroll to position [327, 0]
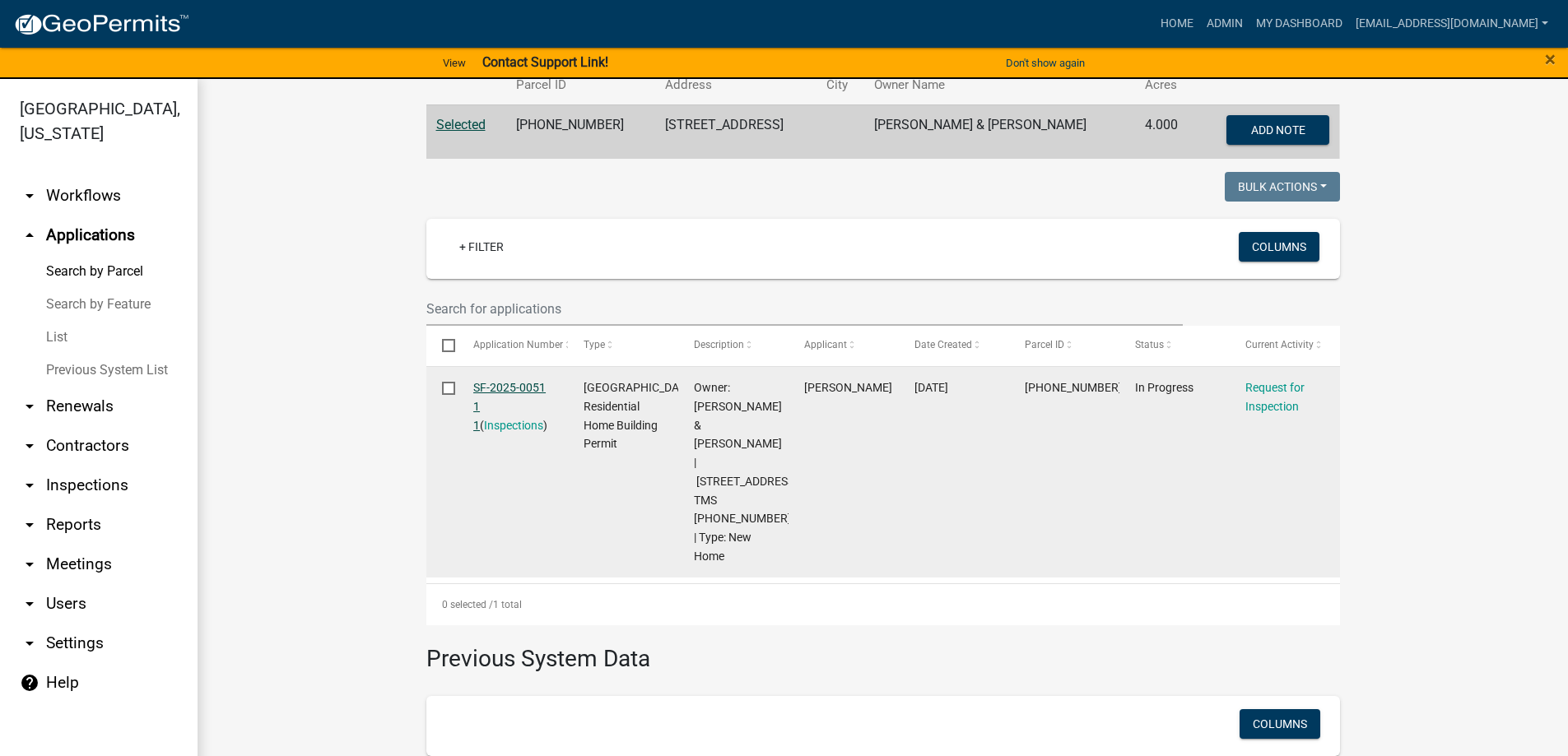
click at [488, 388] on link "SF-2025-0051 1 1" at bounding box center [510, 406] width 72 height 51
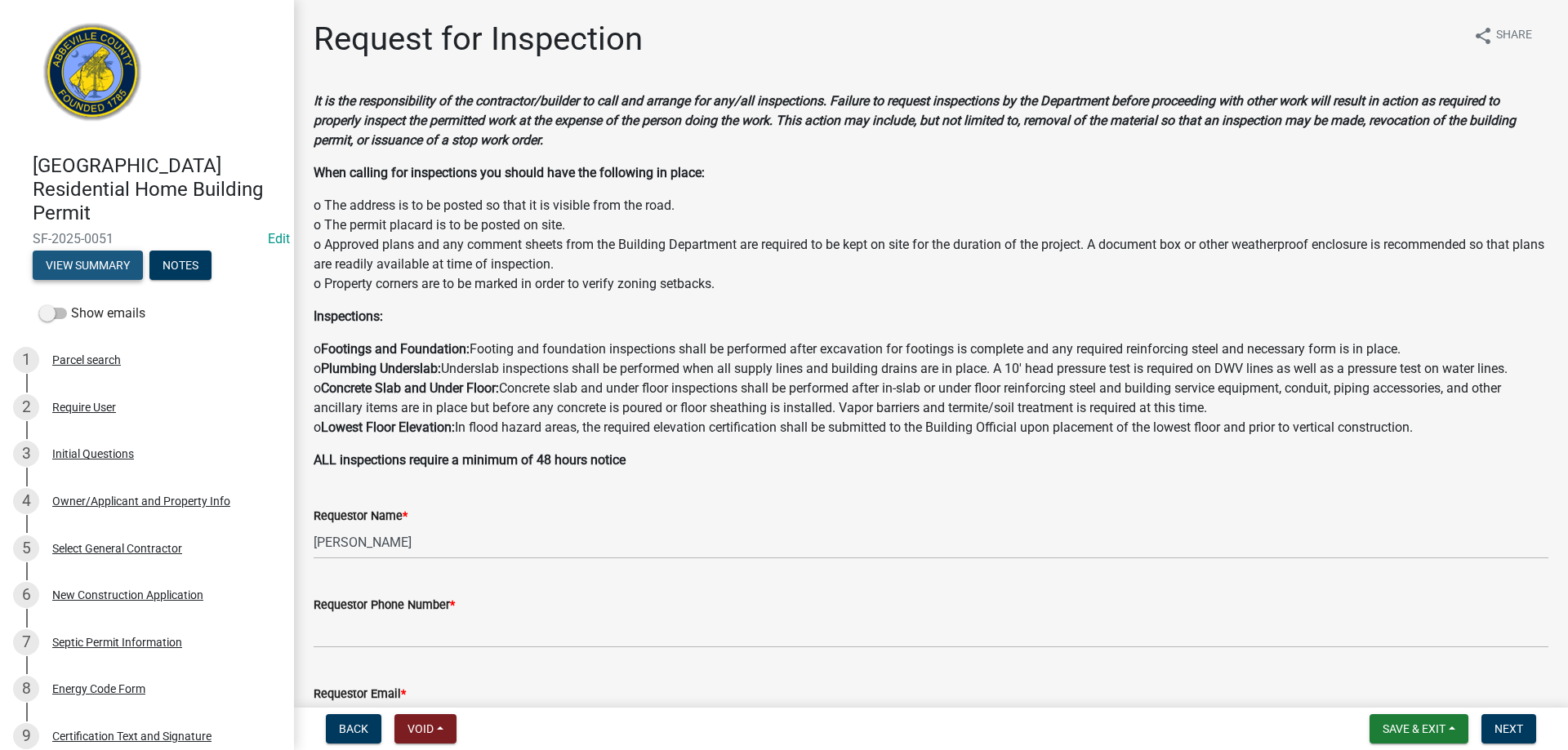
click at [92, 258] on button "View Summary" at bounding box center [88, 266] width 110 height 29
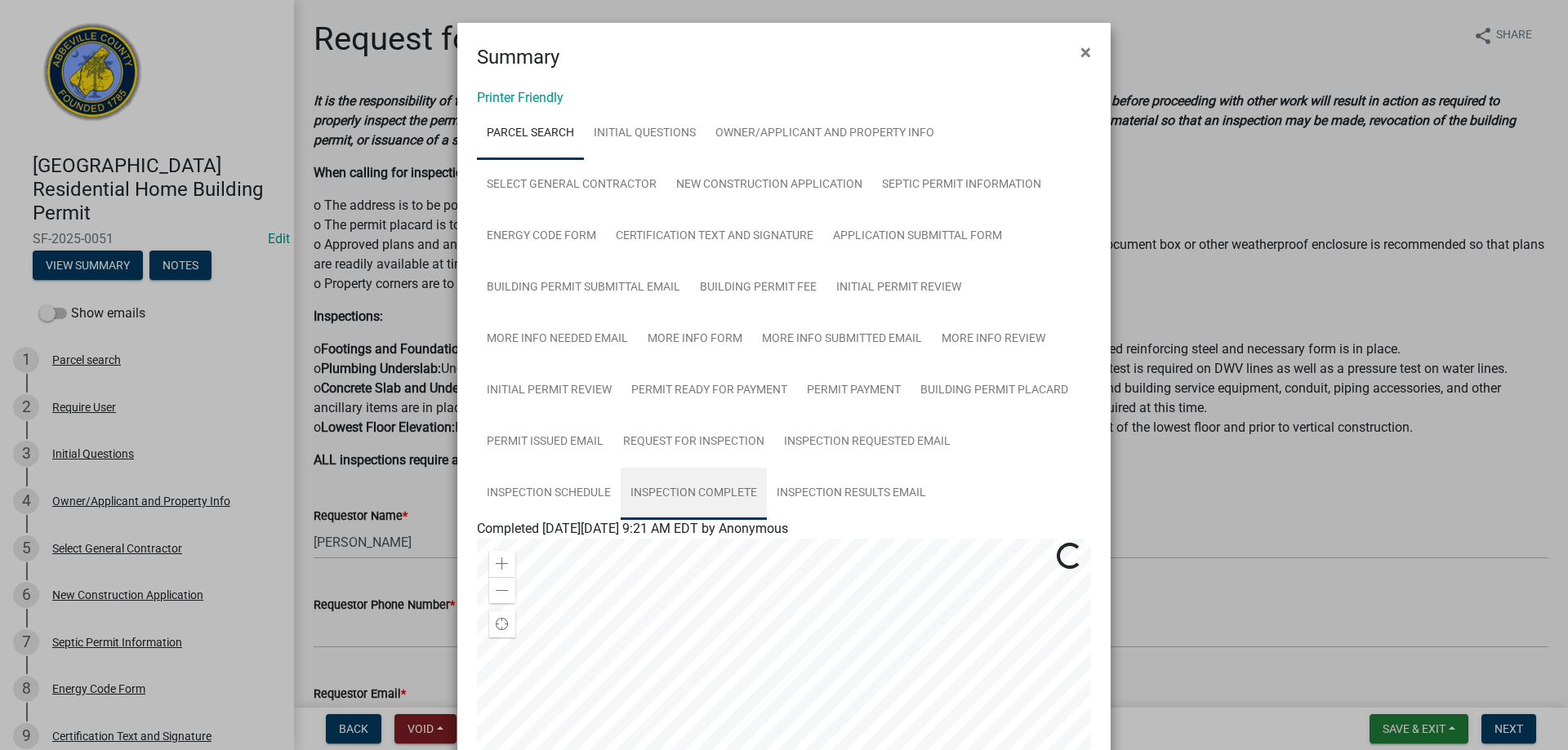
click at [677, 491] on link "Inspection Complete" at bounding box center [694, 494] width 147 height 52
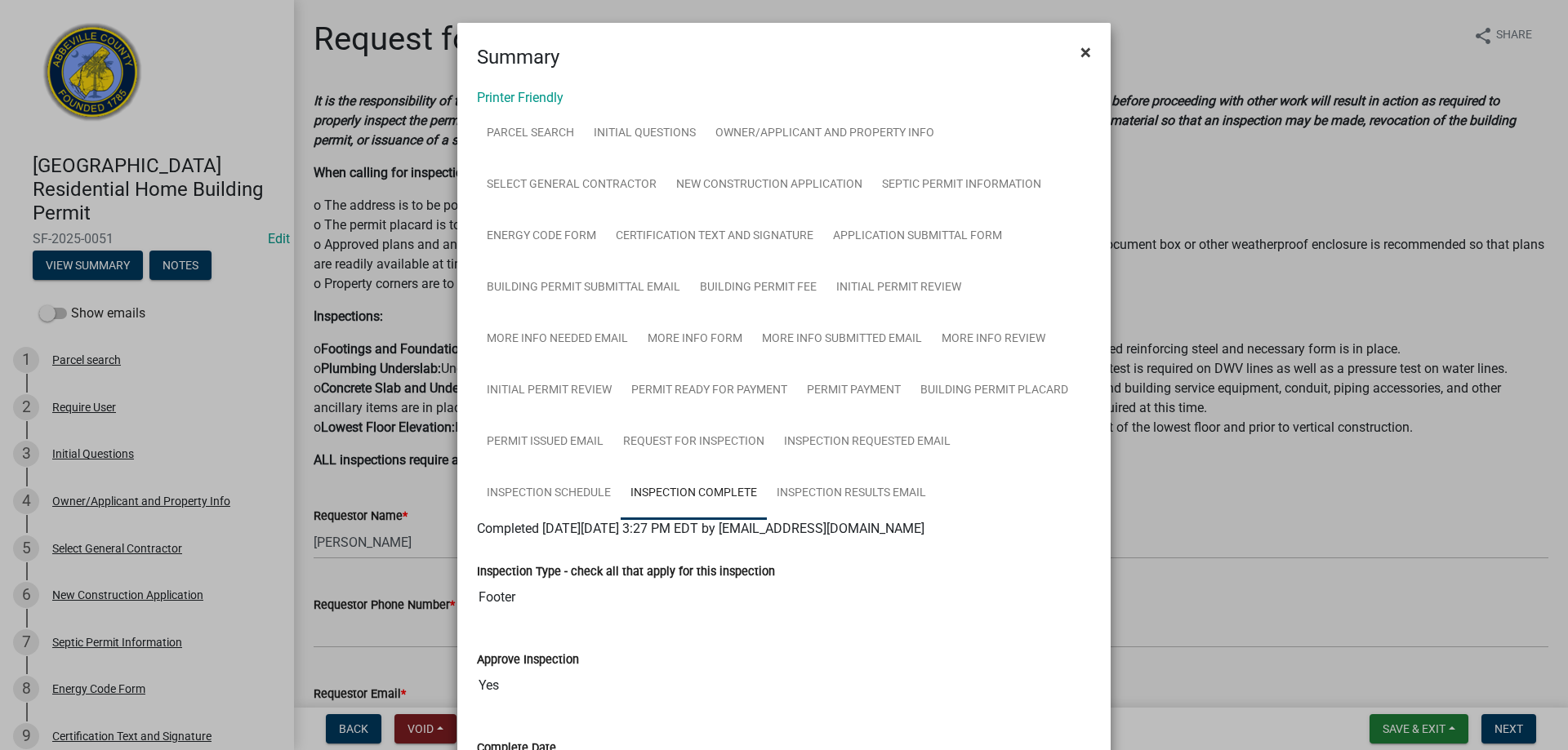
click at [1080, 52] on span "×" at bounding box center [1085, 52] width 11 height 23
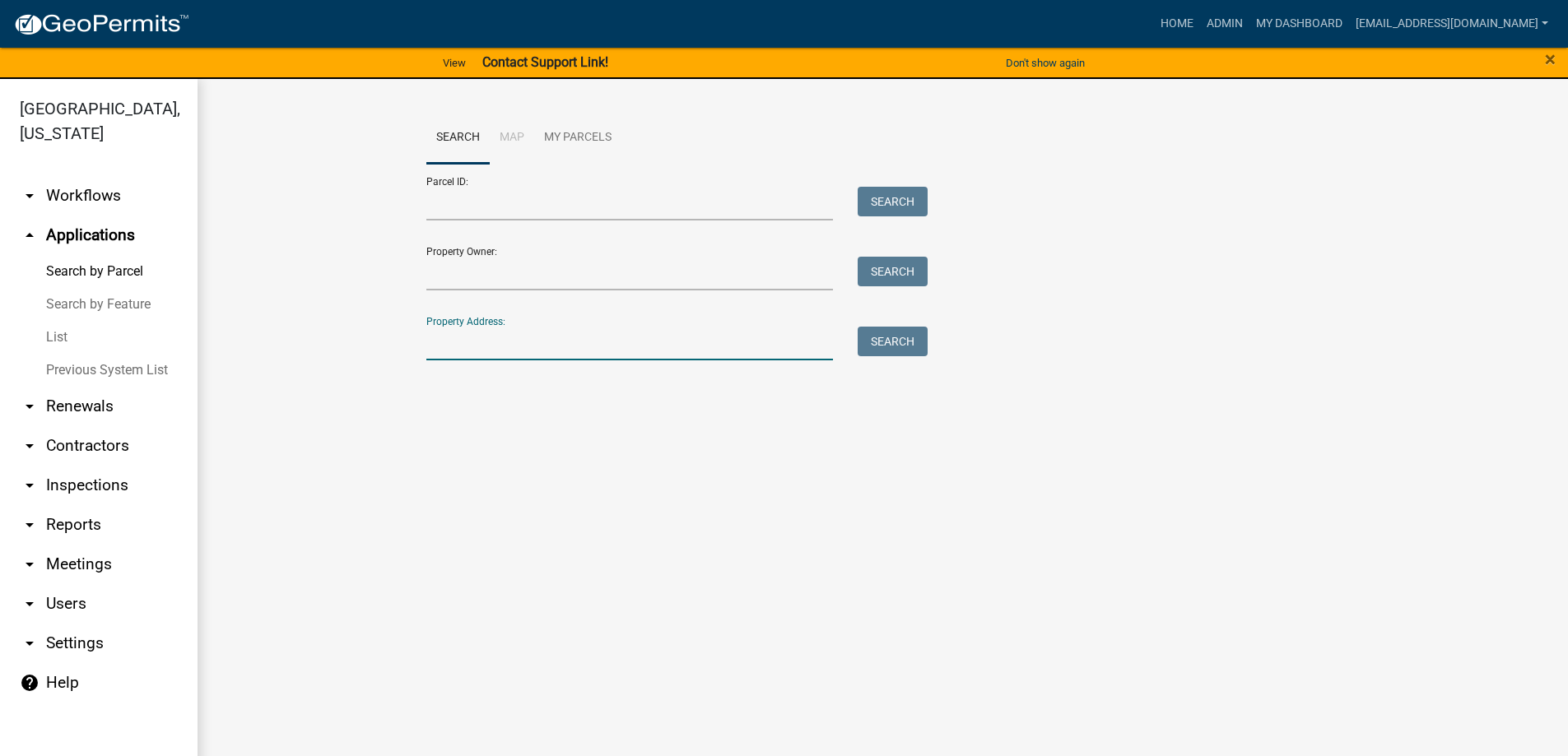
click at [515, 347] on input "Property Address:" at bounding box center [630, 343] width 407 height 34
click at [869, 338] on button "Search" at bounding box center [893, 342] width 70 height 30
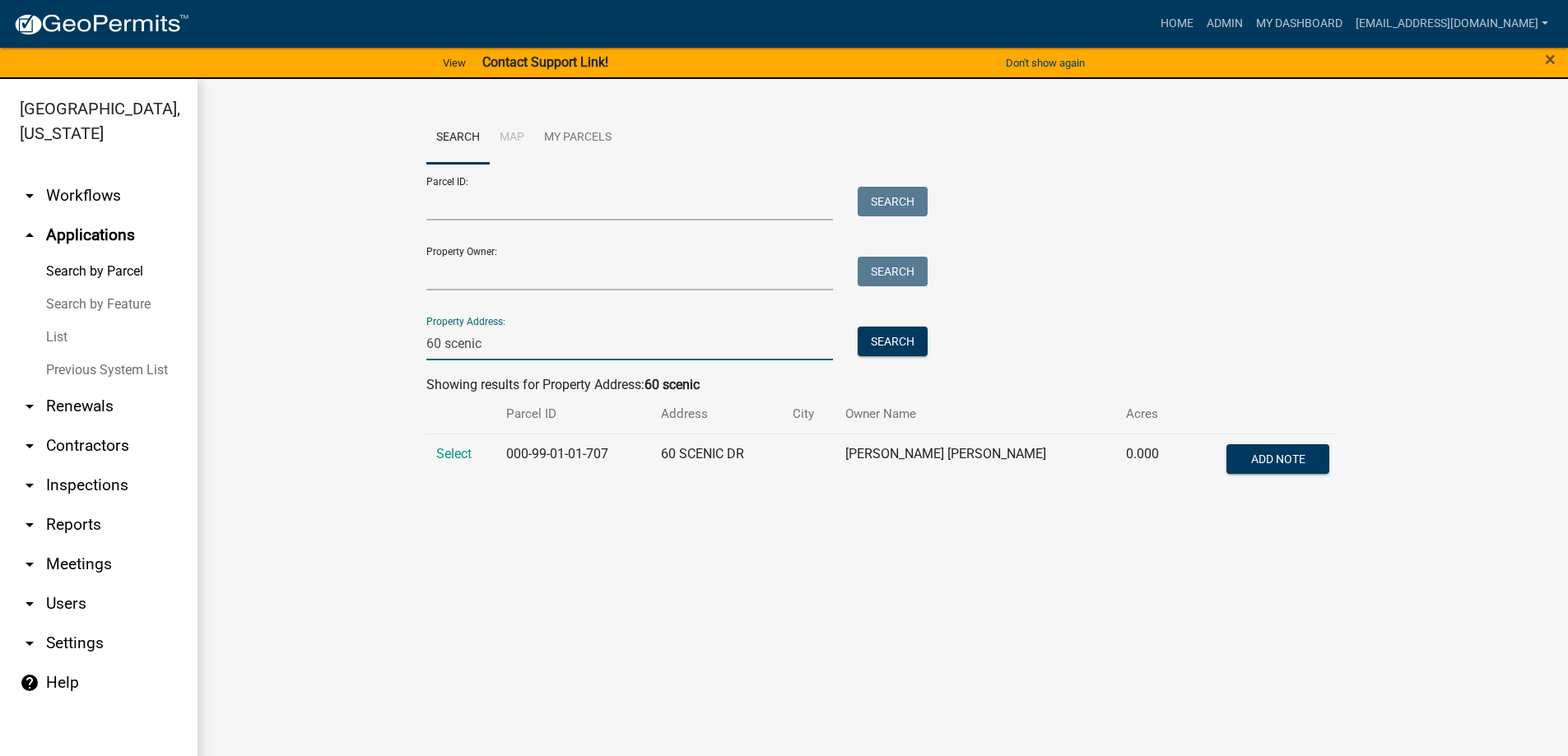
drag, startPoint x: 514, startPoint y: 359, endPoint x: 525, endPoint y: 341, distance: 21.1
click at [520, 347] on input "60 scenic" at bounding box center [630, 343] width 407 height 34
type input "6"
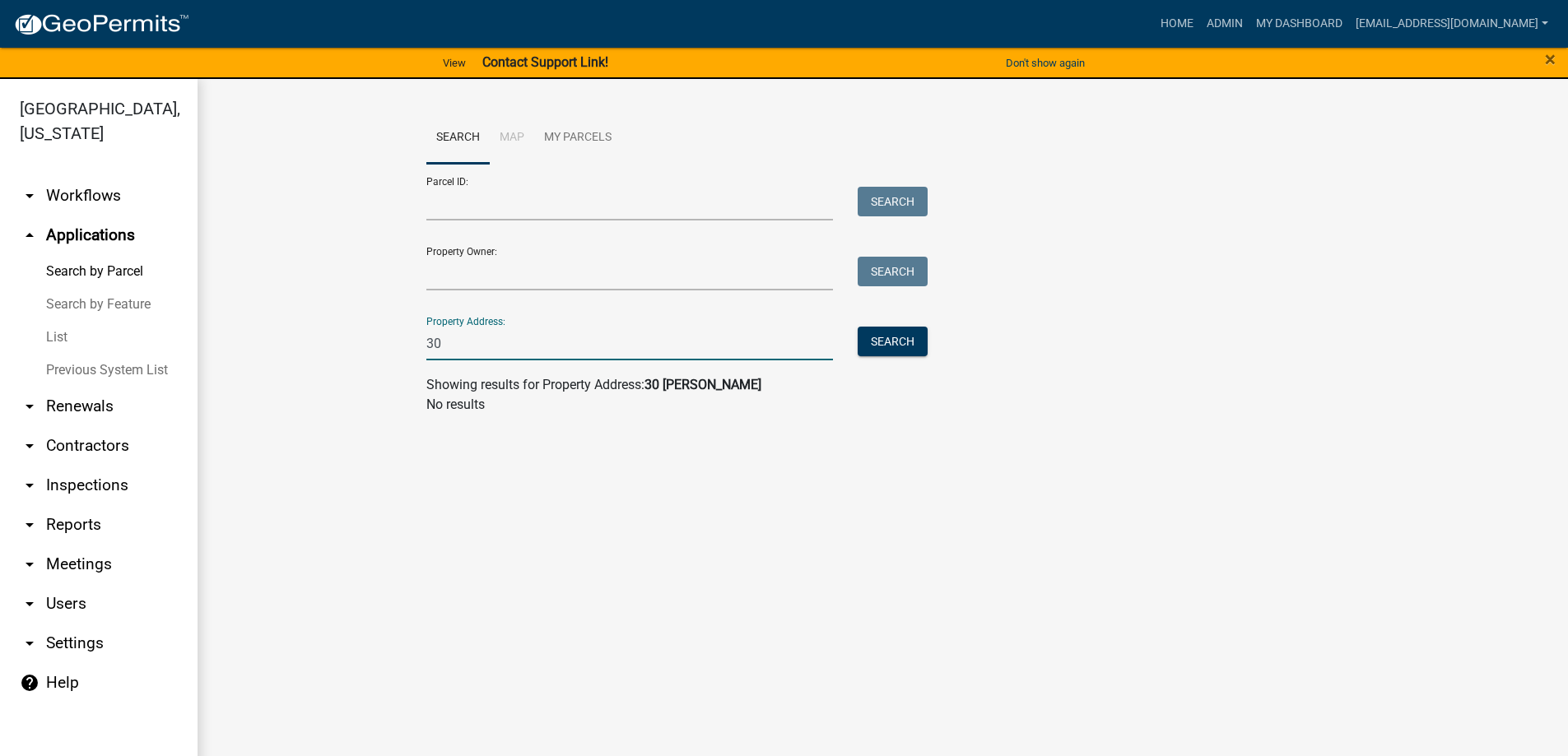
type input "3"
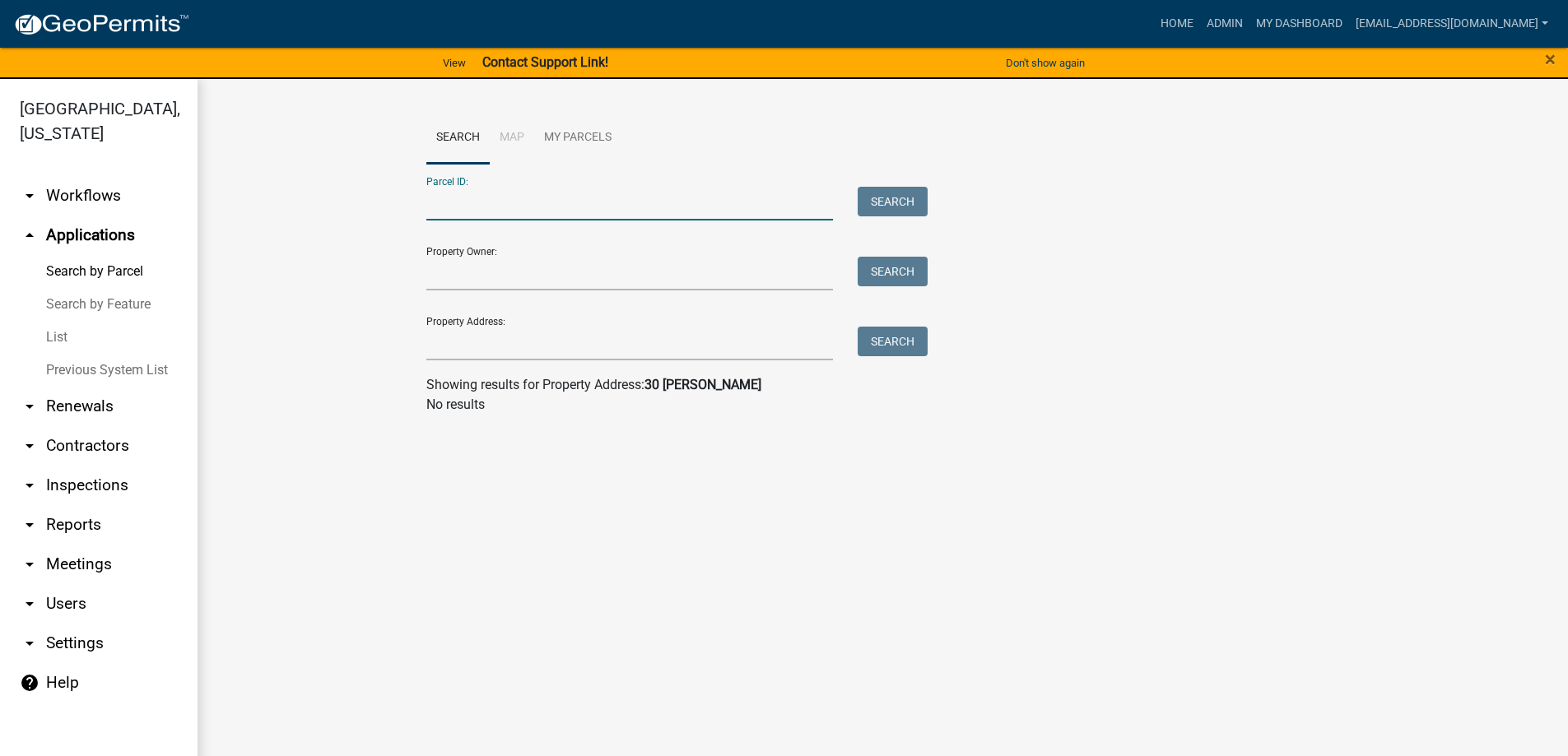
click at [492, 204] on input "Parcel ID:" at bounding box center [630, 203] width 407 height 34
type input "008-00-00-050"
click at [888, 203] on button "Search" at bounding box center [893, 201] width 70 height 30
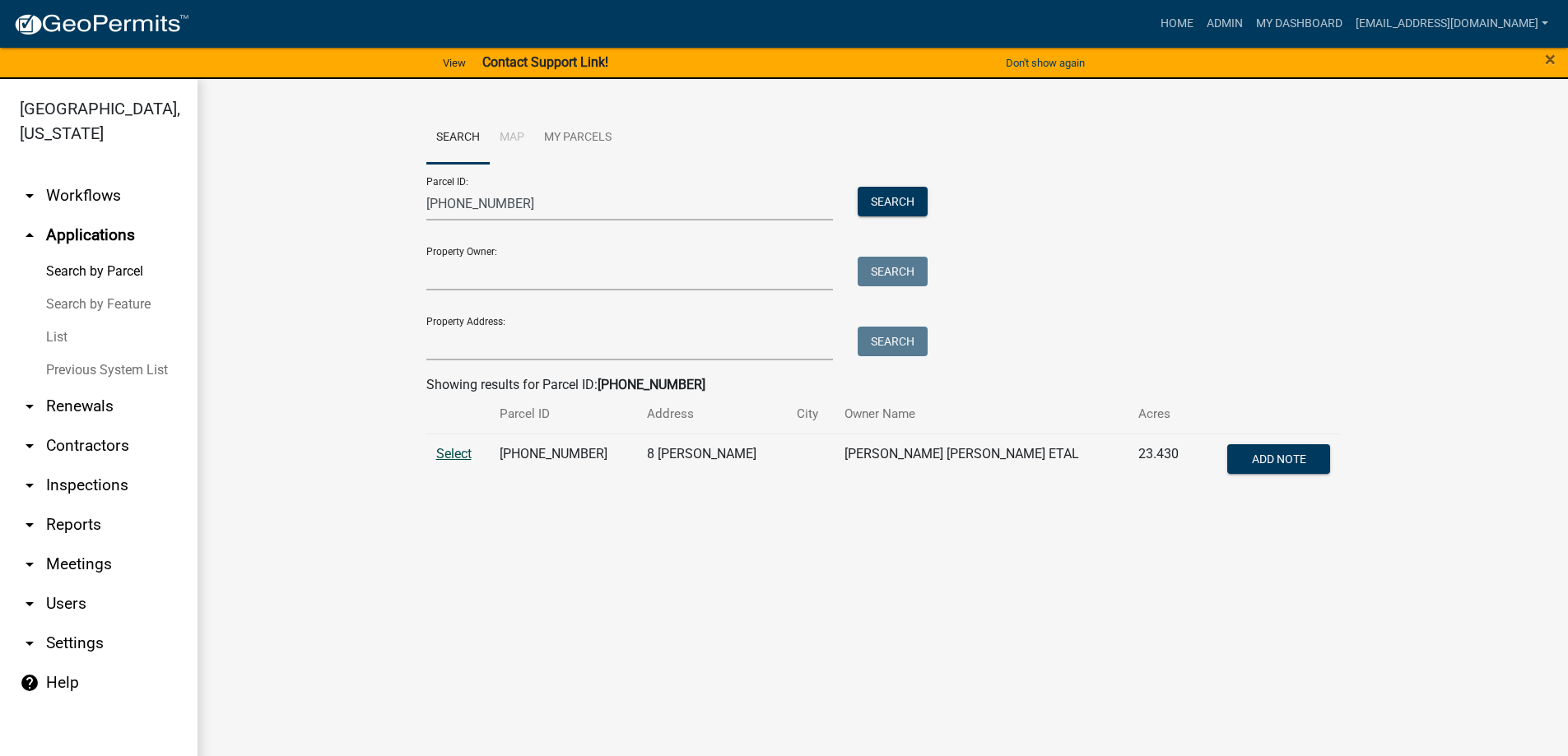
click at [464, 454] on span "Select" at bounding box center [453, 453] width 35 height 16
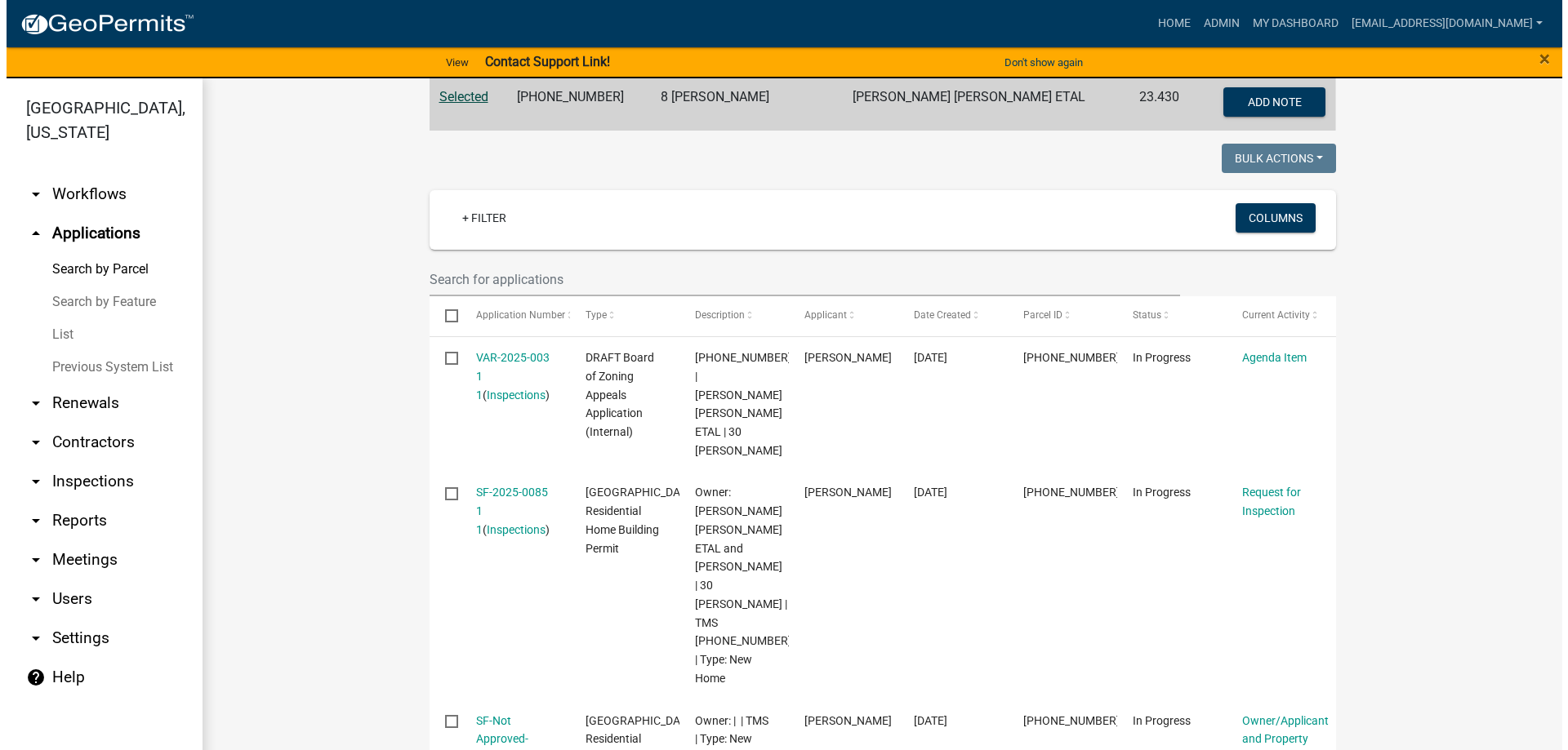
scroll to position [408, 0]
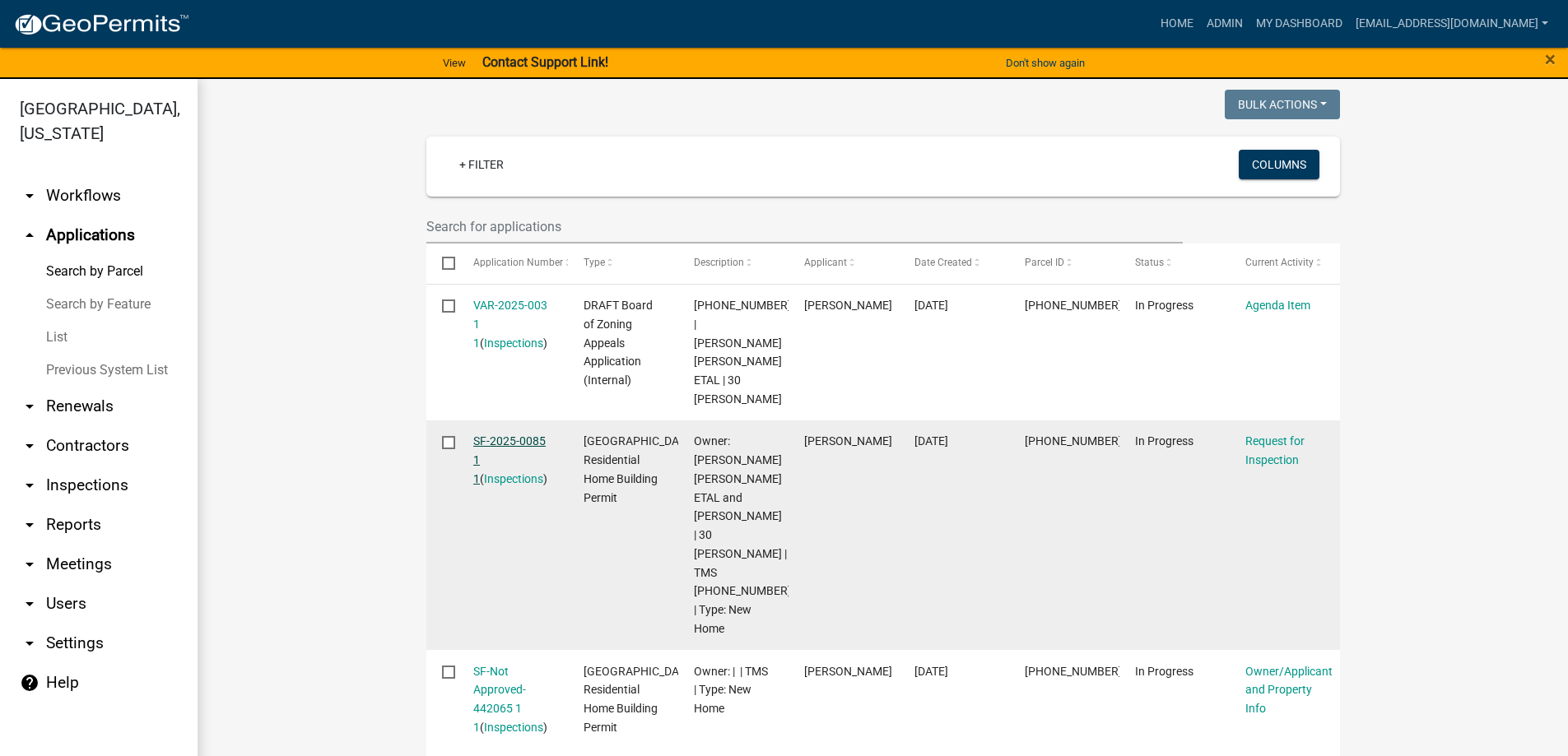
click at [503, 440] on link "SF-2025-0085 1 1" at bounding box center [510, 460] width 72 height 51
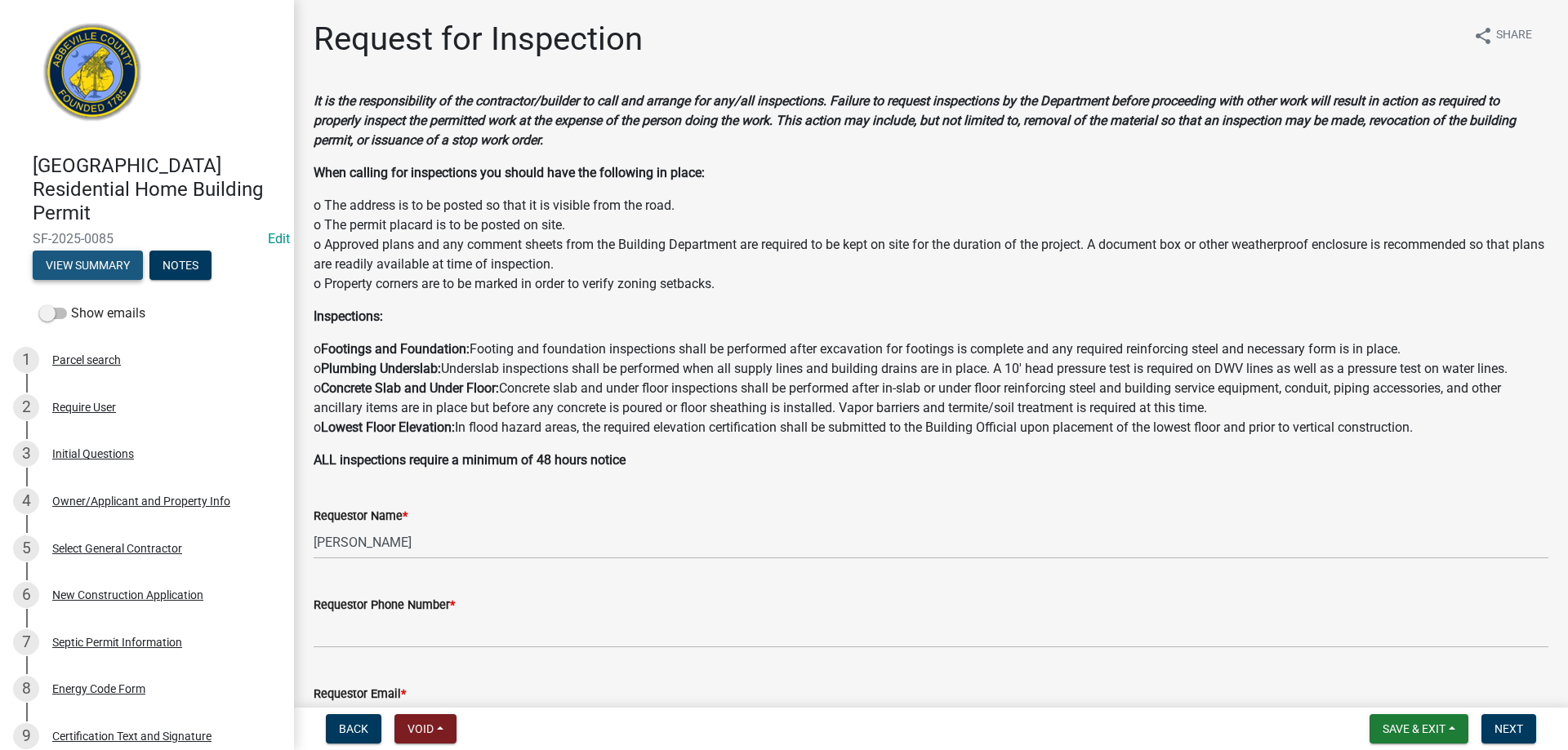
click at [93, 267] on button "View Summary" at bounding box center [88, 266] width 110 height 29
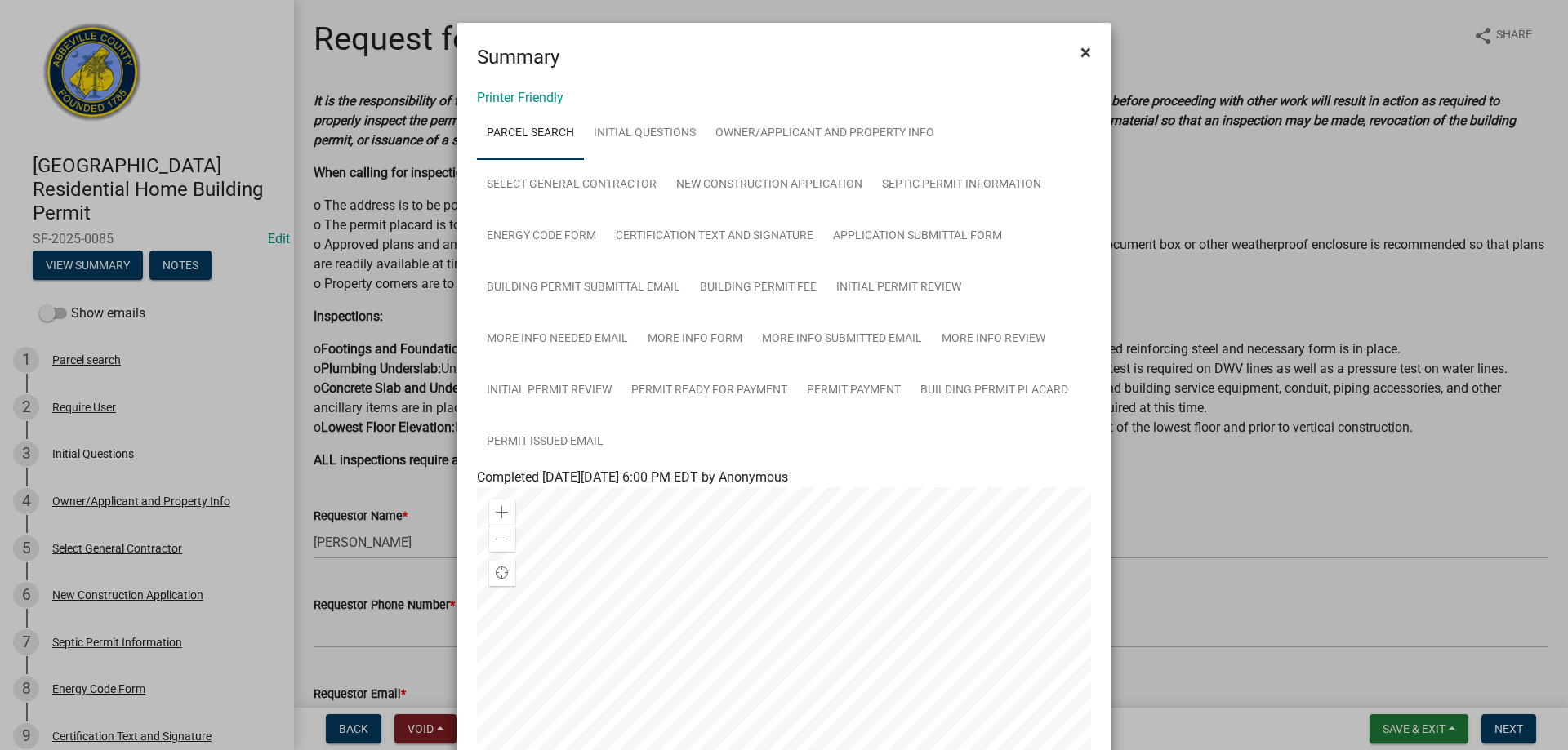
click at [1073, 42] on button "×" at bounding box center [1085, 52] width 37 height 46
